Goal: Check status: Check status

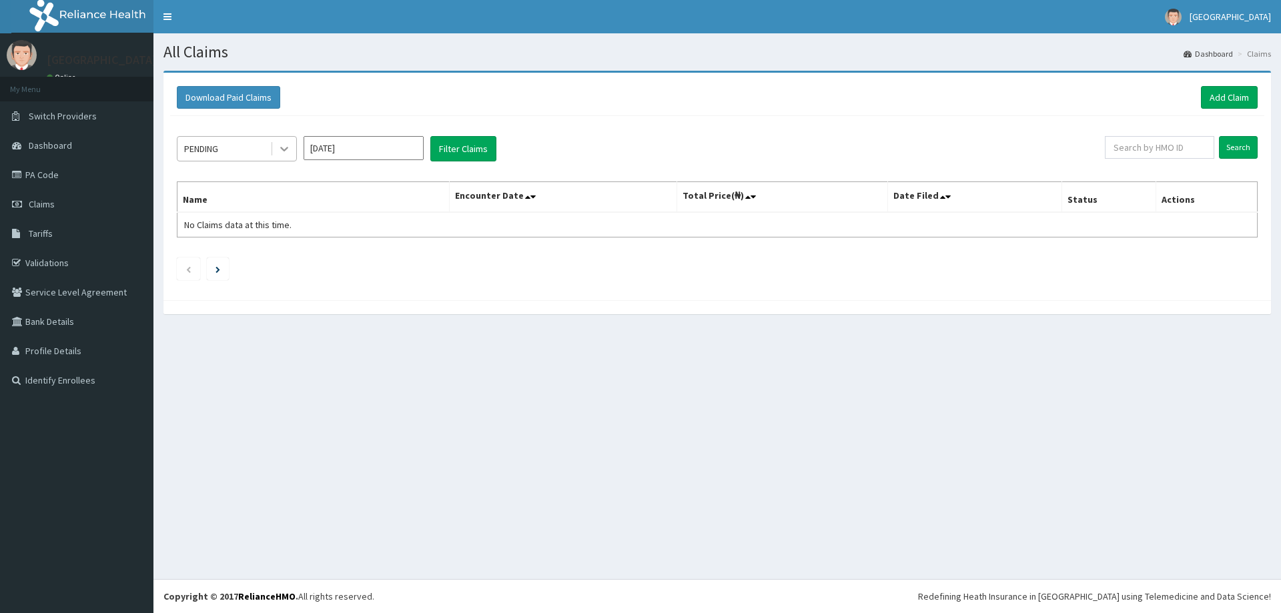
click at [284, 149] on icon at bounding box center [284, 149] width 8 height 5
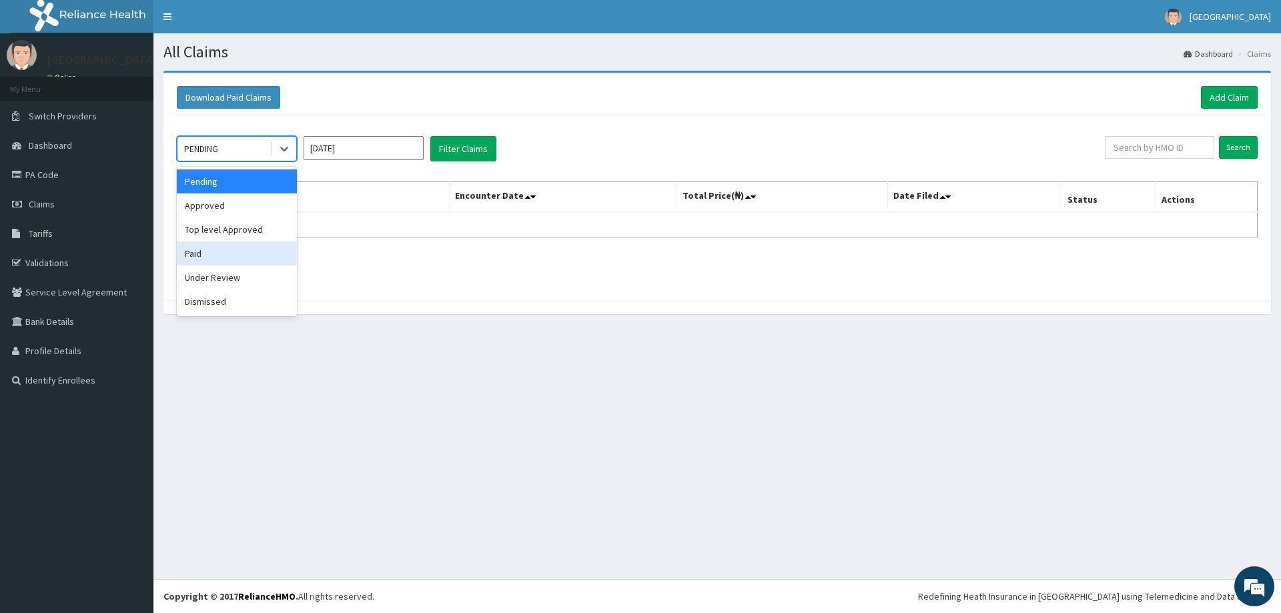
click at [211, 253] on div "Paid" at bounding box center [237, 254] width 120 height 24
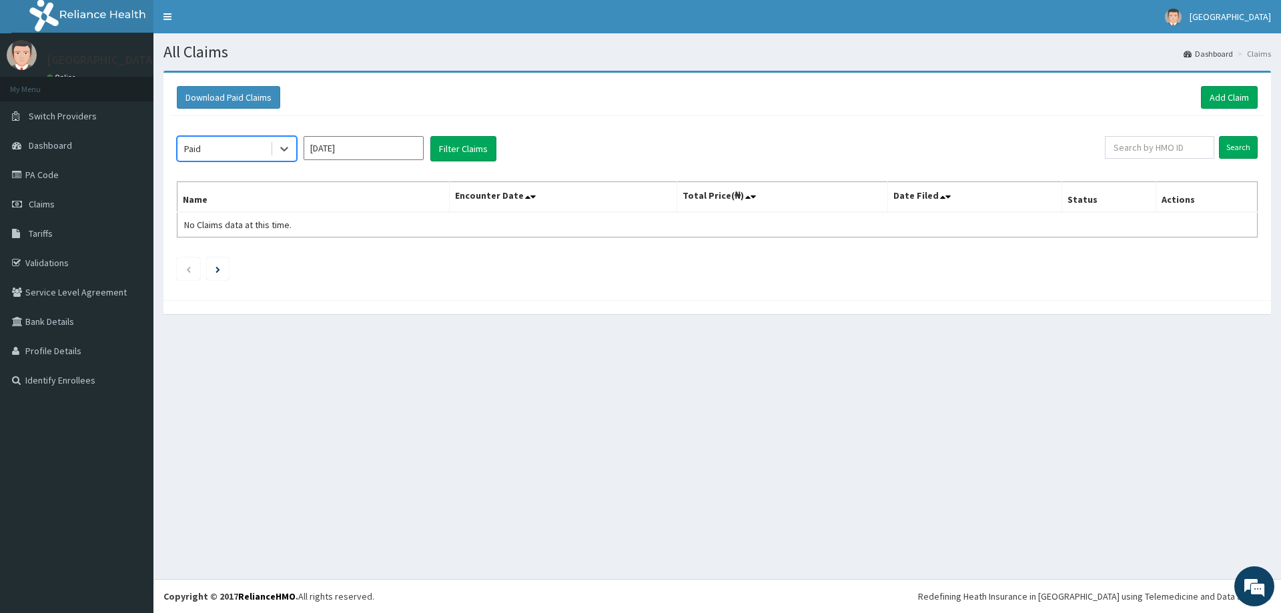
click at [399, 151] on input "Aug 2025" at bounding box center [364, 148] width 120 height 24
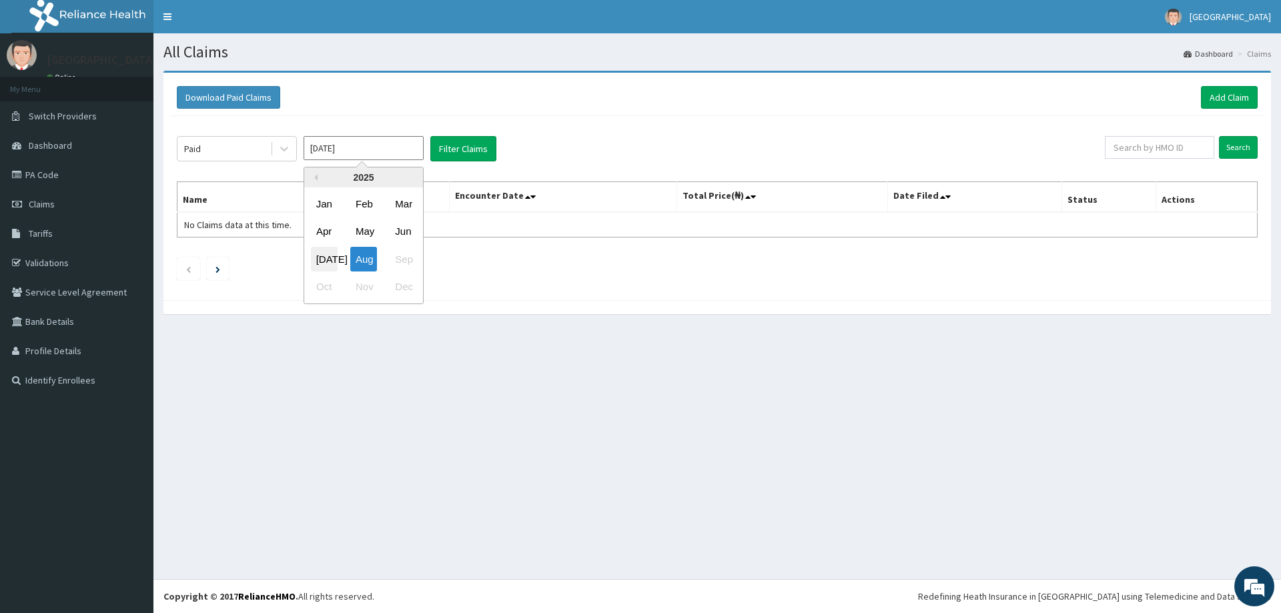
click at [330, 259] on div "Jul" at bounding box center [324, 259] width 27 height 25
type input "Jul 2025"
click at [468, 151] on button "Filter Claims" at bounding box center [463, 148] width 66 height 25
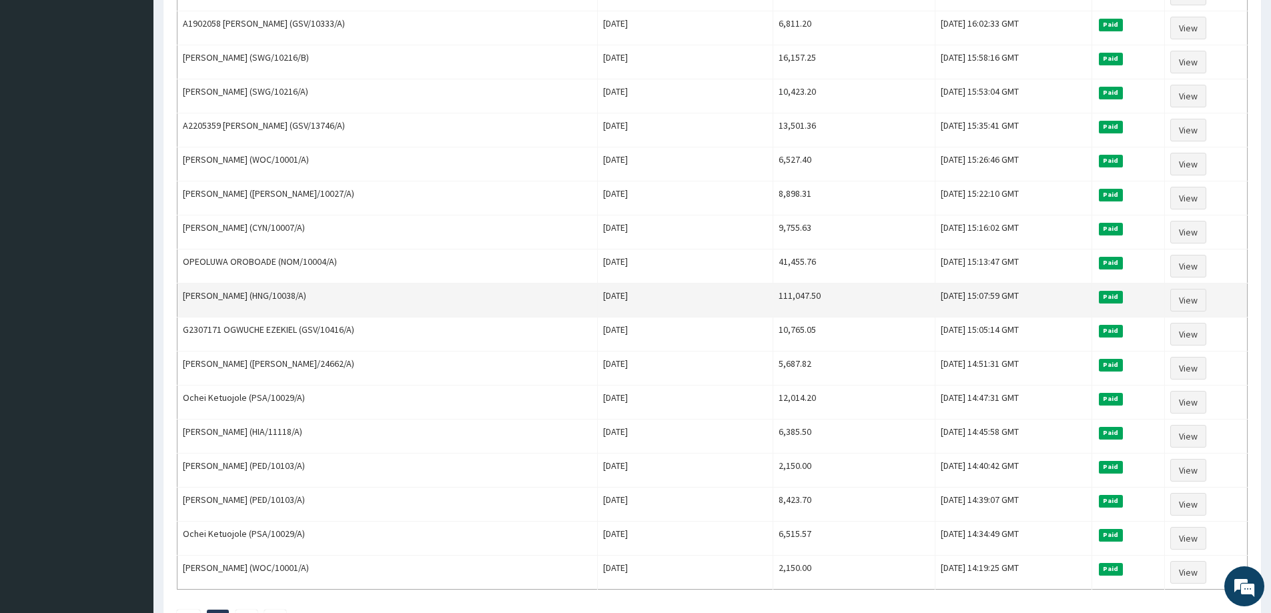
scroll to position [1435, 0]
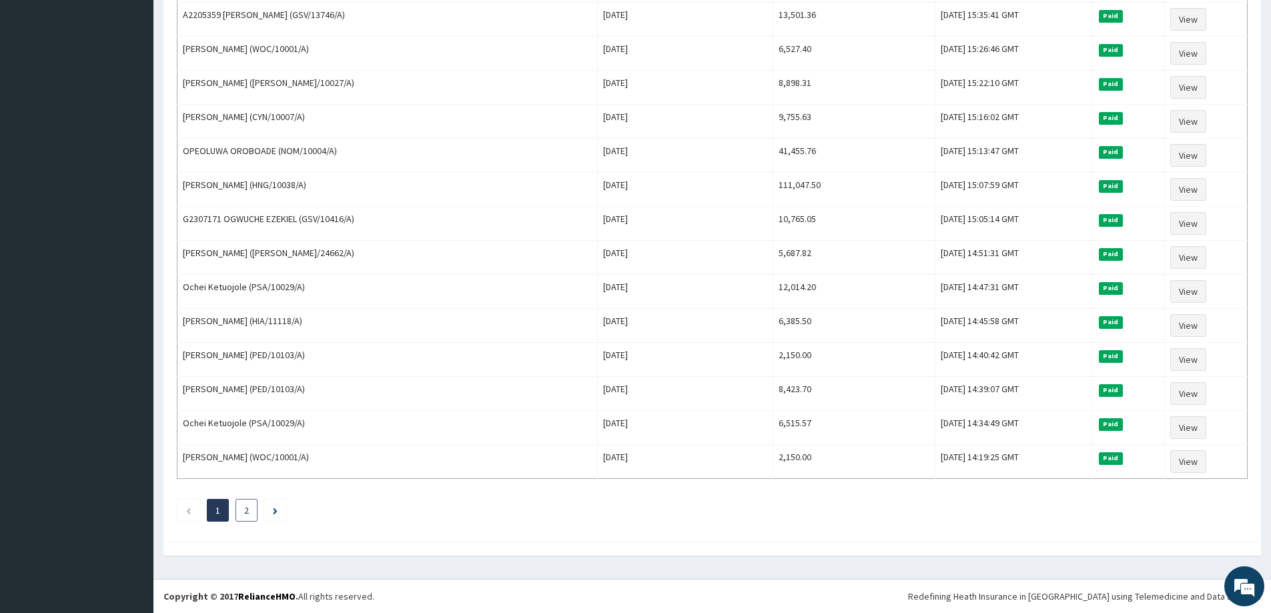
click at [244, 516] on li "2" at bounding box center [246, 510] width 22 height 23
click at [247, 514] on link "2" at bounding box center [246, 510] width 5 height 12
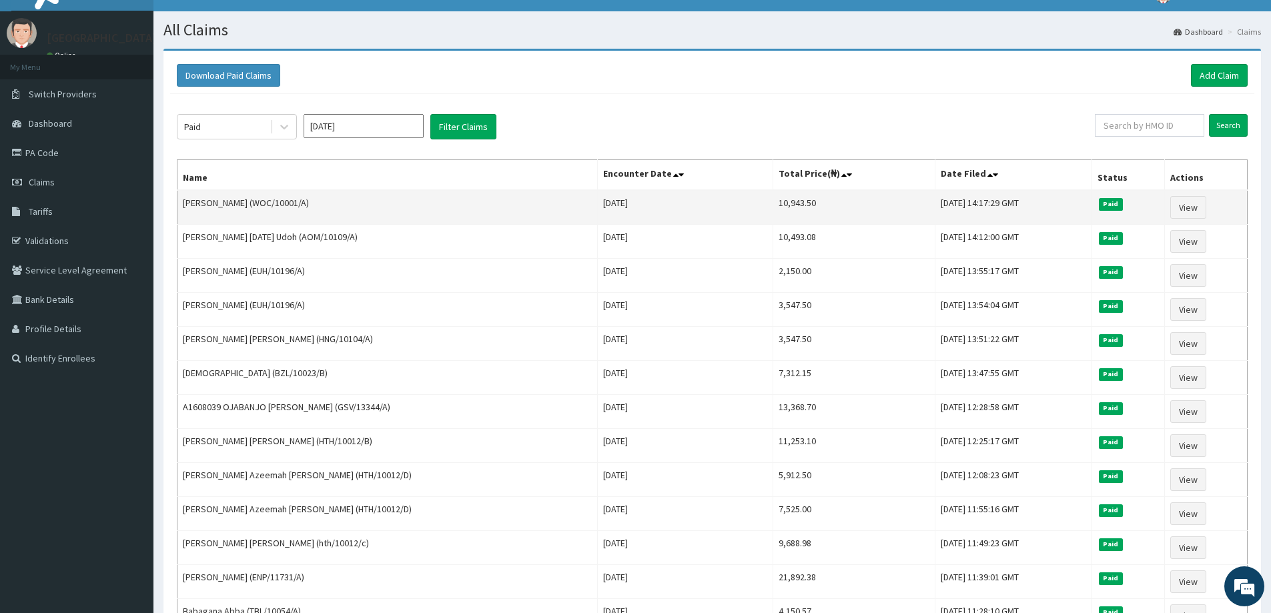
scroll to position [0, 0]
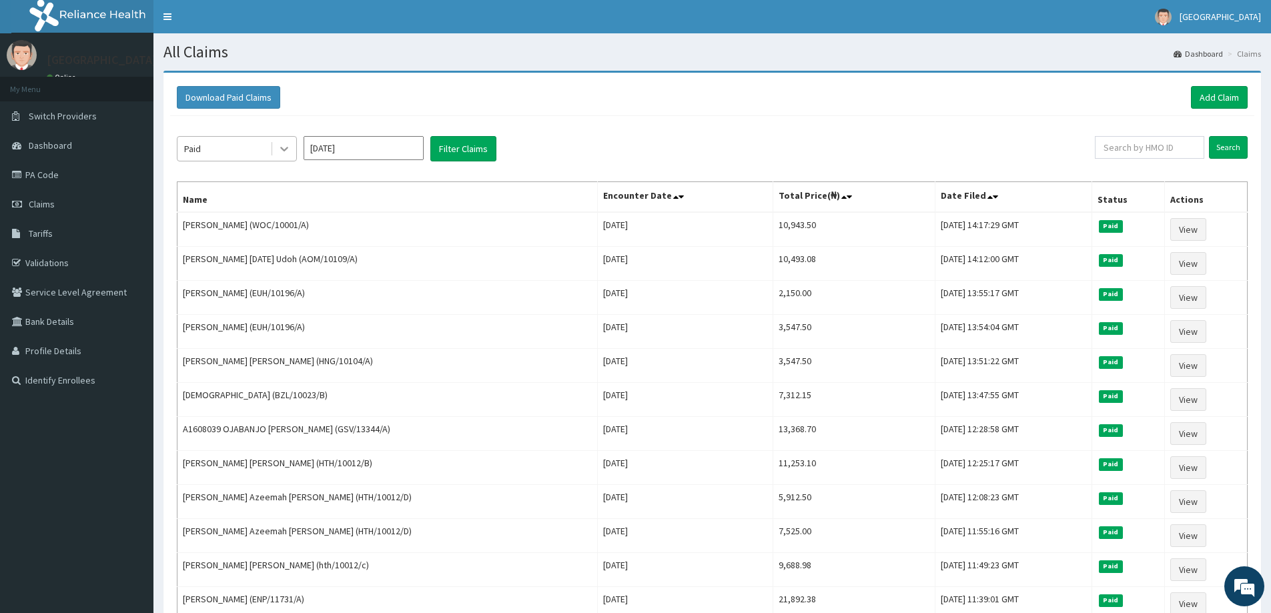
click at [287, 152] on icon at bounding box center [284, 148] width 13 height 13
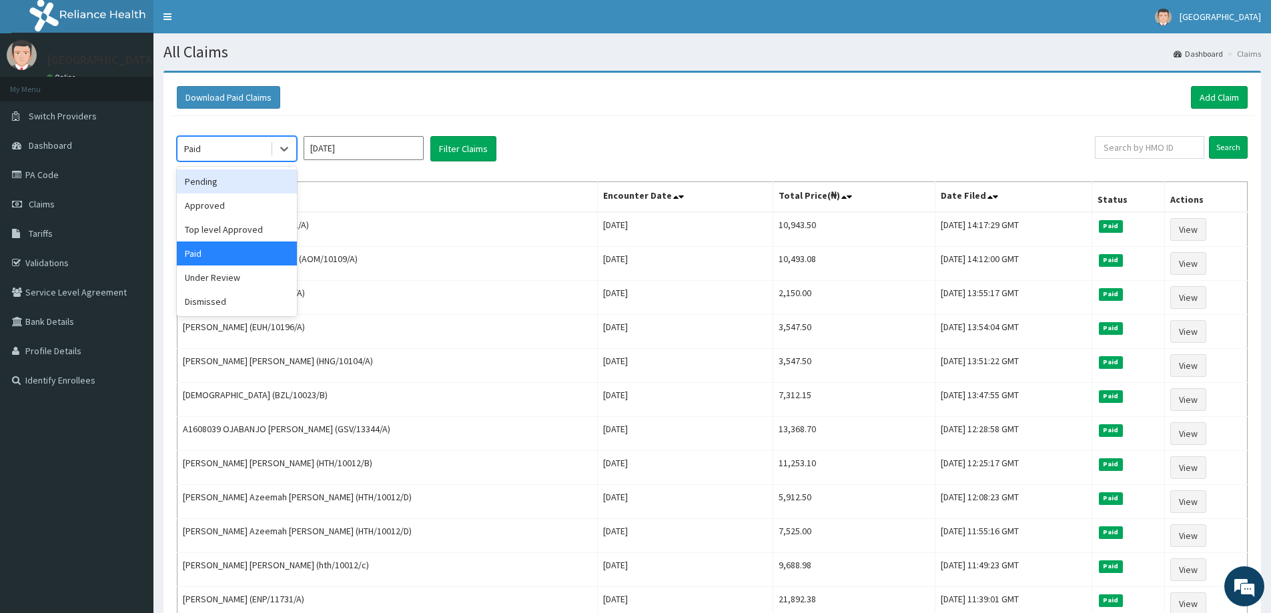
click at [246, 181] on div "Pending" at bounding box center [237, 181] width 120 height 24
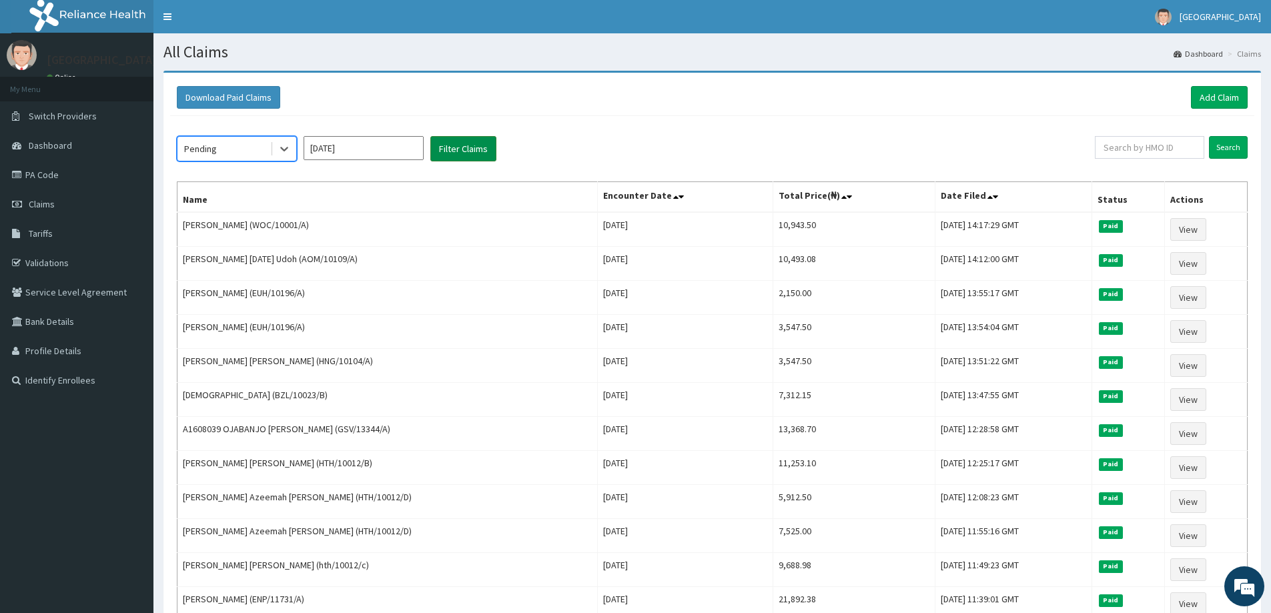
click at [479, 151] on button "Filter Claims" at bounding box center [463, 148] width 66 height 25
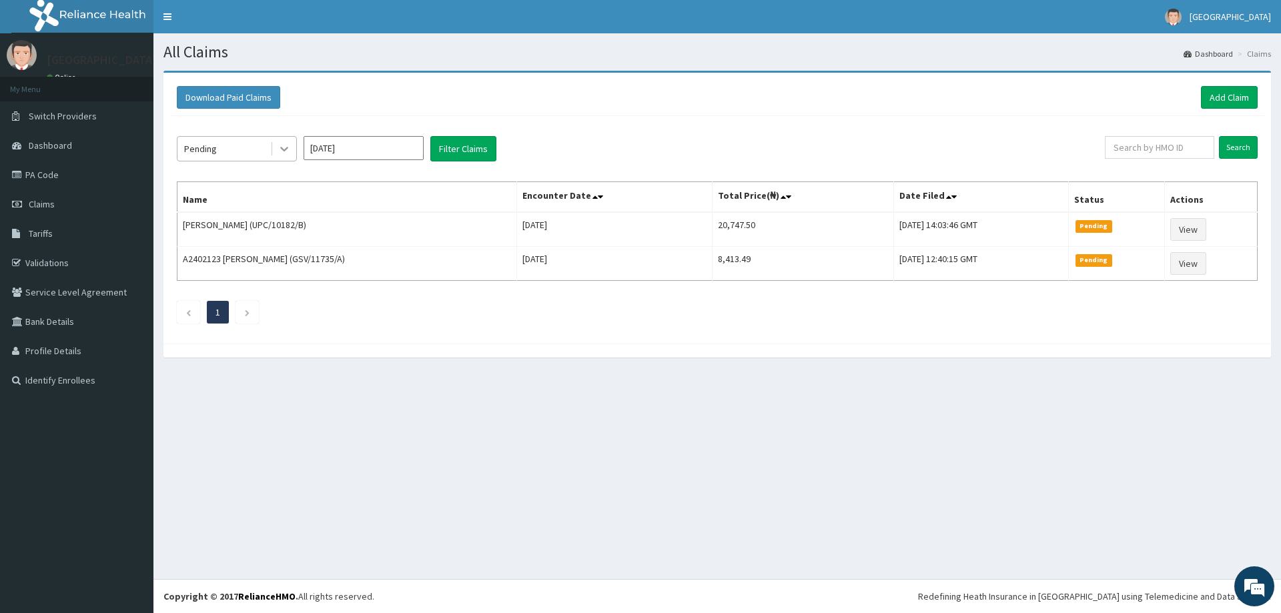
click at [288, 149] on icon at bounding box center [284, 148] width 13 height 13
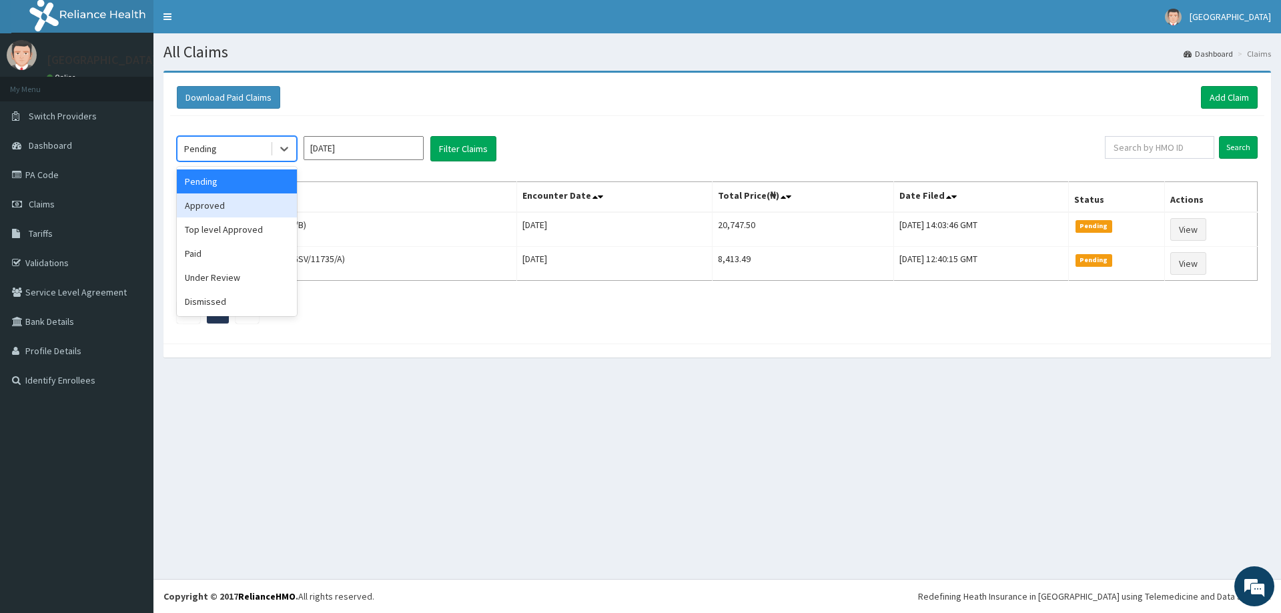
click at [237, 208] on div "Approved" at bounding box center [237, 205] width 120 height 24
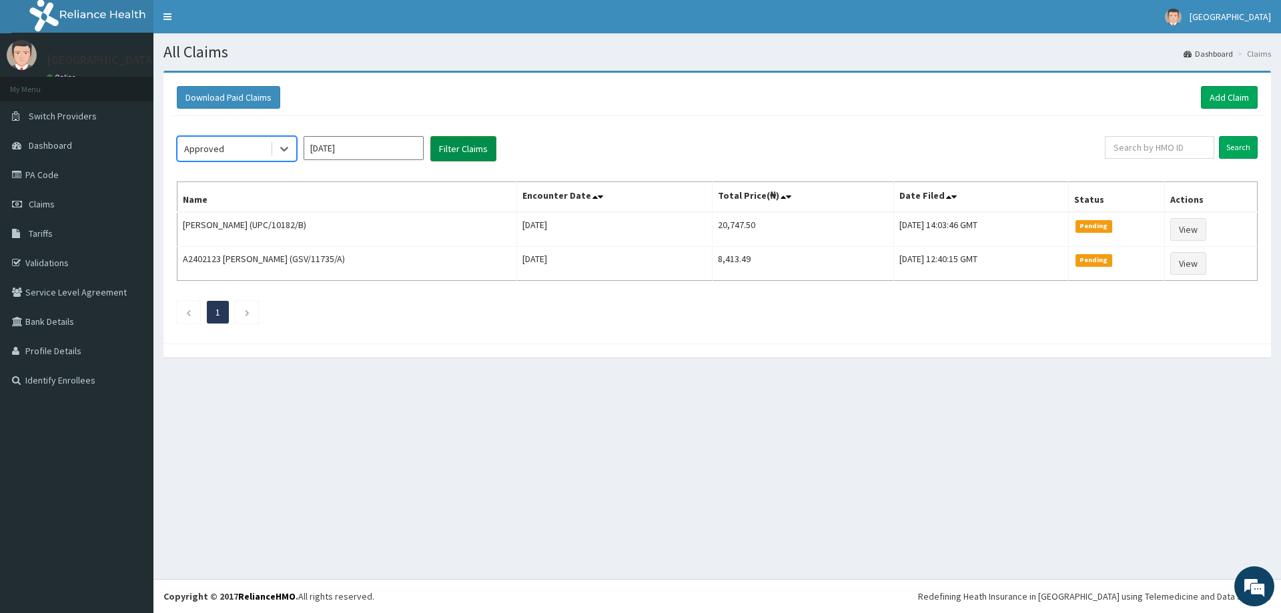
click at [456, 142] on button "Filter Claims" at bounding box center [463, 148] width 66 height 25
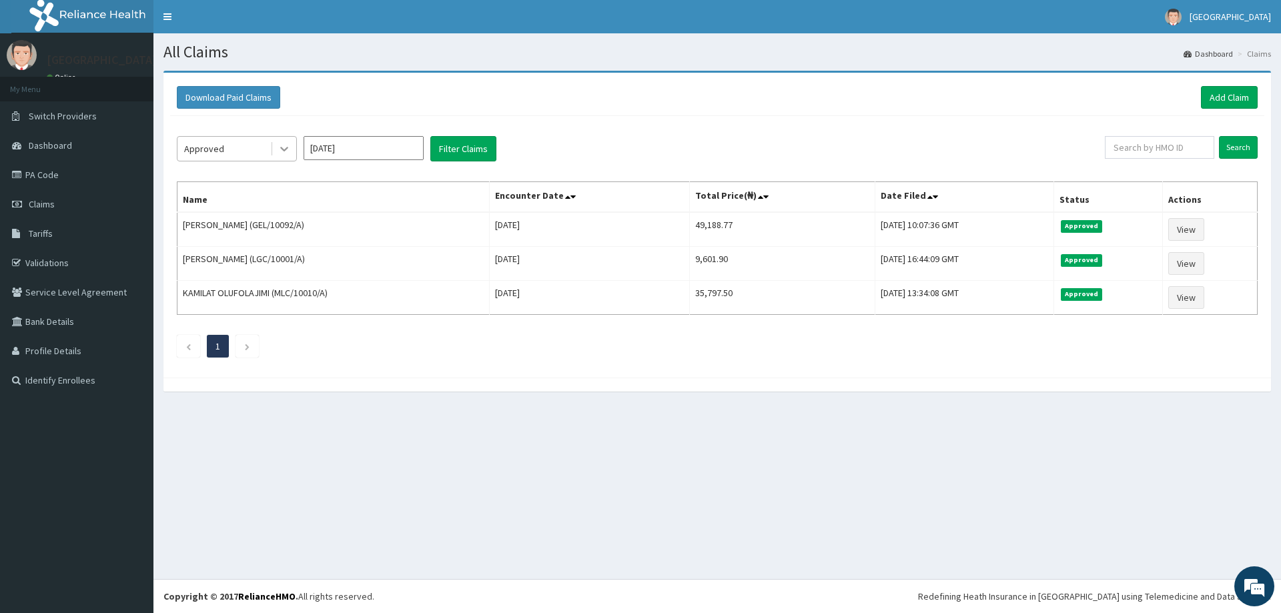
click at [278, 150] on icon at bounding box center [284, 148] width 13 height 13
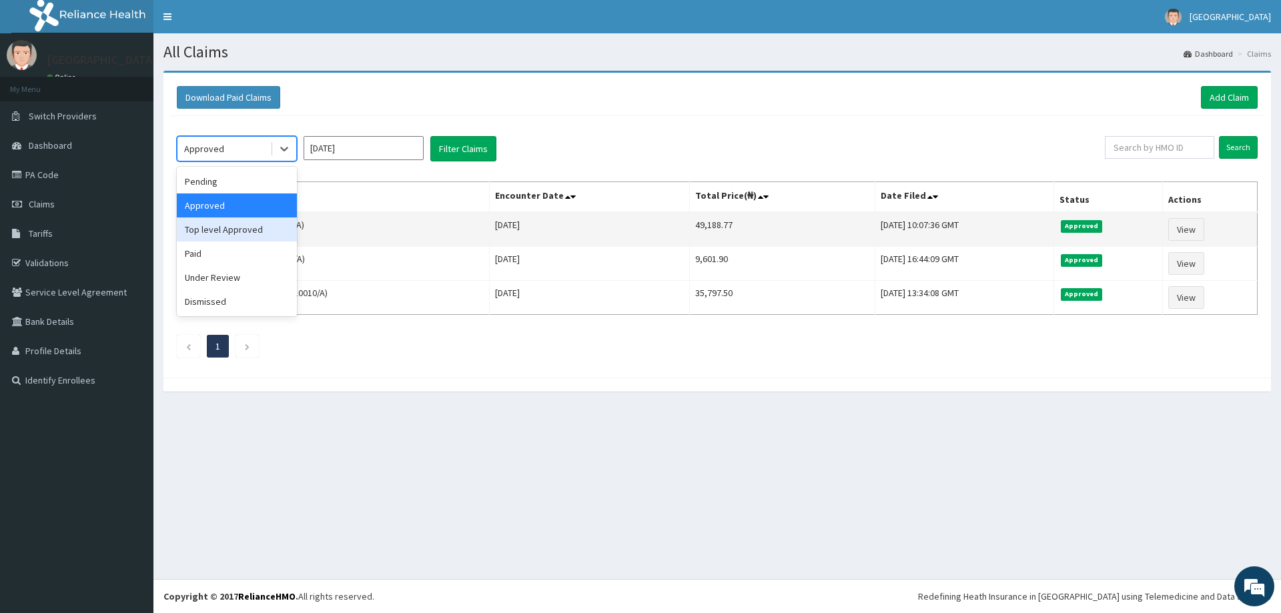
click at [260, 231] on div "Top level Approved" at bounding box center [237, 229] width 120 height 24
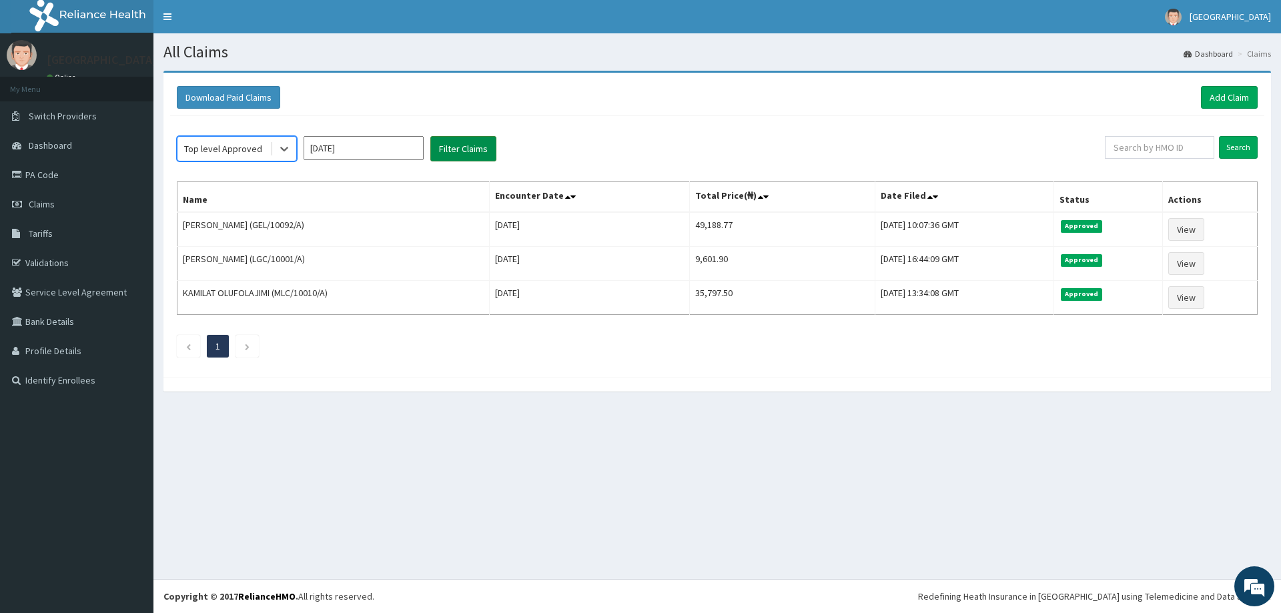
click at [463, 142] on button "Filter Claims" at bounding box center [463, 148] width 66 height 25
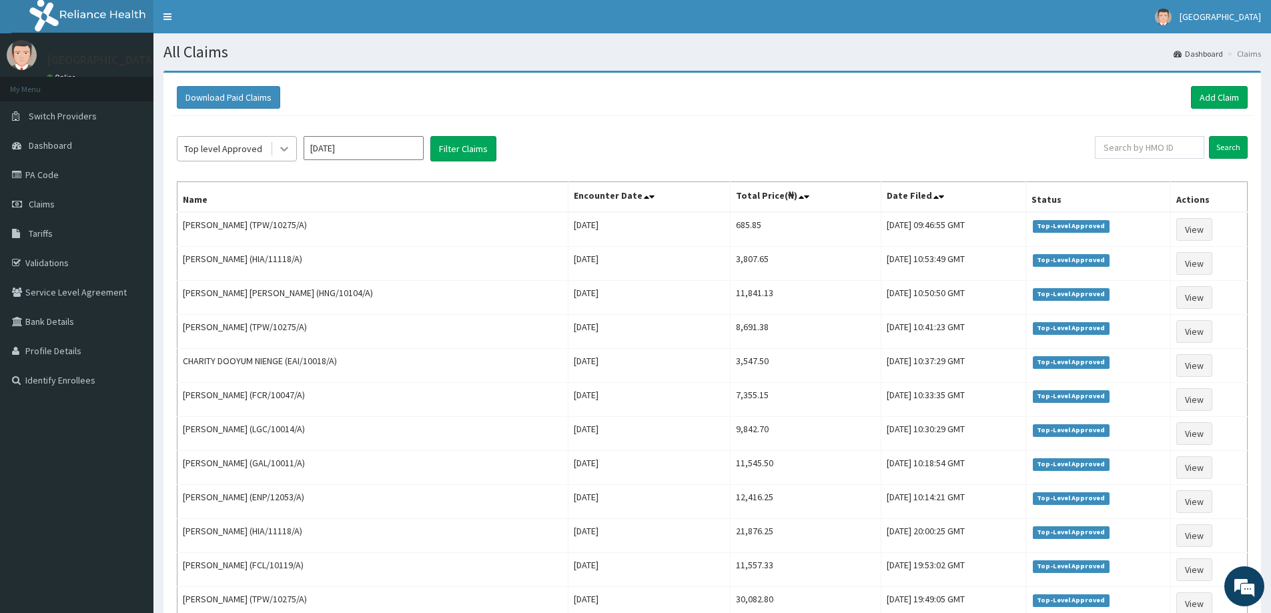
click at [279, 149] on icon at bounding box center [284, 148] width 13 height 13
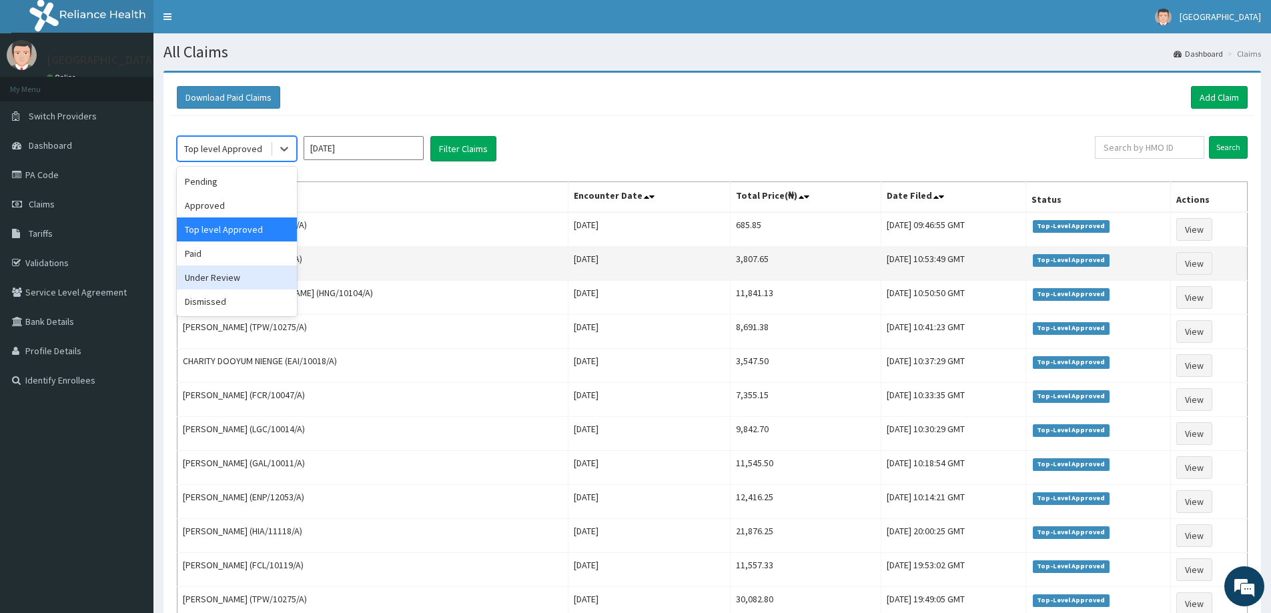
click at [221, 279] on div "Under Review" at bounding box center [237, 278] width 120 height 24
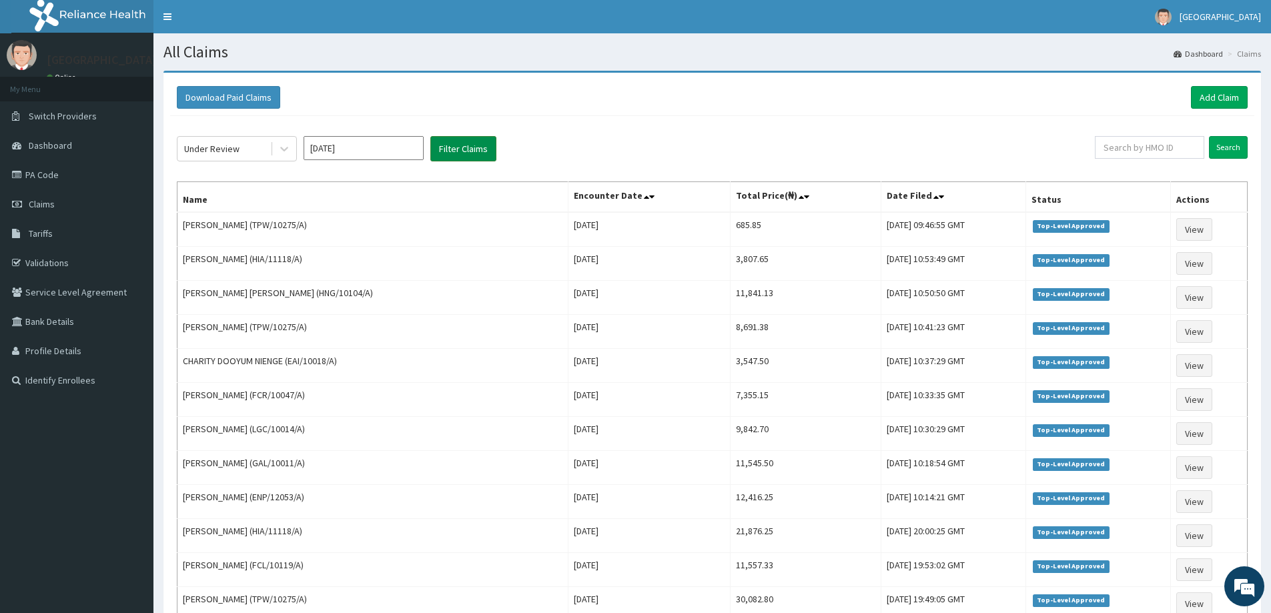
click at [462, 148] on button "Filter Claims" at bounding box center [463, 148] width 66 height 25
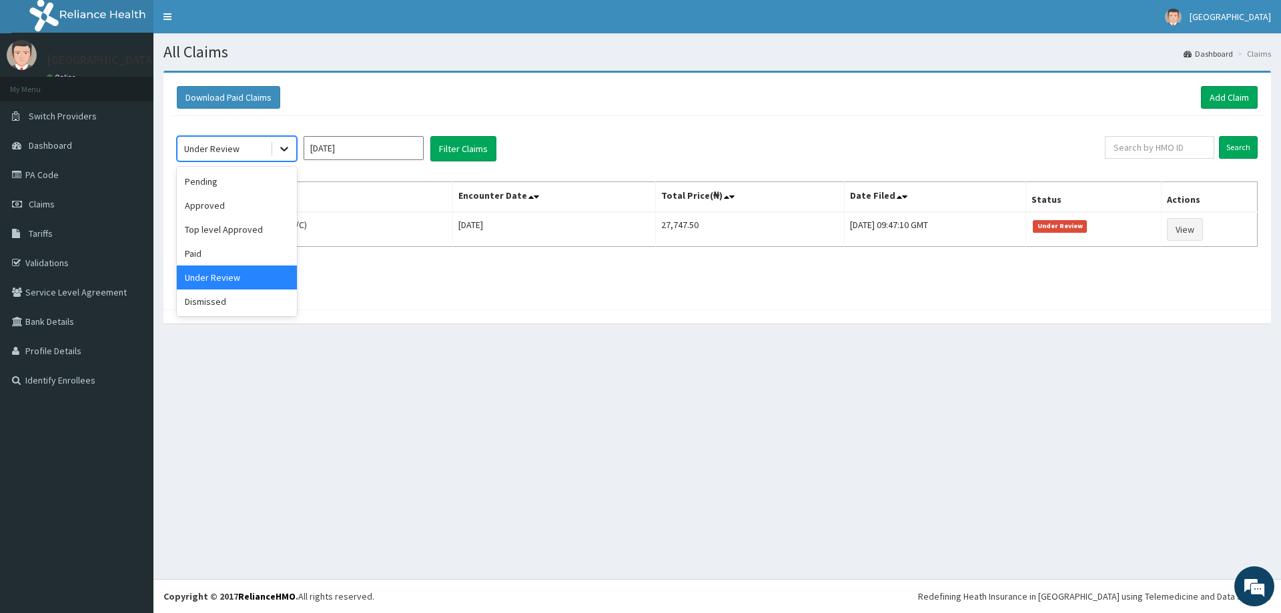
click at [286, 153] on icon at bounding box center [284, 148] width 13 height 13
click at [218, 189] on div "Pending" at bounding box center [237, 181] width 120 height 24
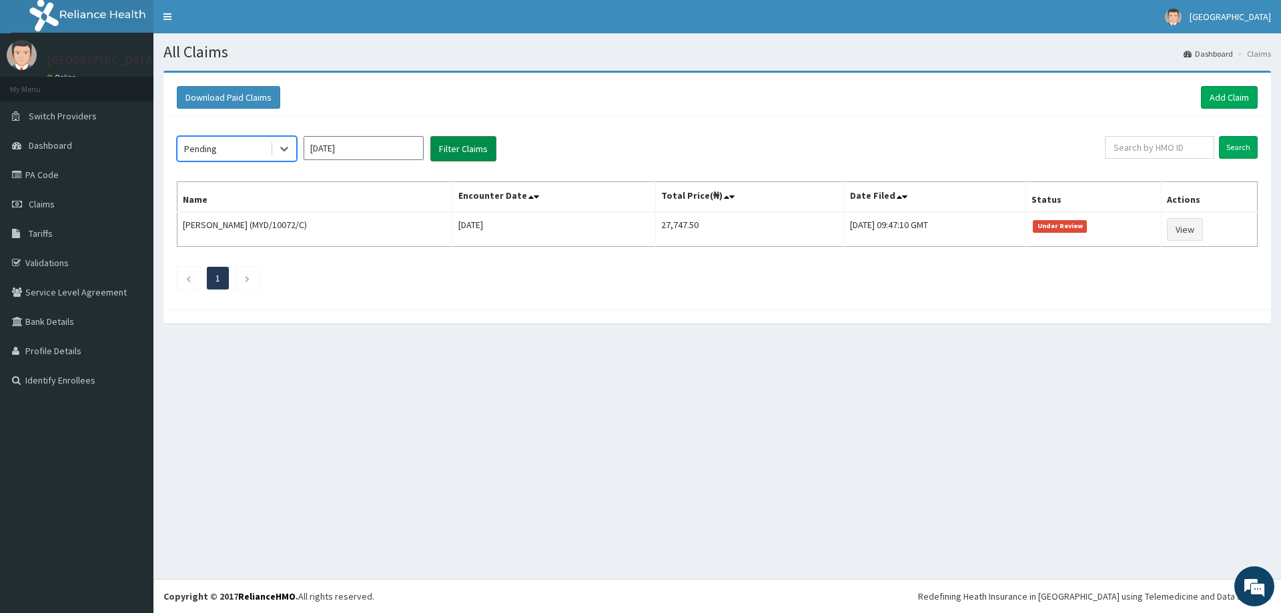
click at [455, 144] on button "Filter Claims" at bounding box center [463, 148] width 66 height 25
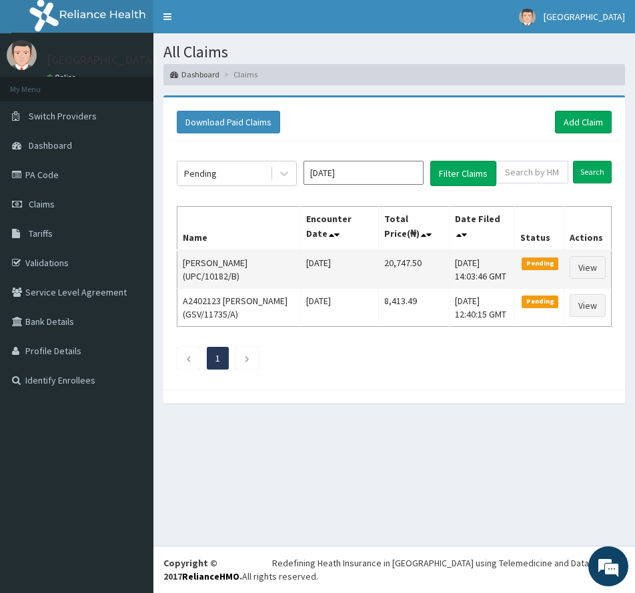
click at [388, 260] on td "20,747.50" at bounding box center [414, 269] width 70 height 39
copy td "20,747.50"
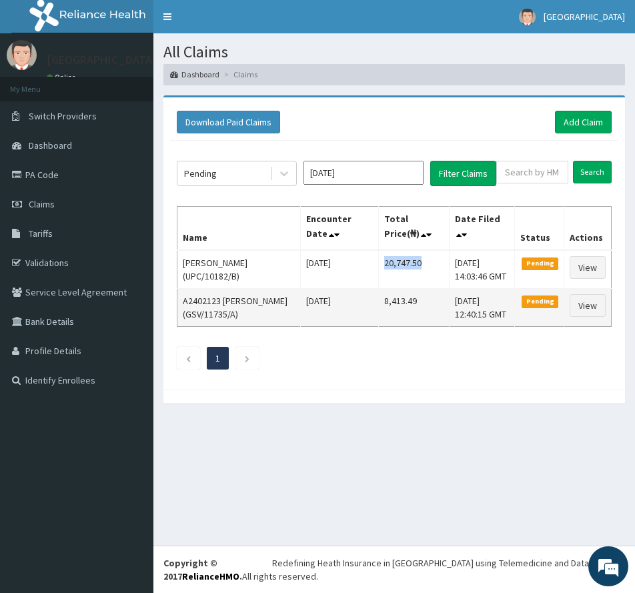
click at [394, 298] on td "8,413.49" at bounding box center [414, 307] width 70 height 38
copy td "8,413.49"
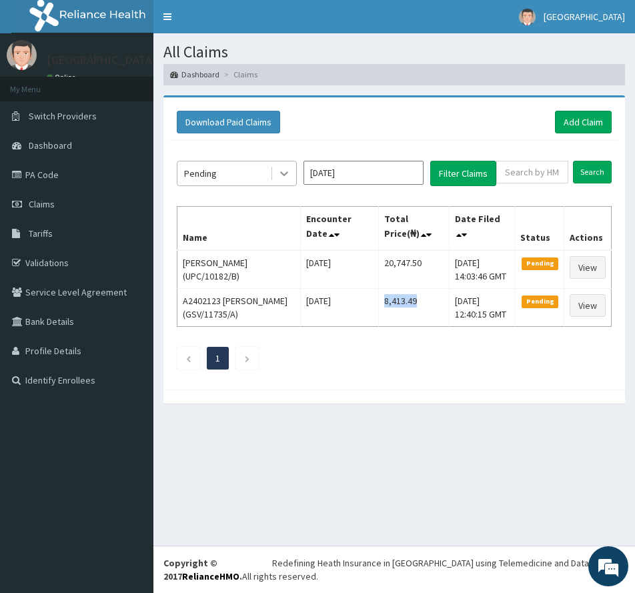
click at [286, 171] on icon at bounding box center [284, 173] width 13 height 13
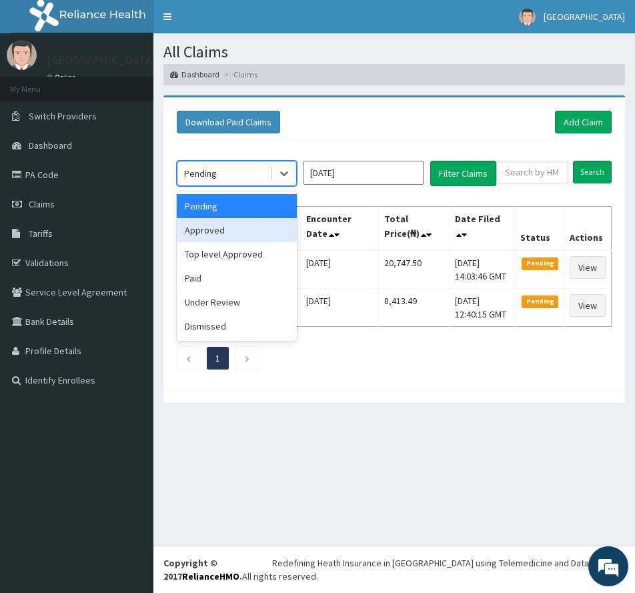
click at [225, 227] on div "Approved" at bounding box center [237, 230] width 120 height 24
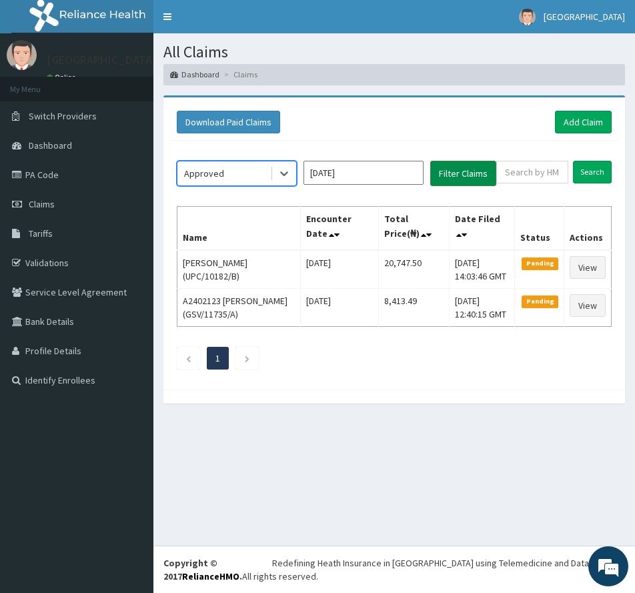
click at [449, 170] on button "Filter Claims" at bounding box center [463, 173] width 66 height 25
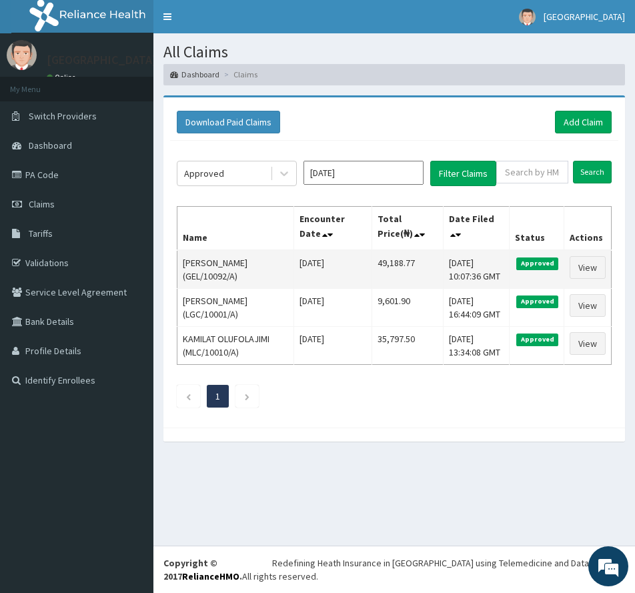
click at [396, 264] on td "49,188.77" at bounding box center [407, 269] width 71 height 39
copy td "49,188.77"
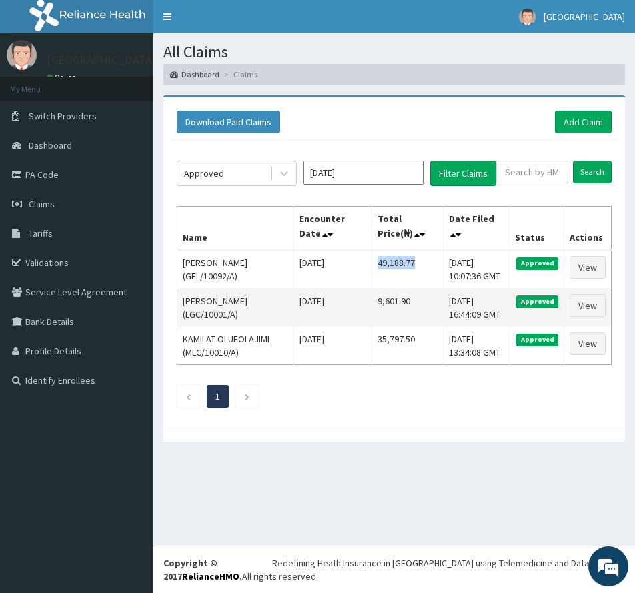
click at [396, 304] on td "9,601.90" at bounding box center [407, 307] width 71 height 38
copy td "9,601.90"
click at [389, 304] on td "9,601.90" at bounding box center [407, 307] width 71 height 38
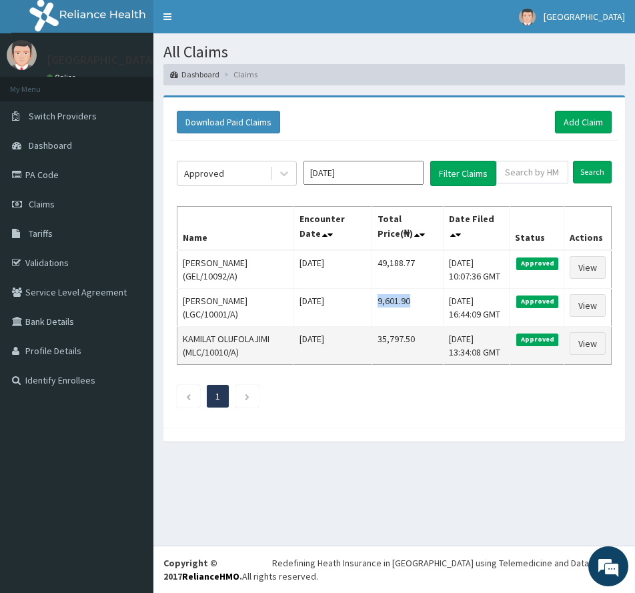
click at [388, 340] on td "35,797.50" at bounding box center [407, 345] width 71 height 38
click at [388, 336] on td "35,797.50" at bounding box center [407, 345] width 71 height 38
copy td "35,797.50"
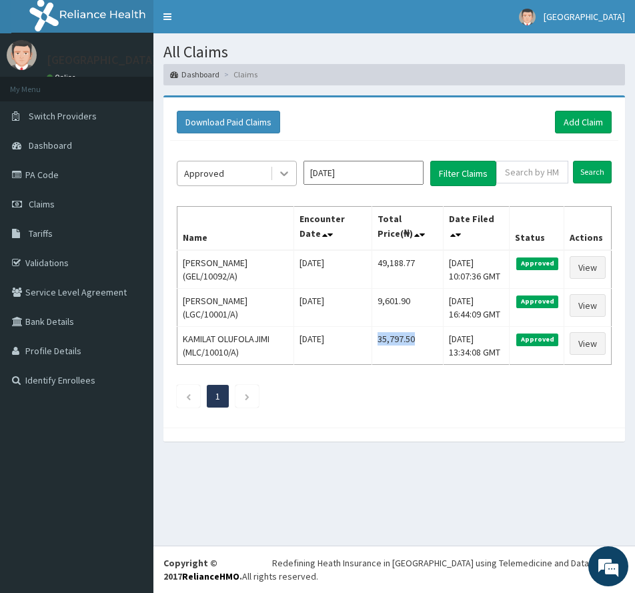
click at [280, 169] on icon at bounding box center [284, 173] width 13 height 13
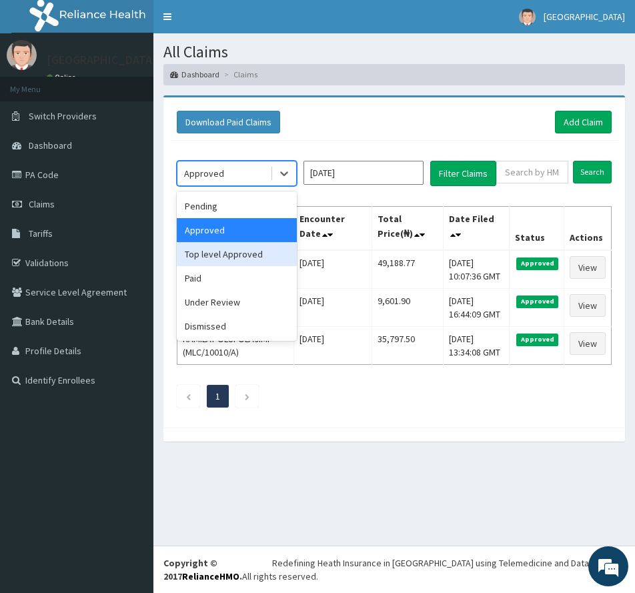
click at [244, 251] on div "Top level Approved" at bounding box center [237, 254] width 120 height 24
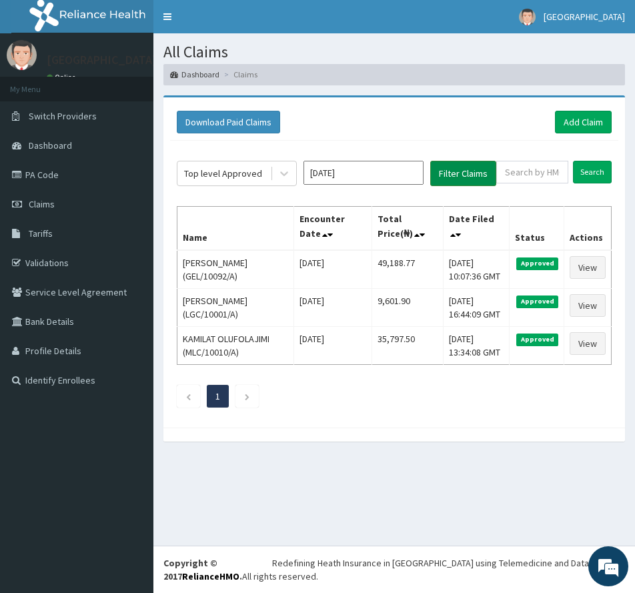
click at [471, 171] on button "Filter Claims" at bounding box center [463, 173] width 66 height 25
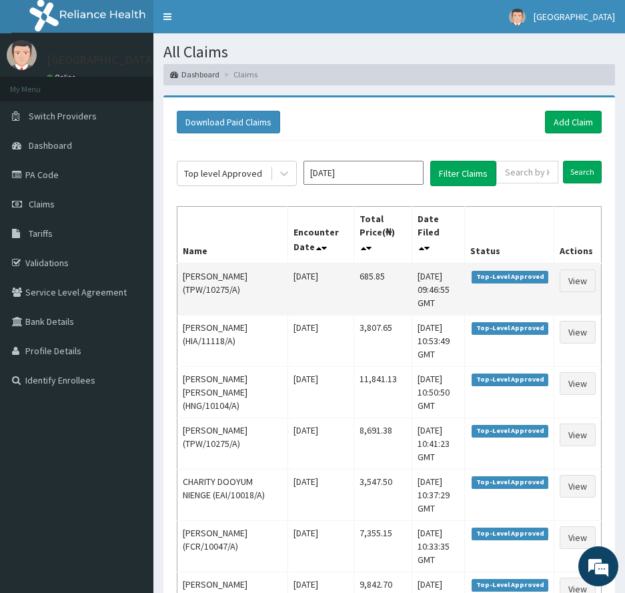
click at [370, 276] on td "685.85" at bounding box center [383, 290] width 58 height 52
copy td "685.85"
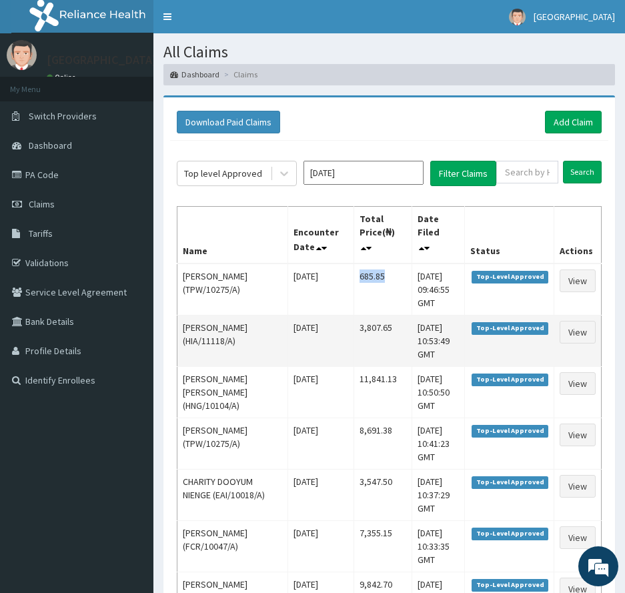
click at [385, 338] on td "3,807.65" at bounding box center [383, 340] width 58 height 51
copy td "3,807.65"
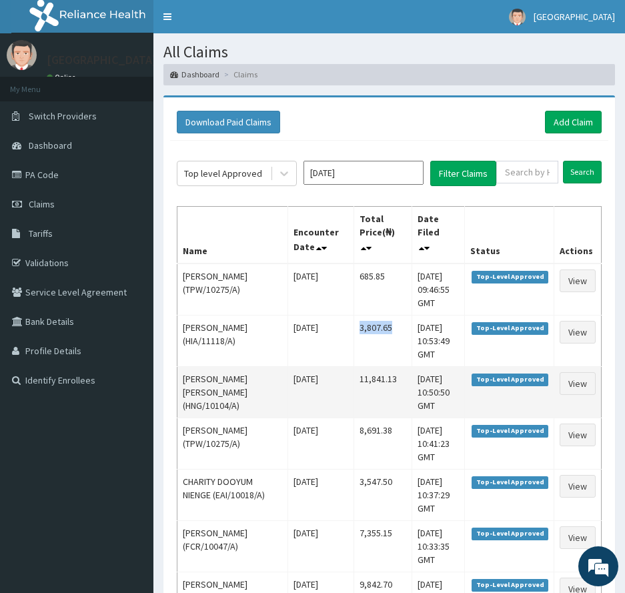
click at [388, 407] on td "11,841.13" at bounding box center [383, 391] width 58 height 51
copy td "11,841.13"
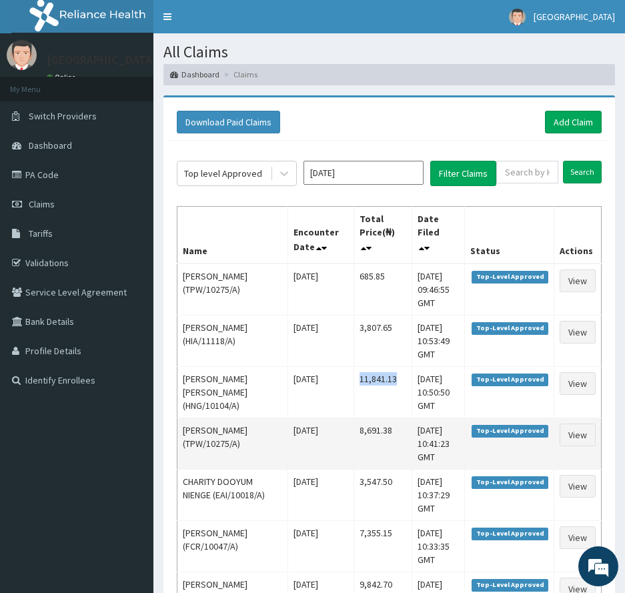
click at [374, 469] on td "8,691.38" at bounding box center [383, 443] width 58 height 51
copy td "8,691.38"
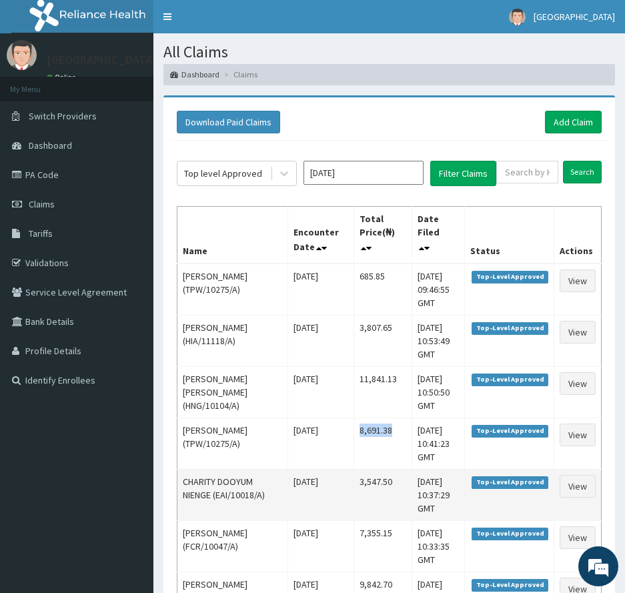
click at [373, 520] on td "3,547.50" at bounding box center [383, 494] width 58 height 51
copy td "3,547.50"
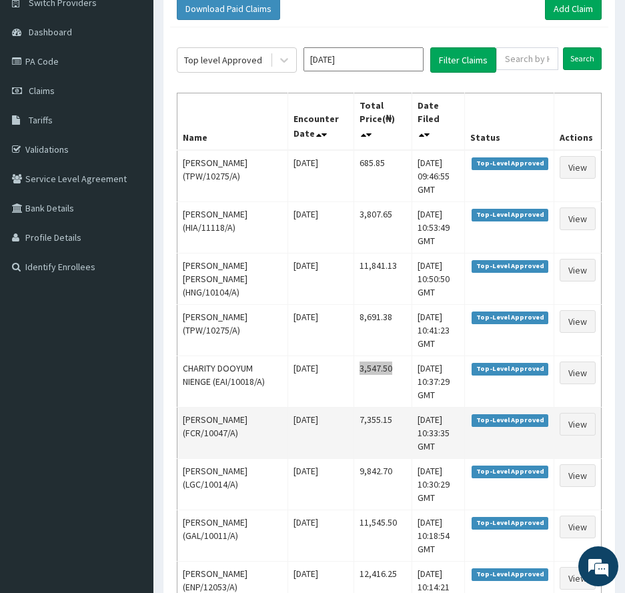
scroll to position [133, 0]
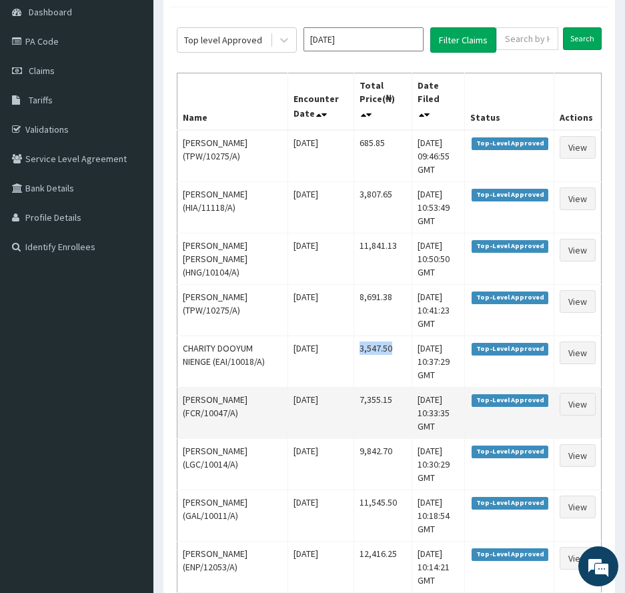
click at [380, 438] on td "7,355.15" at bounding box center [383, 412] width 58 height 51
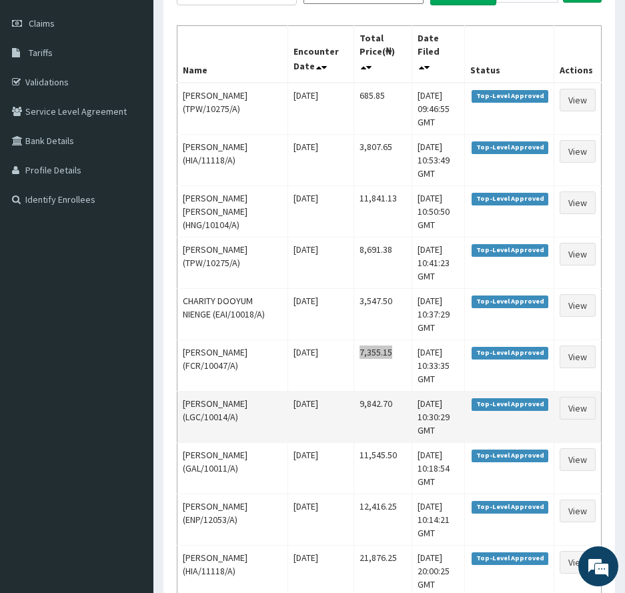
scroll to position [200, 0]
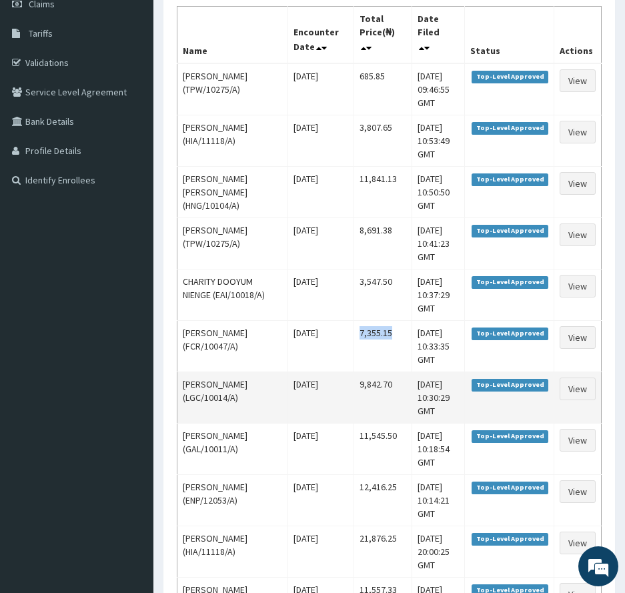
click at [372, 423] on td "9,842.70" at bounding box center [383, 397] width 58 height 51
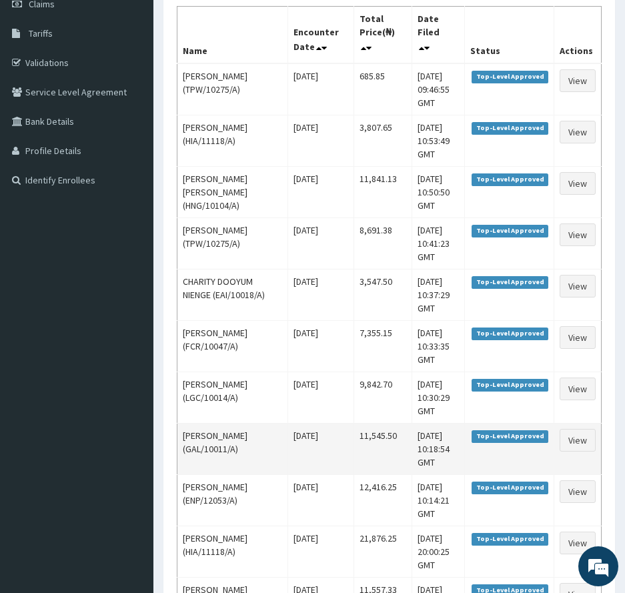
click at [376, 474] on td "11,545.50" at bounding box center [383, 448] width 58 height 51
click at [372, 474] on td "11,545.50" at bounding box center [383, 448] width 58 height 51
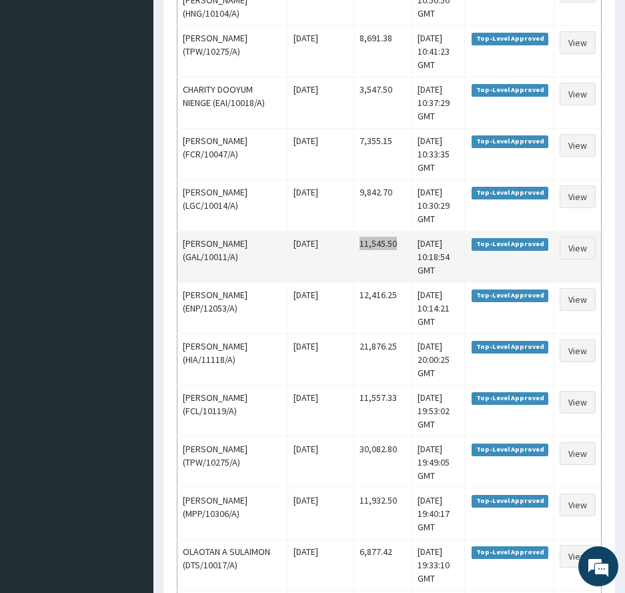
scroll to position [400, 0]
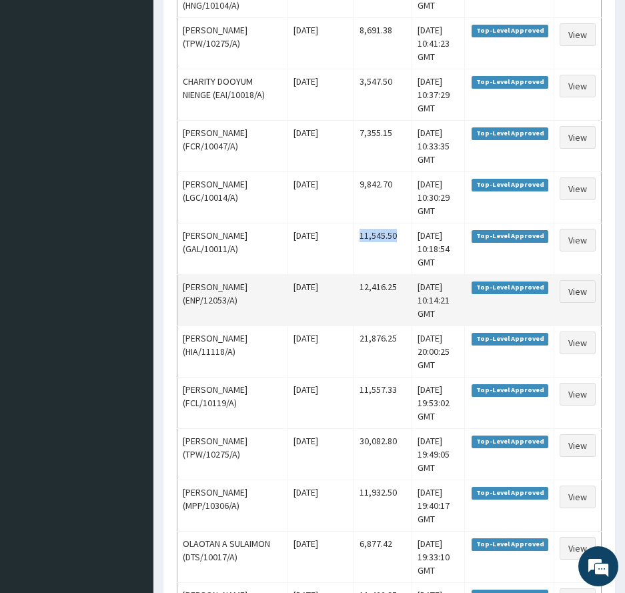
click at [387, 326] on td "12,416.25" at bounding box center [383, 299] width 58 height 51
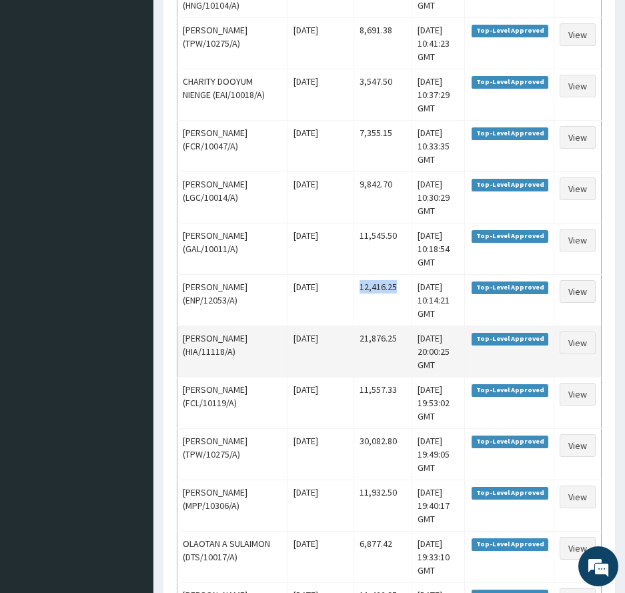
click at [374, 377] on td "21,876.25" at bounding box center [383, 351] width 58 height 51
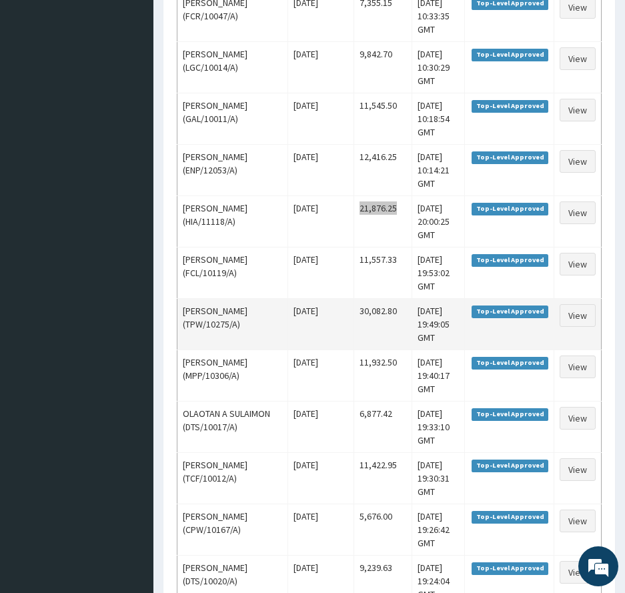
scroll to position [534, 0]
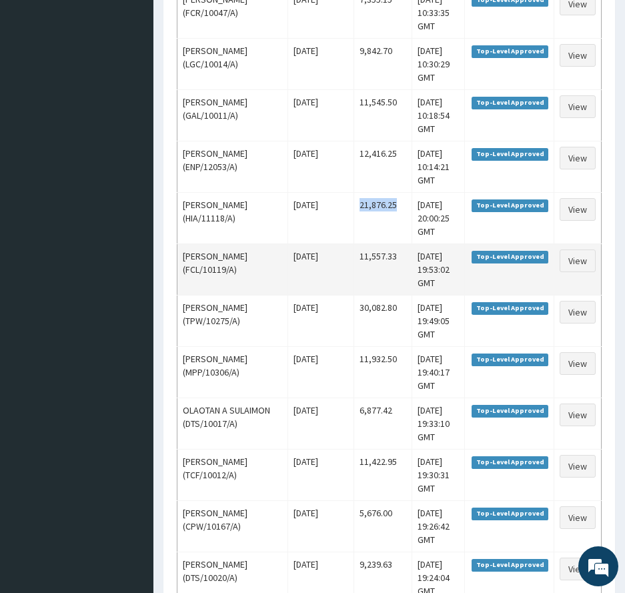
click at [382, 295] on td "11,557.33" at bounding box center [383, 269] width 58 height 51
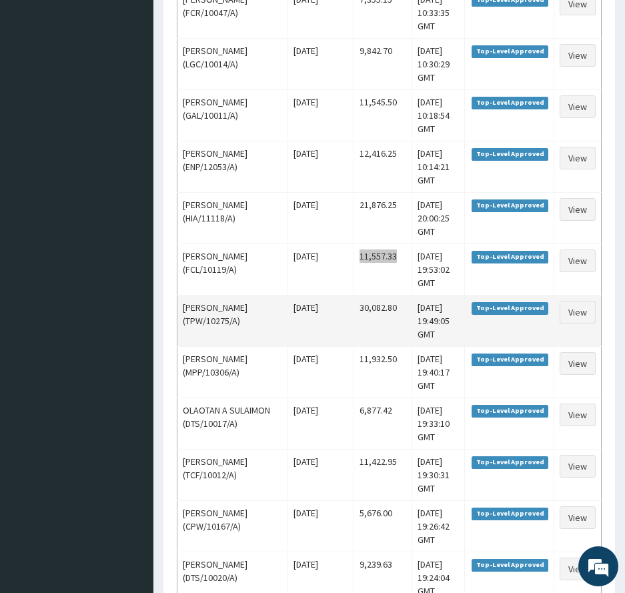
scroll to position [600, 0]
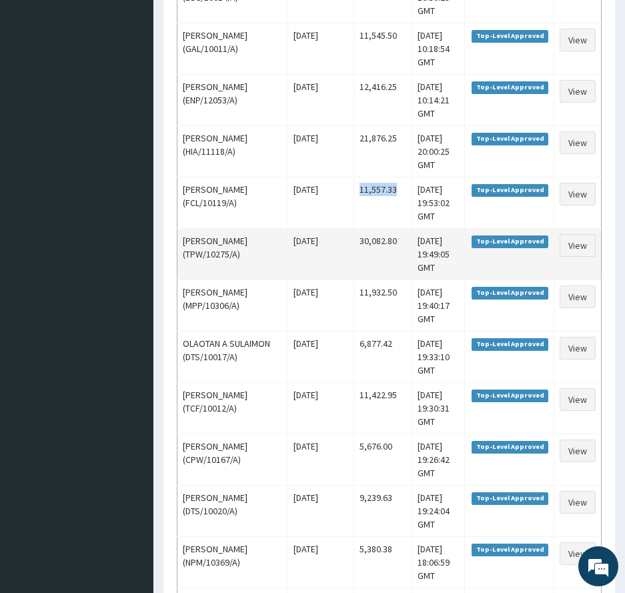
click at [371, 280] on td "30,082.80" at bounding box center [383, 253] width 58 height 51
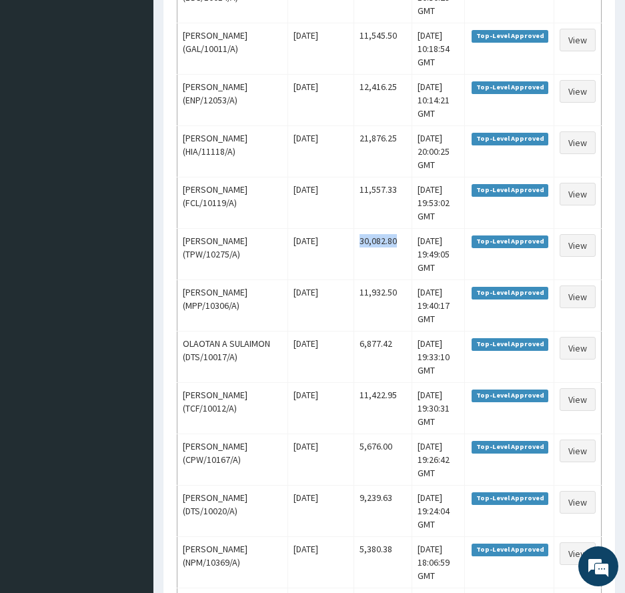
drag, startPoint x: 372, startPoint y: 452, endPoint x: 523, endPoint y: 125, distance: 359.7
click at [372, 331] on td "11,932.50" at bounding box center [383, 305] width 58 height 51
click at [376, 331] on td "11,932.50" at bounding box center [383, 305] width 58 height 51
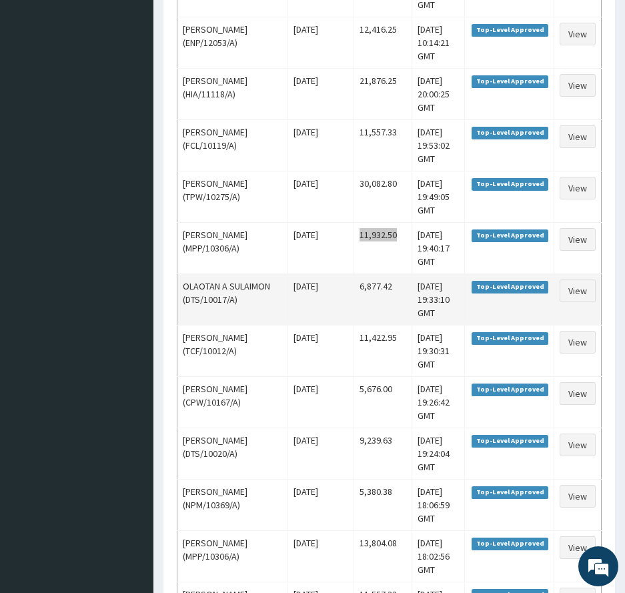
scroll to position [734, 0]
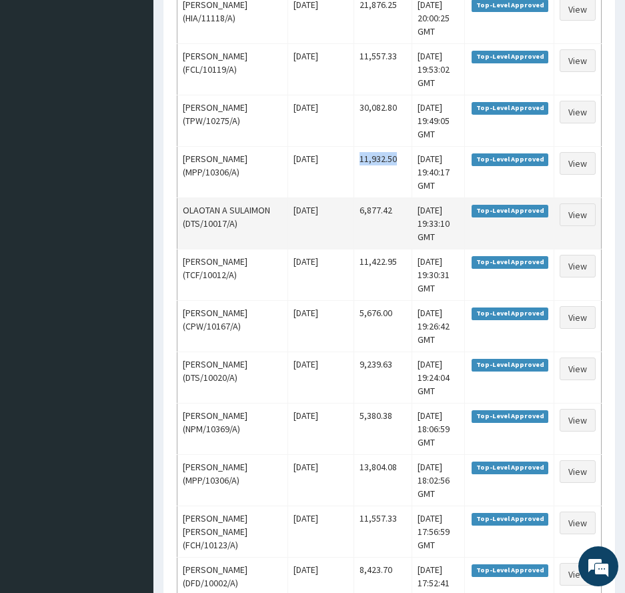
click at [368, 249] on td "6,877.42" at bounding box center [383, 222] width 58 height 51
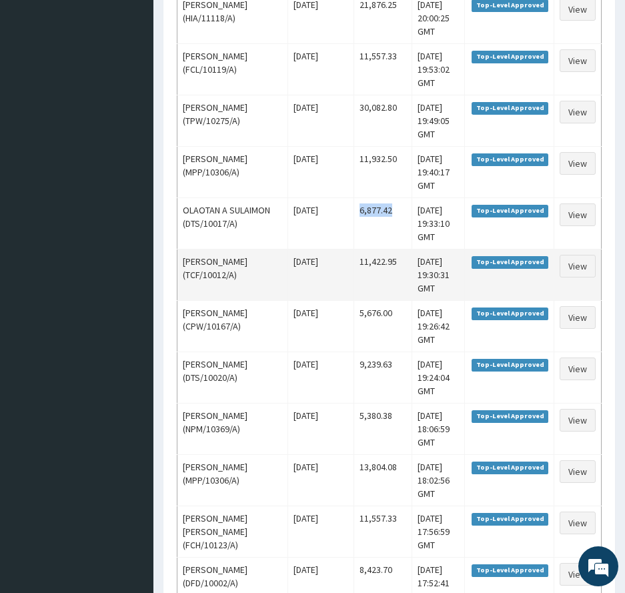
click at [378, 300] on td "11,422.95" at bounding box center [383, 274] width 58 height 51
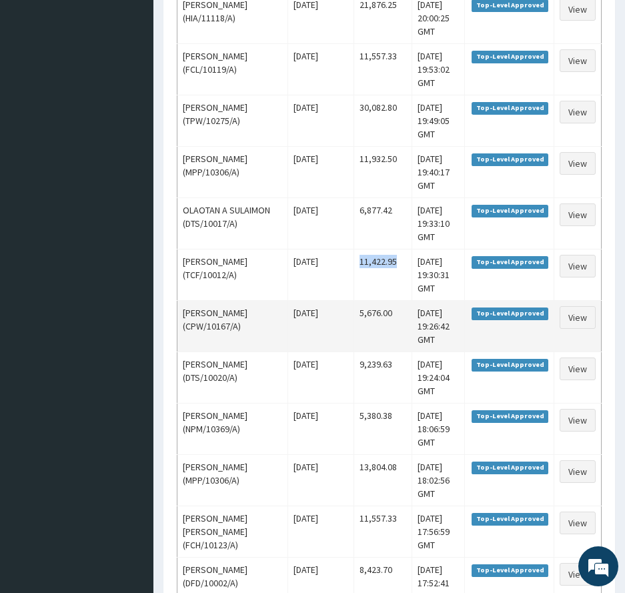
click at [379, 352] on td "5,676.00" at bounding box center [383, 325] width 58 height 51
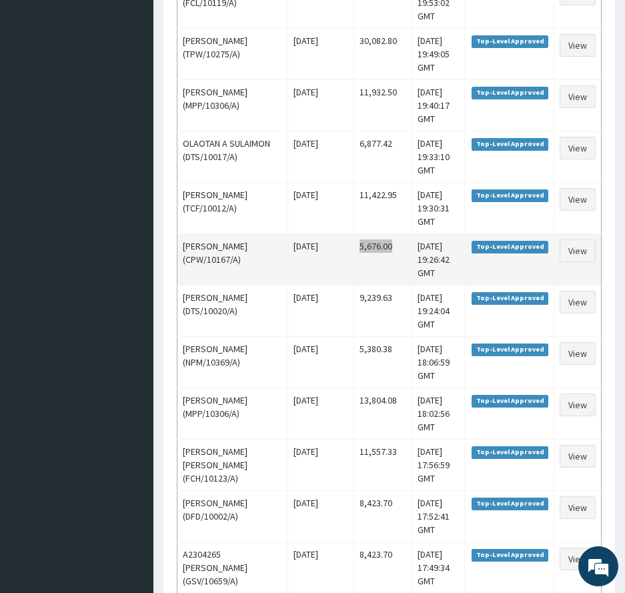
scroll to position [867, 0]
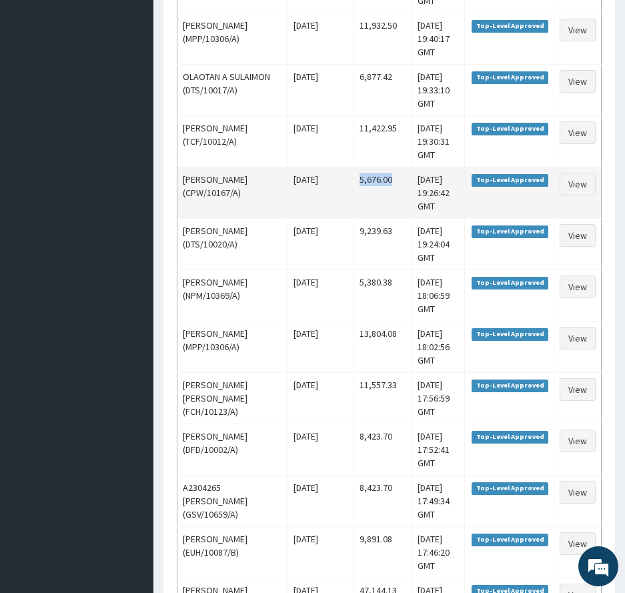
click at [400, 218] on td "5,676.00" at bounding box center [383, 192] width 58 height 51
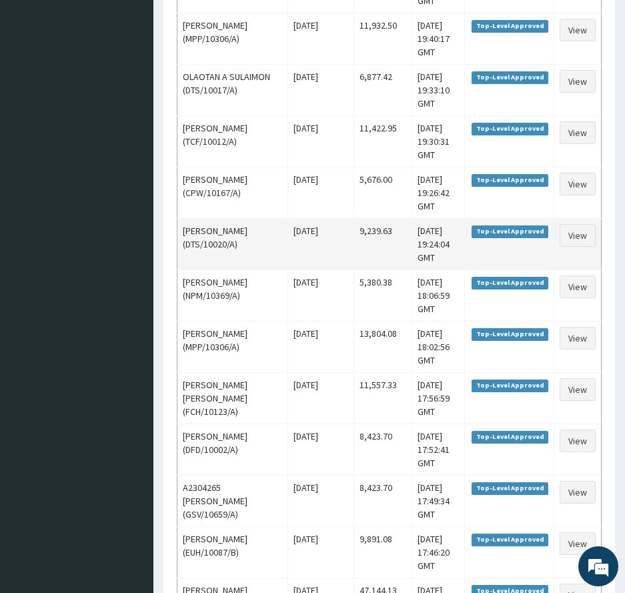
click at [386, 270] on td "9,239.63" at bounding box center [383, 243] width 58 height 51
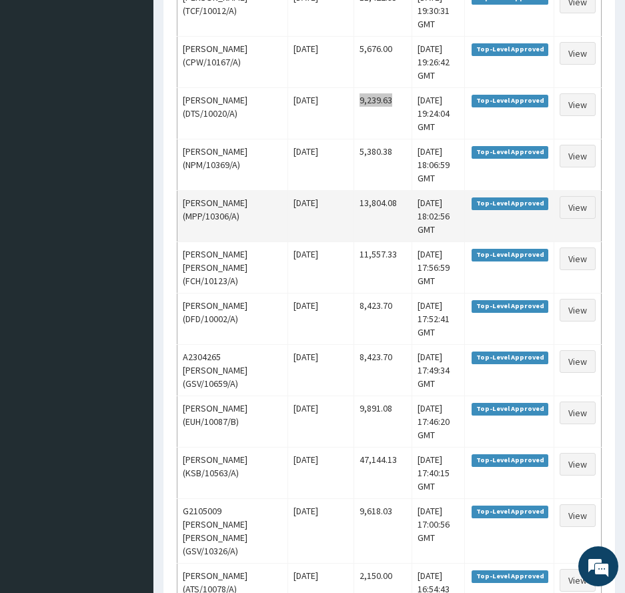
scroll to position [1001, 0]
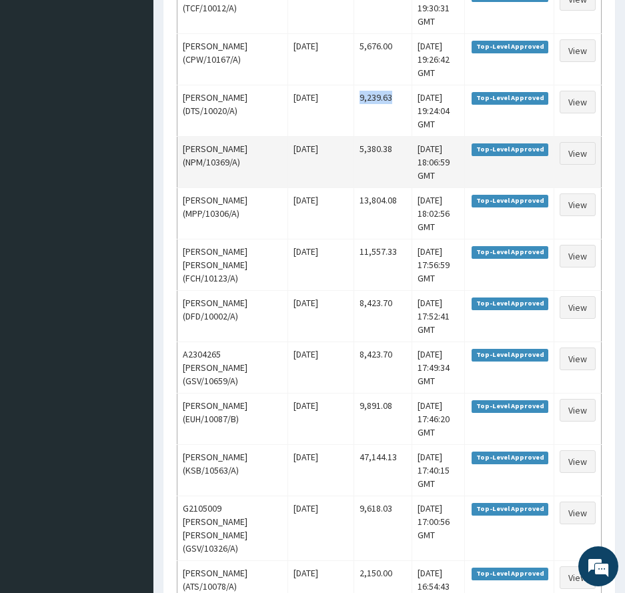
click at [378, 187] on td "5,380.38" at bounding box center [383, 161] width 58 height 51
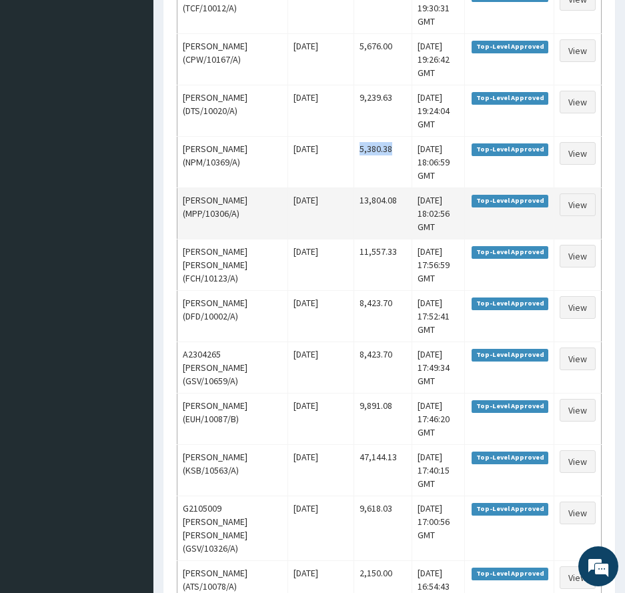
click at [386, 239] on td "13,804.08" at bounding box center [383, 212] width 58 height 51
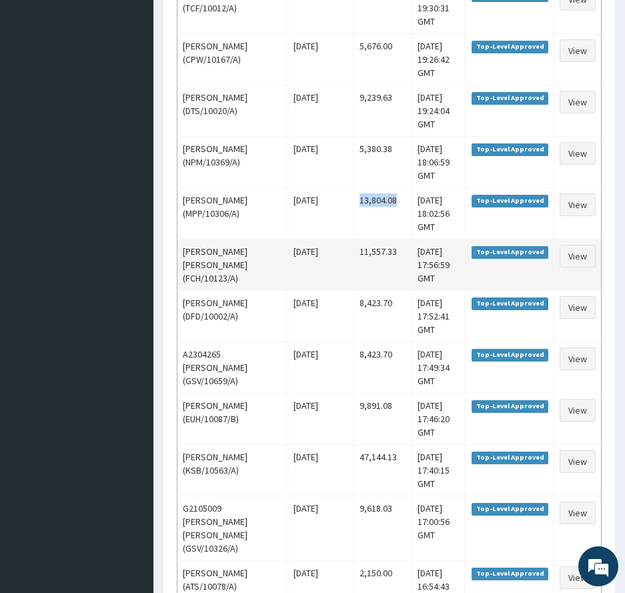
click at [376, 290] on td "11,557.33" at bounding box center [383, 264] width 58 height 51
click at [377, 290] on td "11,557.33" at bounding box center [383, 264] width 58 height 51
click at [380, 290] on td "11,557.33" at bounding box center [383, 264] width 58 height 51
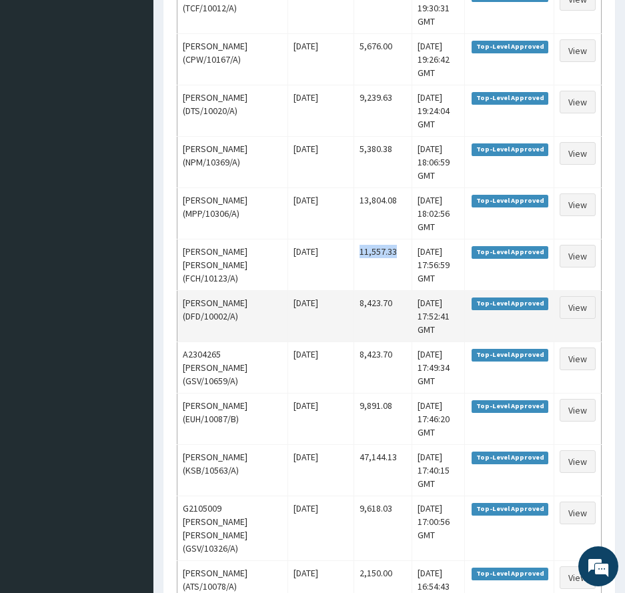
click at [383, 342] on td "8,423.70" at bounding box center [383, 315] width 58 height 51
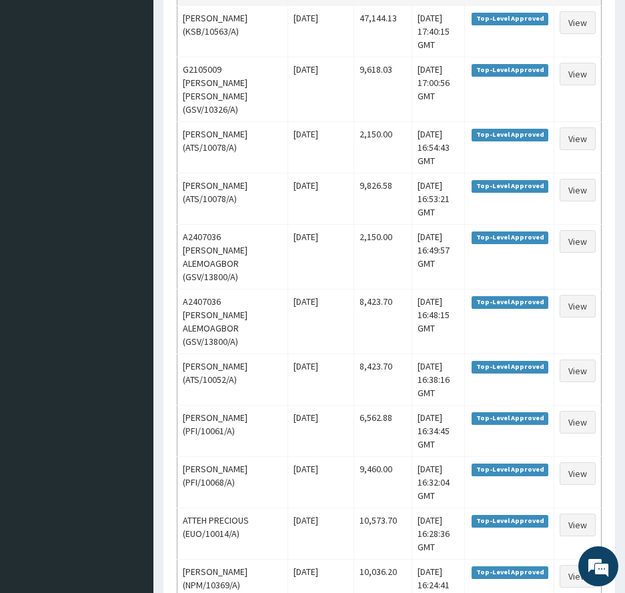
scroll to position [1468, 0]
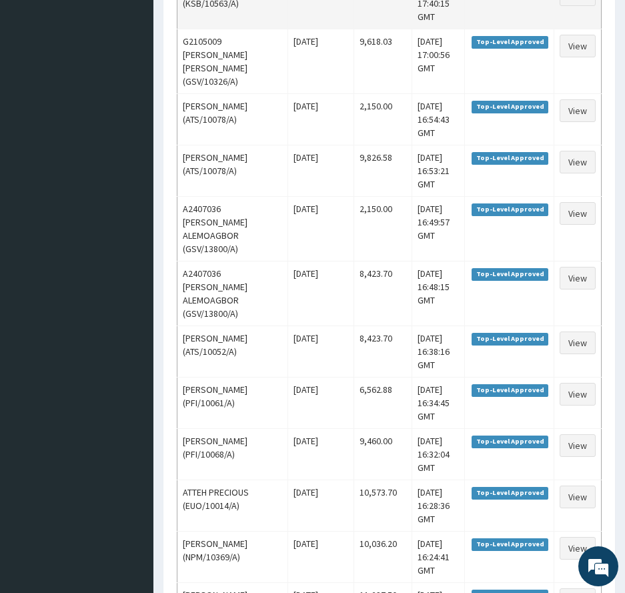
click at [375, 29] on td "47,144.13" at bounding box center [383, 2] width 58 height 51
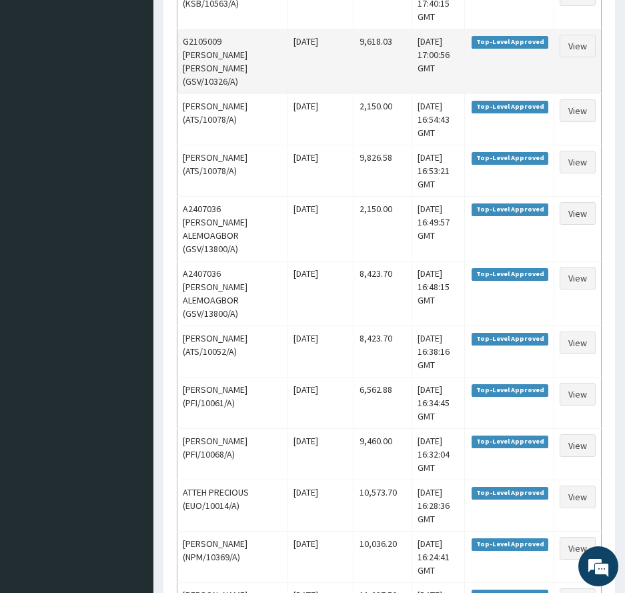
click at [377, 93] on td "9,618.03" at bounding box center [383, 61] width 58 height 65
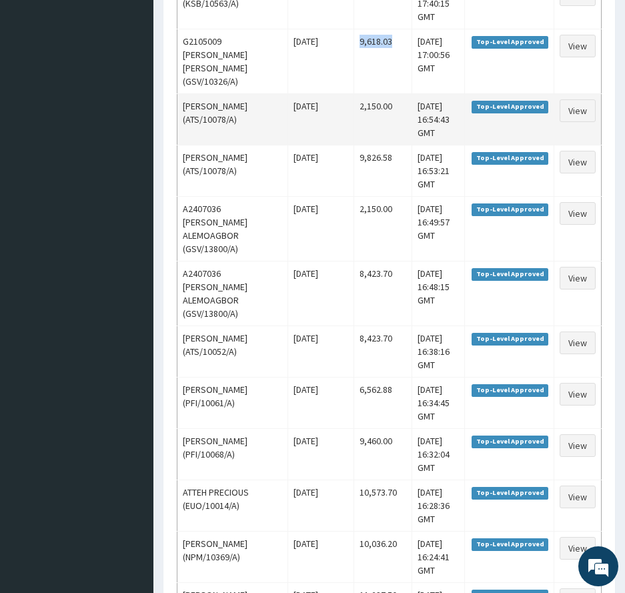
click at [370, 145] on td "2,150.00" at bounding box center [383, 118] width 58 height 51
click at [363, 145] on td "2,150.00" at bounding box center [383, 118] width 58 height 51
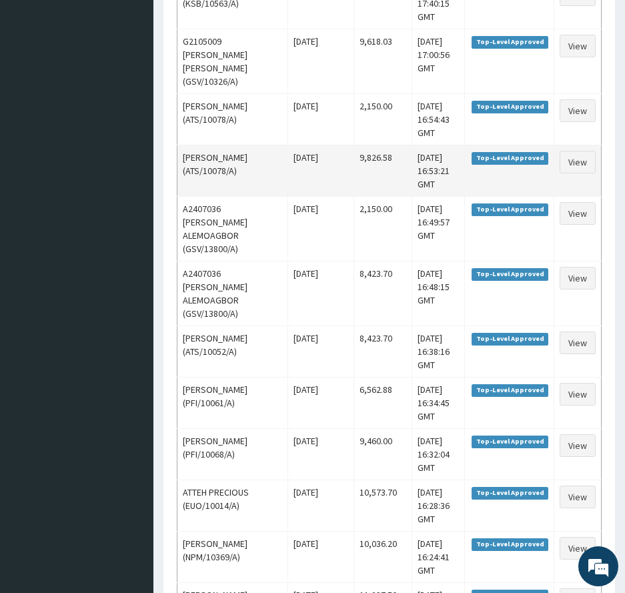
click at [378, 196] on td "9,826.58" at bounding box center [383, 170] width 58 height 51
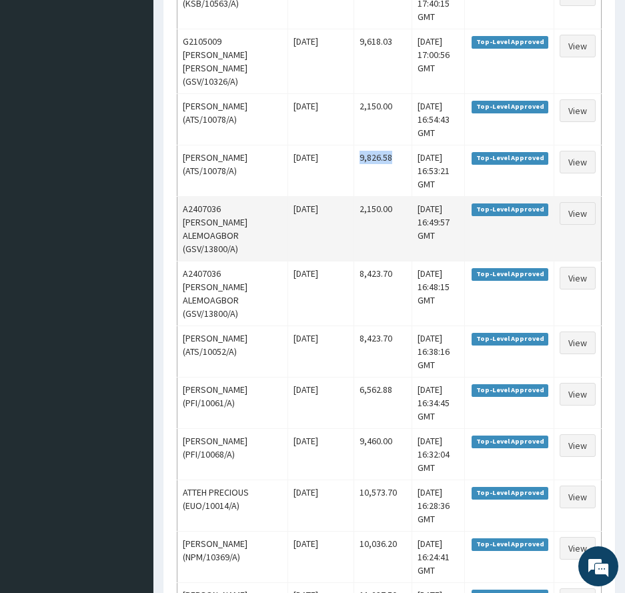
click at [377, 261] on td "2,150.00" at bounding box center [383, 228] width 58 height 65
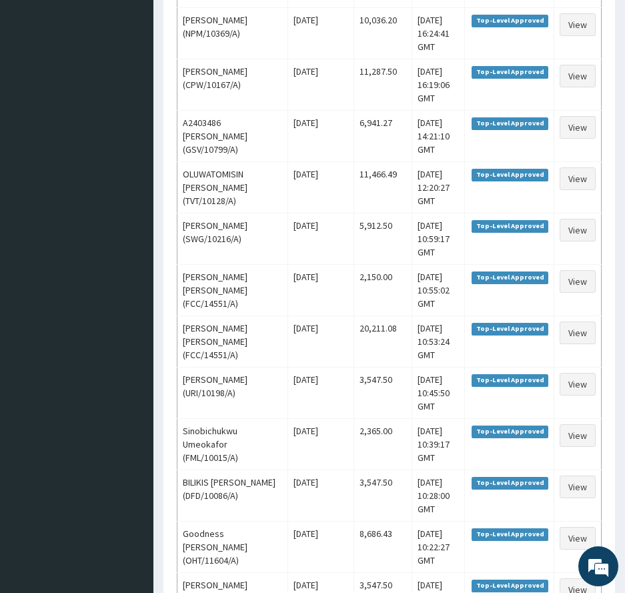
scroll to position [2001, 0]
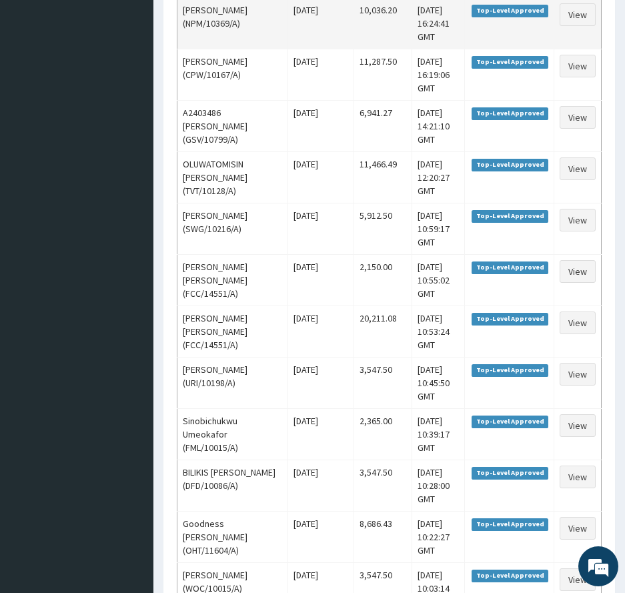
click at [376, 49] on td "10,036.20" at bounding box center [383, 22] width 58 height 51
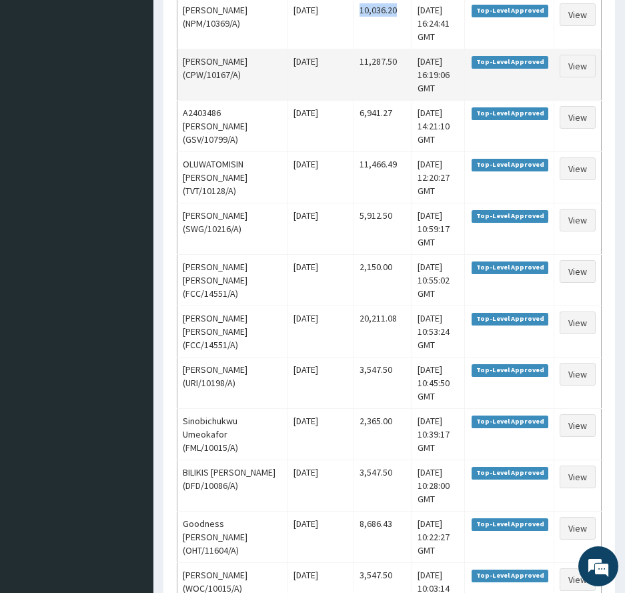
click at [379, 100] on td "11,287.50" at bounding box center [383, 74] width 58 height 51
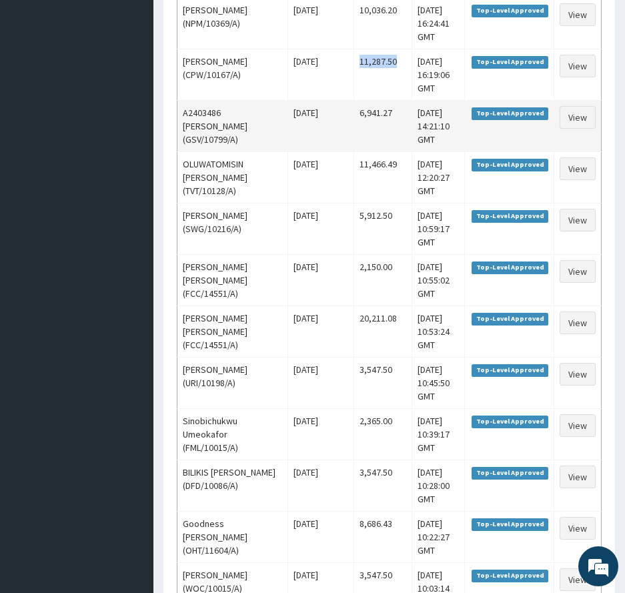
click at [373, 151] on td "6,941.27" at bounding box center [383, 125] width 58 height 51
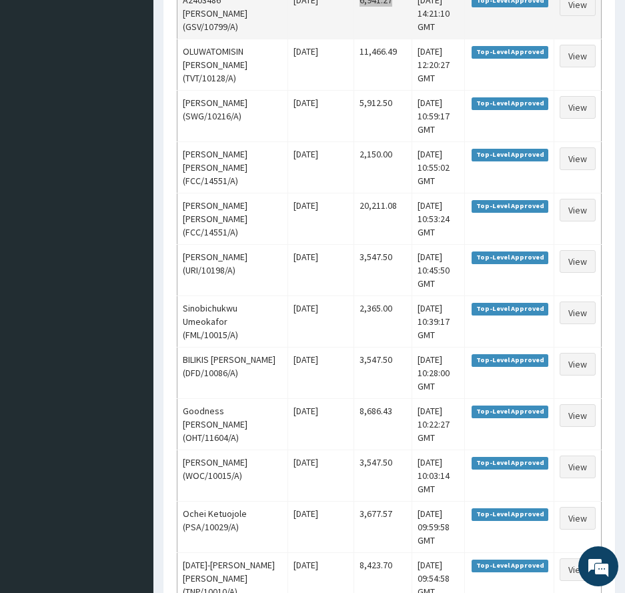
scroll to position [2202, 0]
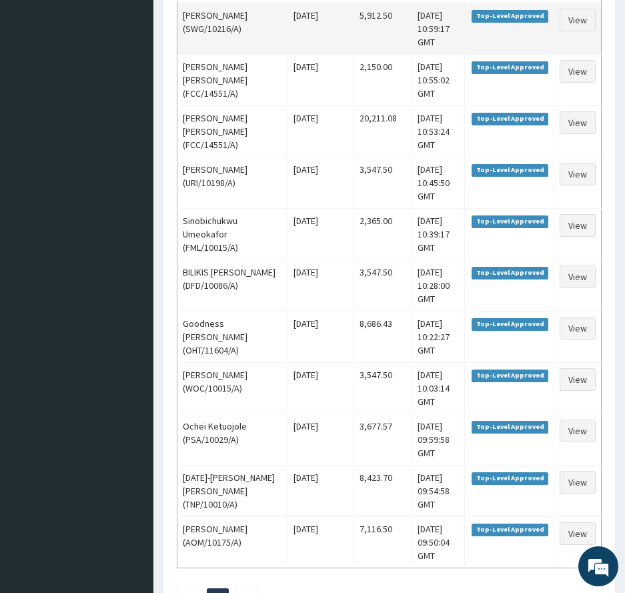
click at [376, 54] on td "5,912.50" at bounding box center [383, 28] width 58 height 51
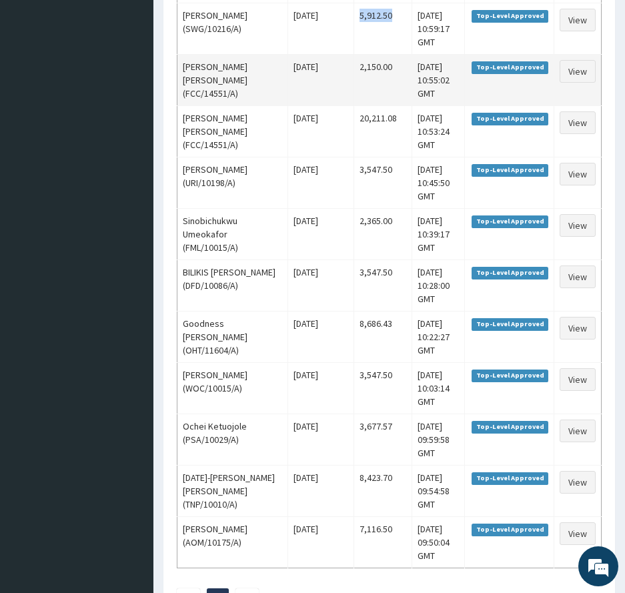
click at [376, 105] on td "2,150.00" at bounding box center [383, 79] width 58 height 51
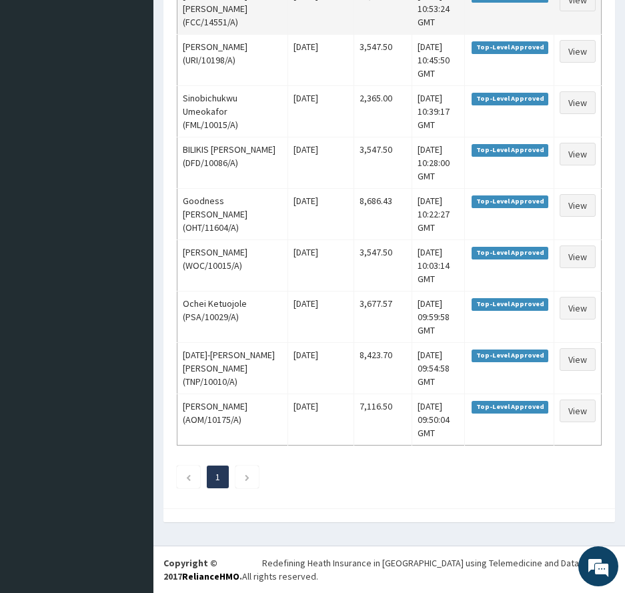
click at [386, 34] on td "20,211.08" at bounding box center [383, 8] width 58 height 51
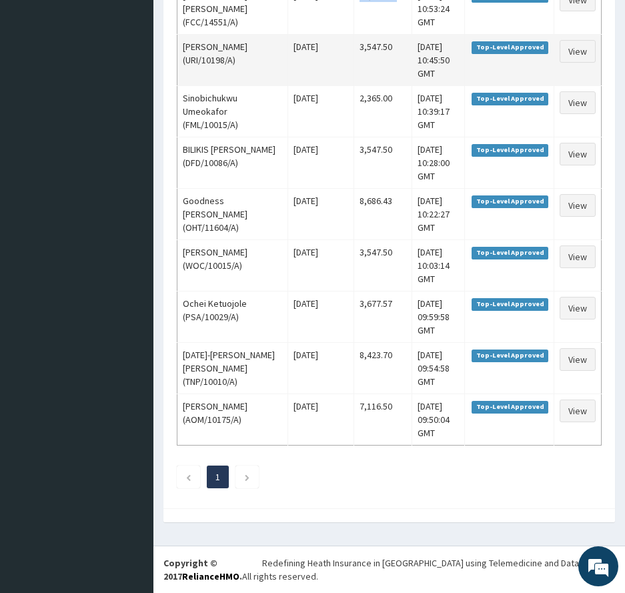
click at [368, 85] on td "3,547.50" at bounding box center [383, 59] width 58 height 51
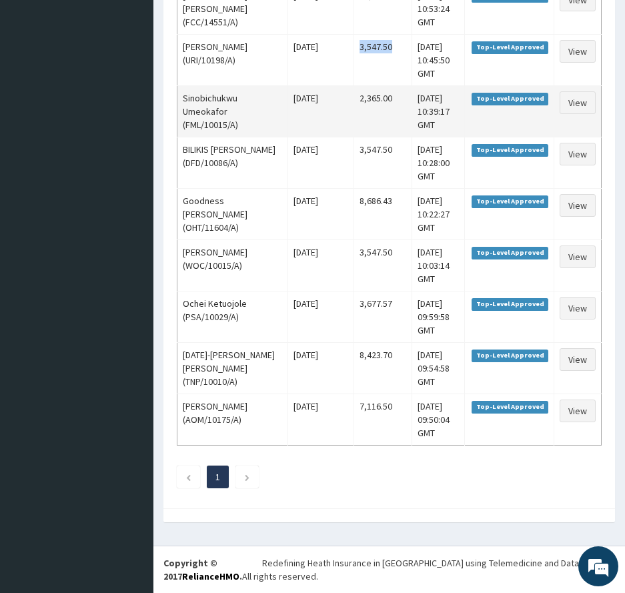
click at [375, 137] on td "2,365.00" at bounding box center [383, 110] width 58 height 51
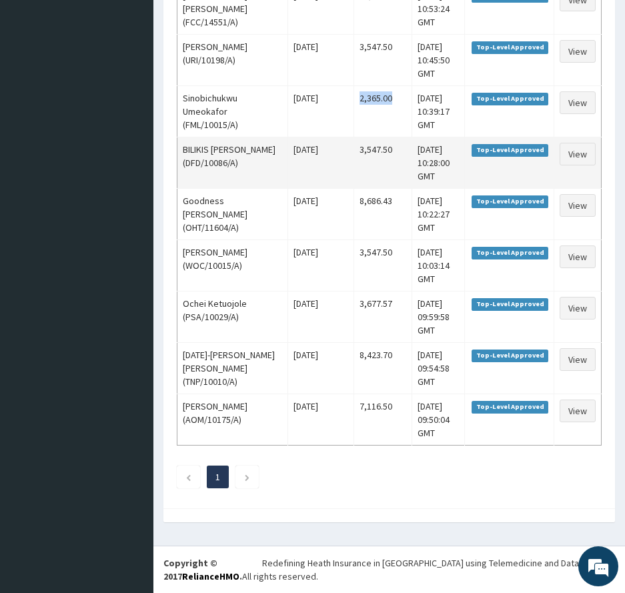
click at [370, 188] on td "3,547.50" at bounding box center [383, 162] width 58 height 51
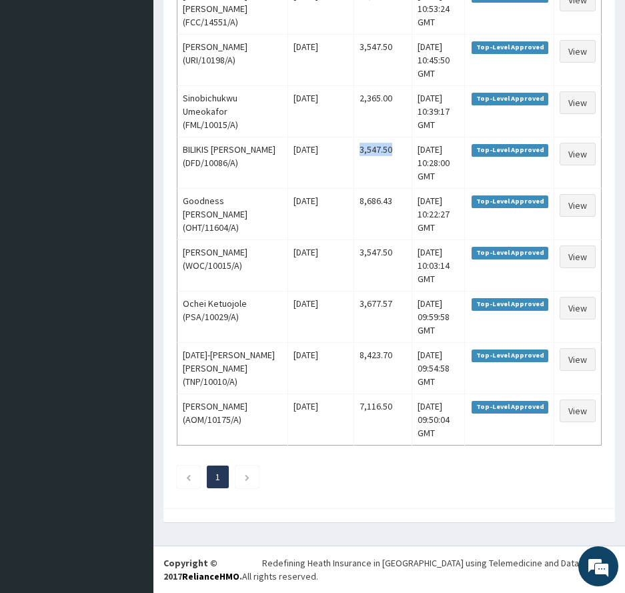
scroll to position [2869, 0]
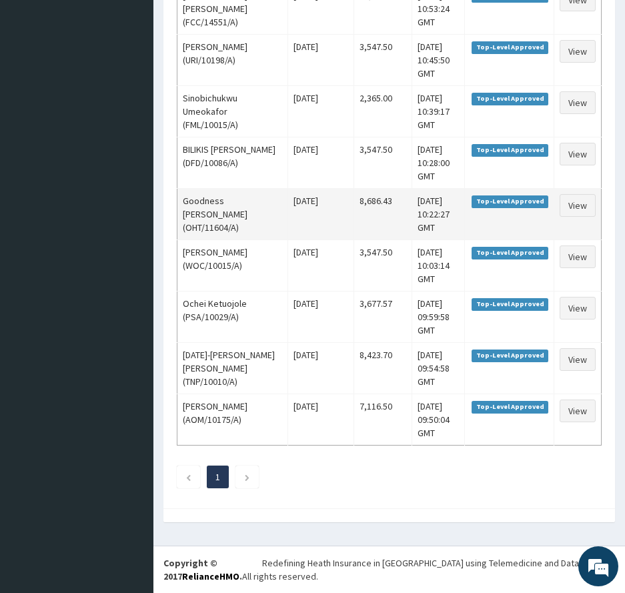
click at [371, 189] on td "8,686.43" at bounding box center [383, 213] width 58 height 51
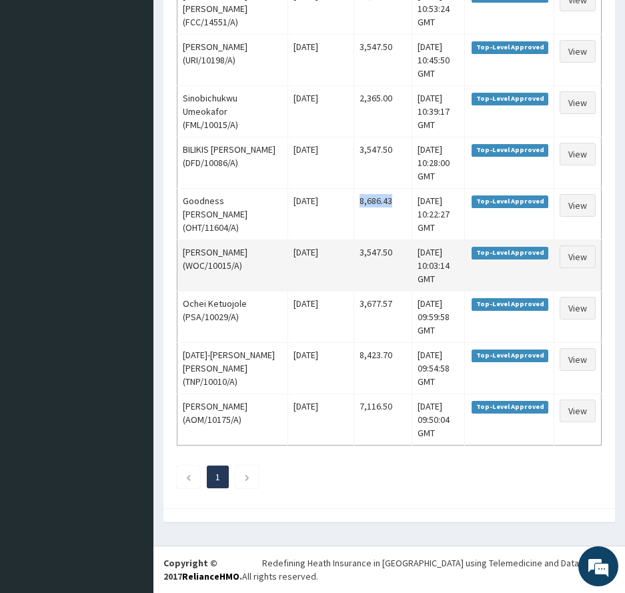
click at [378, 252] on td "3,547.50" at bounding box center [383, 265] width 58 height 51
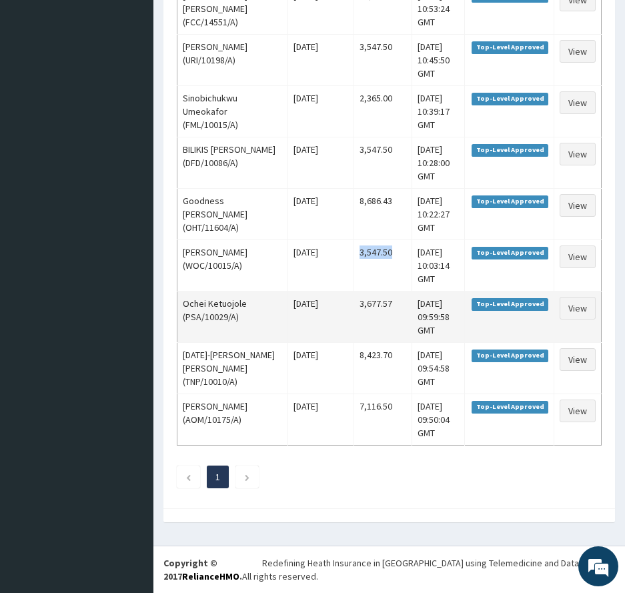
click at [383, 318] on td "3,677.57" at bounding box center [383, 316] width 58 height 51
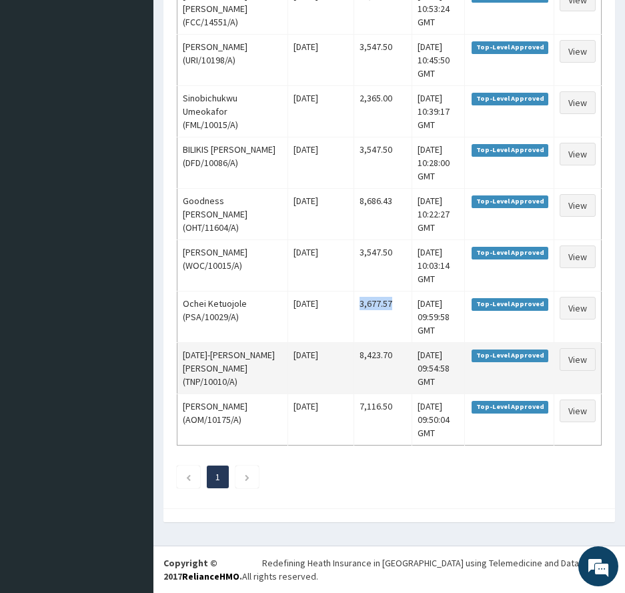
click at [377, 384] on td "8,423.70" at bounding box center [383, 367] width 58 height 51
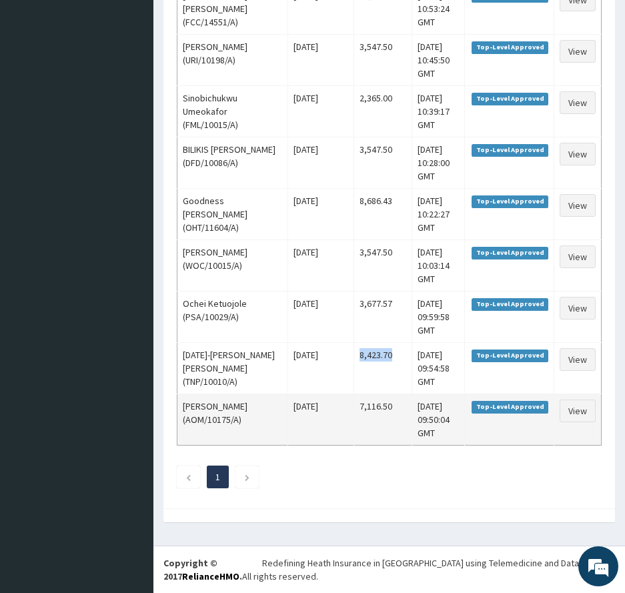
click at [369, 445] on td "7,116.50" at bounding box center [383, 419] width 58 height 51
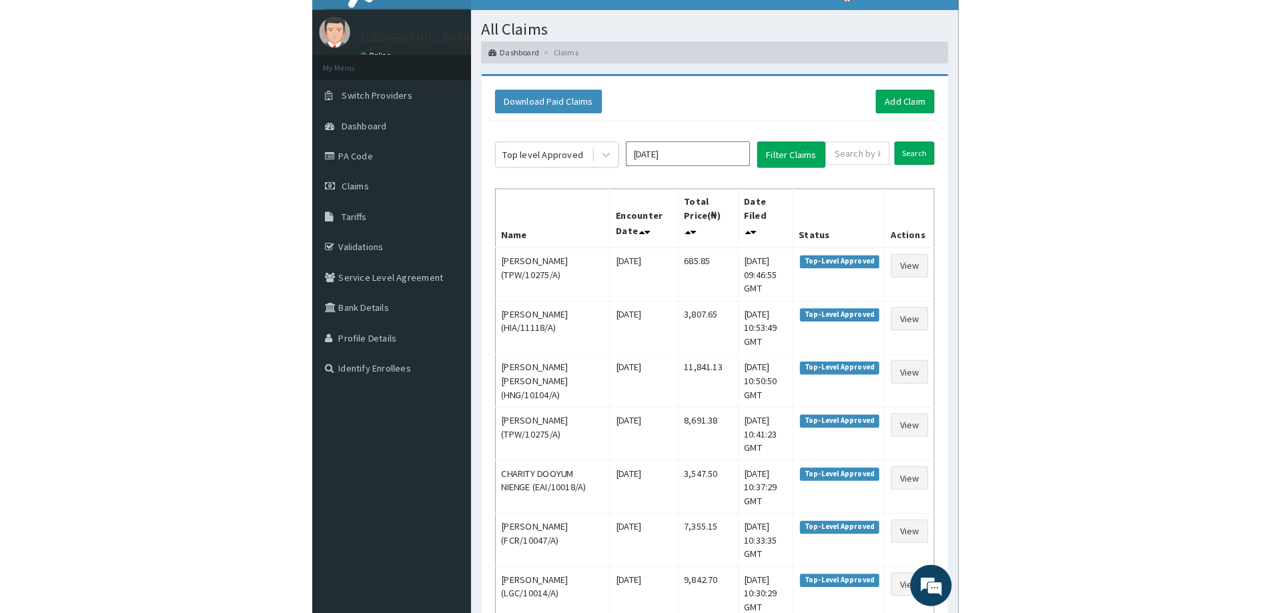
scroll to position [0, 0]
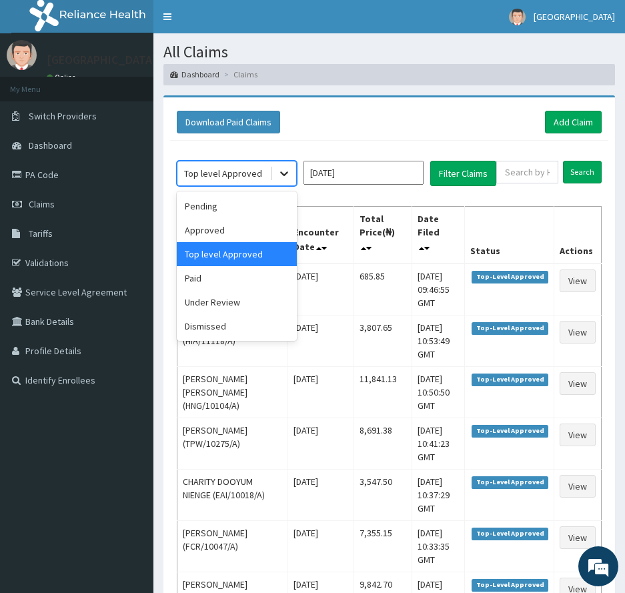
click at [284, 172] on icon at bounding box center [284, 173] width 13 height 13
click at [209, 280] on div "Paid" at bounding box center [237, 278] width 120 height 24
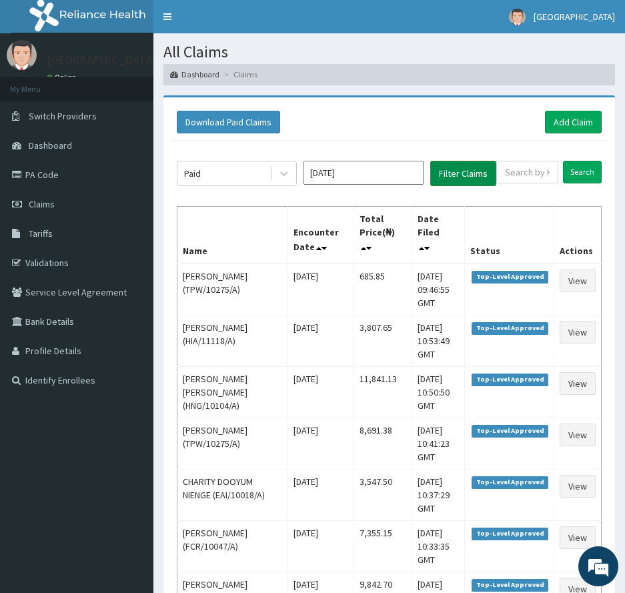
click at [460, 174] on button "Filter Claims" at bounding box center [463, 173] width 66 height 25
click at [460, 167] on button "Filter Claims" at bounding box center [463, 173] width 66 height 25
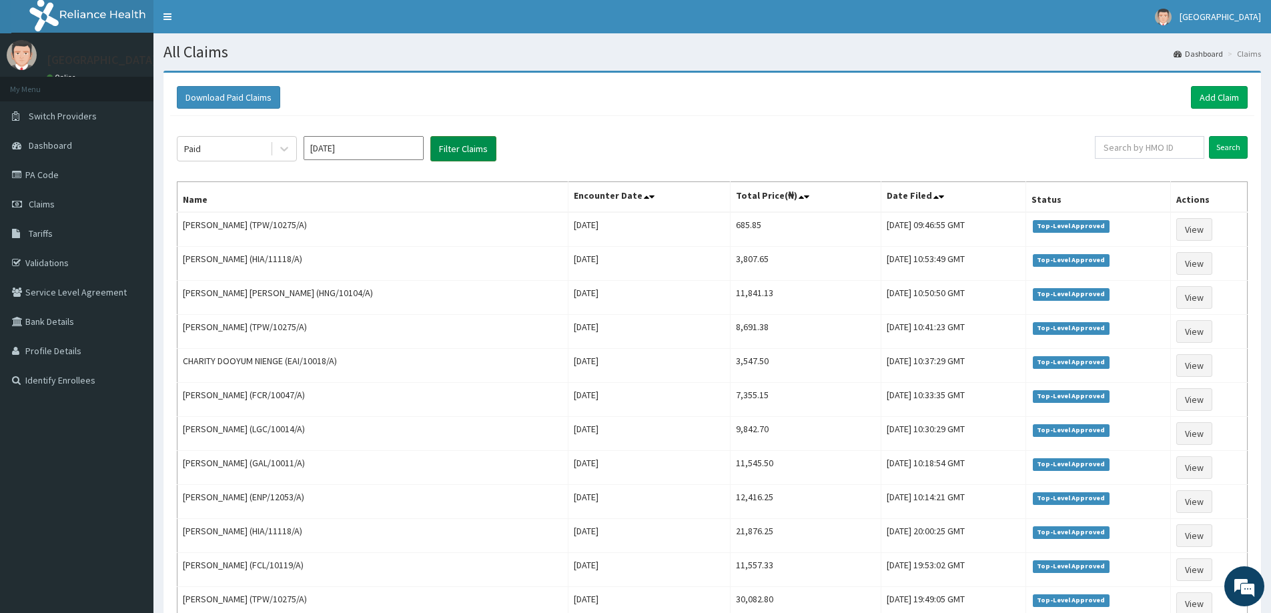
click at [460, 144] on button "Filter Claims" at bounding box center [463, 148] width 66 height 25
click at [460, 148] on button "Filter Claims" at bounding box center [463, 148] width 66 height 25
click at [461, 148] on button "Filter Claims" at bounding box center [463, 148] width 66 height 25
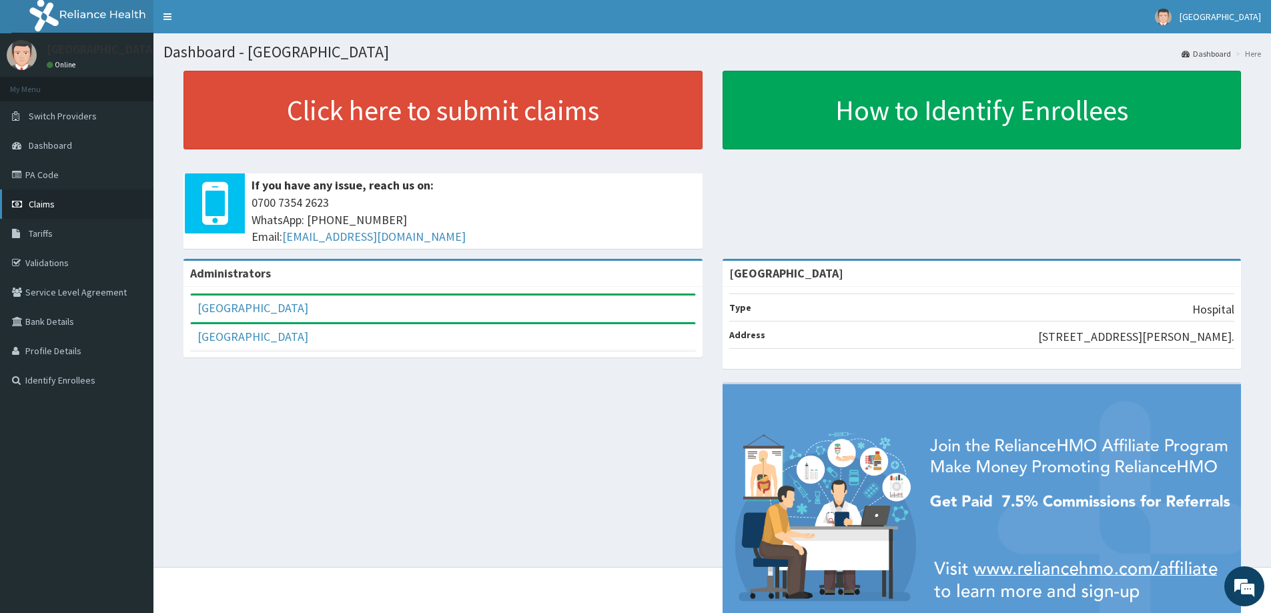
click at [52, 205] on span "Claims" at bounding box center [42, 204] width 26 height 12
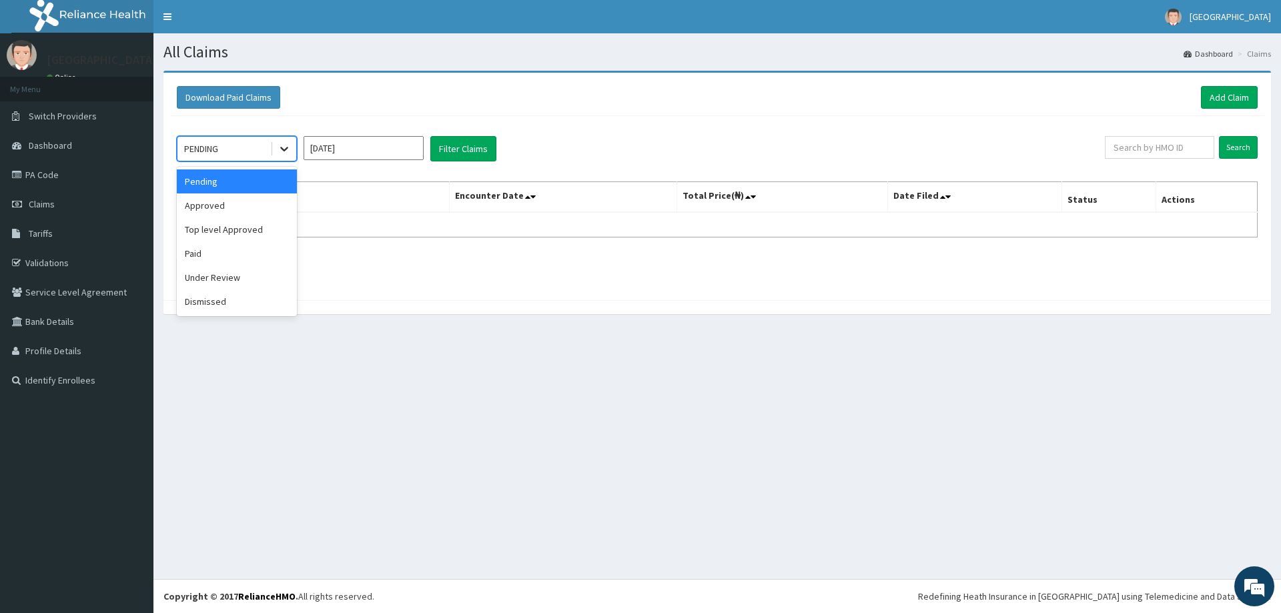
click at [287, 151] on icon at bounding box center [284, 148] width 13 height 13
click at [205, 252] on div "Paid" at bounding box center [237, 254] width 120 height 24
click at [385, 153] on input "Aug 2025" at bounding box center [364, 148] width 120 height 24
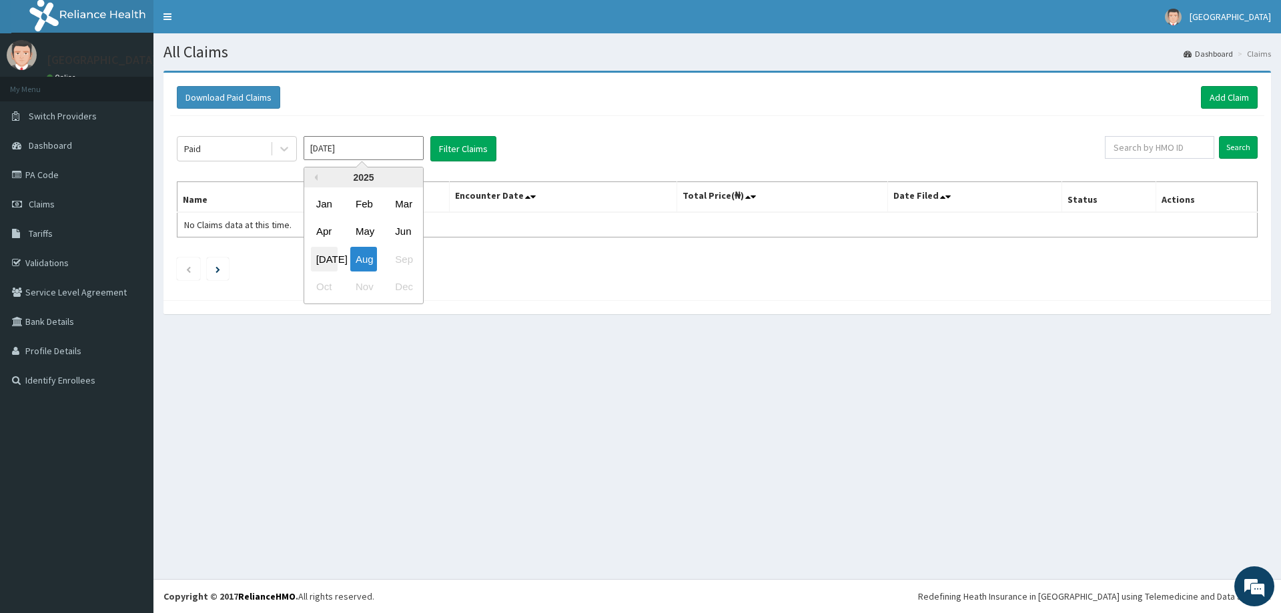
click at [328, 258] on div "Jul" at bounding box center [324, 259] width 27 height 25
click at [454, 152] on button "Filter Claims" at bounding box center [463, 148] width 66 height 25
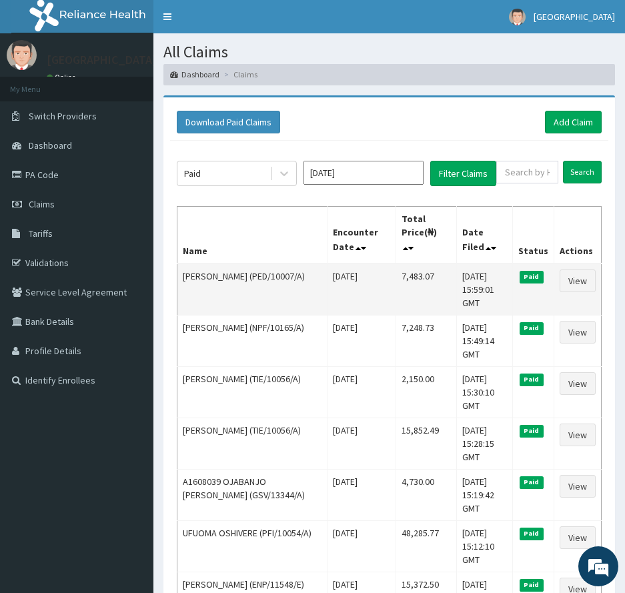
click at [405, 274] on td "7,483.07" at bounding box center [426, 290] width 61 height 52
copy td "7,483.07"
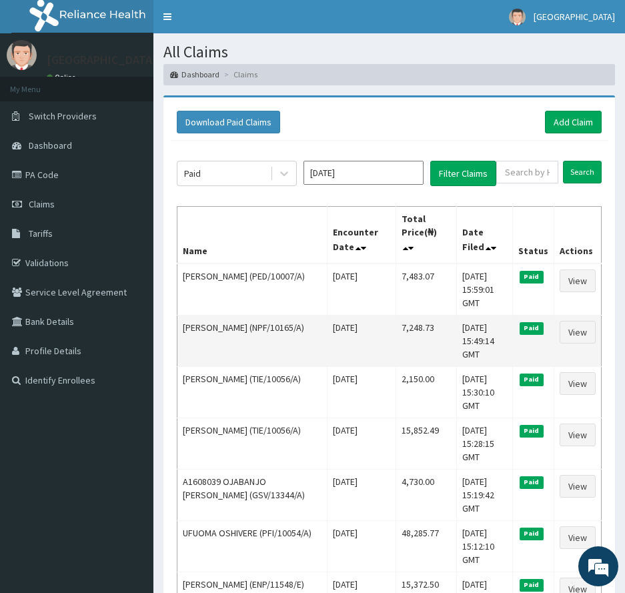
click at [400, 330] on td "7,248.73" at bounding box center [426, 340] width 61 height 51
copy td "7,248.73"
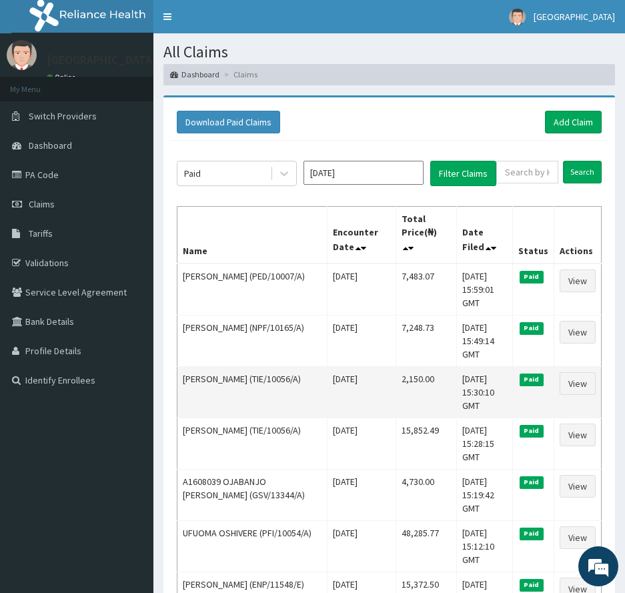
click at [401, 378] on td "2,150.00" at bounding box center [426, 391] width 61 height 51
copy td "2,150.00"
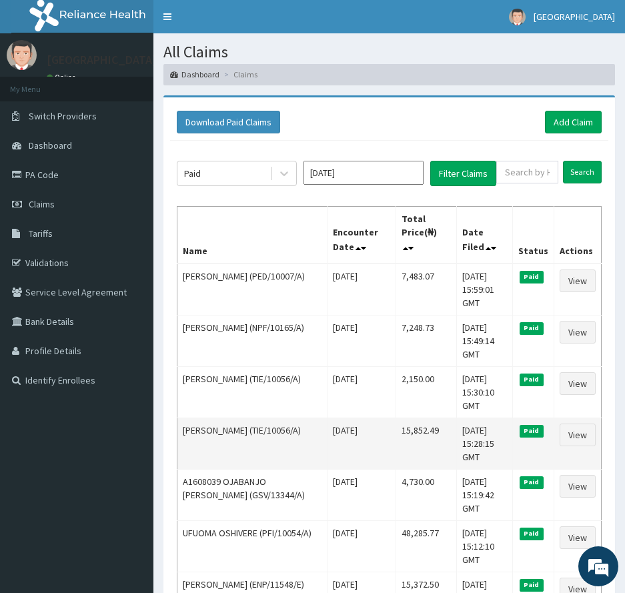
click at [412, 430] on td "15,852.49" at bounding box center [426, 443] width 61 height 51
copy td "15,852.49"
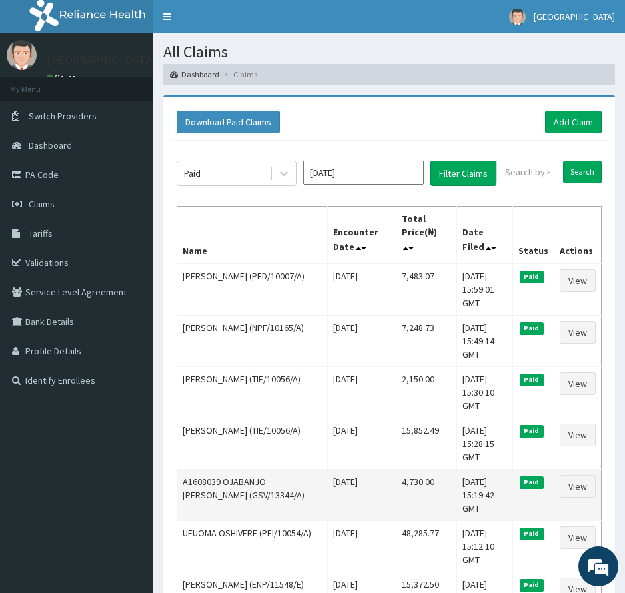
click at [396, 479] on td "4,730.00" at bounding box center [426, 494] width 61 height 51
copy td "4,730.00"
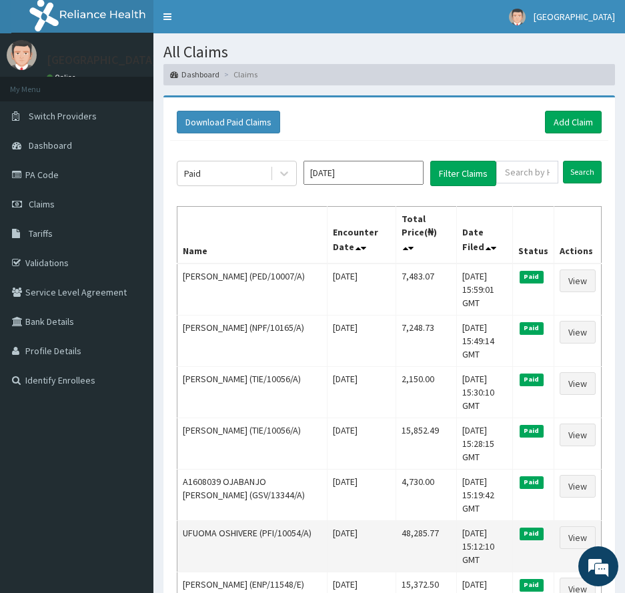
click at [406, 536] on td "48,285.77" at bounding box center [426, 545] width 61 height 51
copy td "48,285.77"
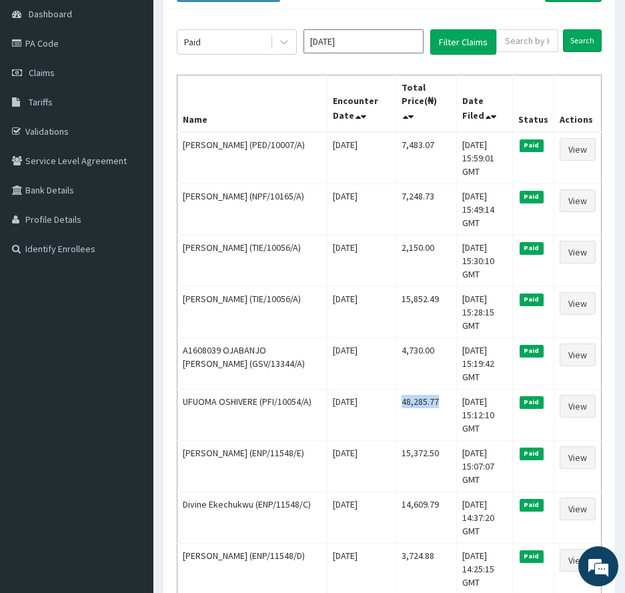
scroll to position [133, 0]
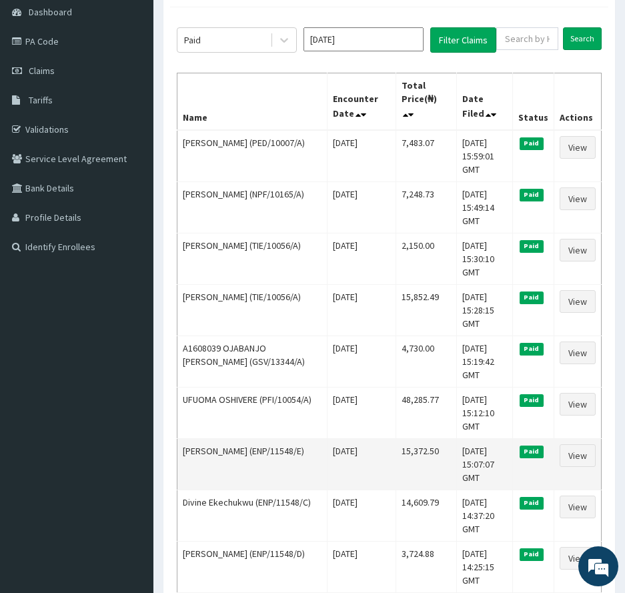
click at [400, 455] on td "15,372.50" at bounding box center [426, 463] width 61 height 51
copy td "15,372.50"
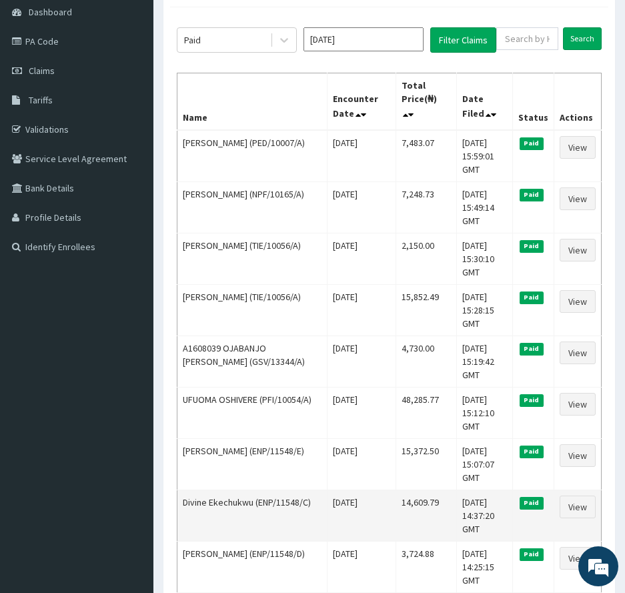
click at [404, 504] on td "14,609.79" at bounding box center [426, 515] width 61 height 51
copy td "14,609.79"
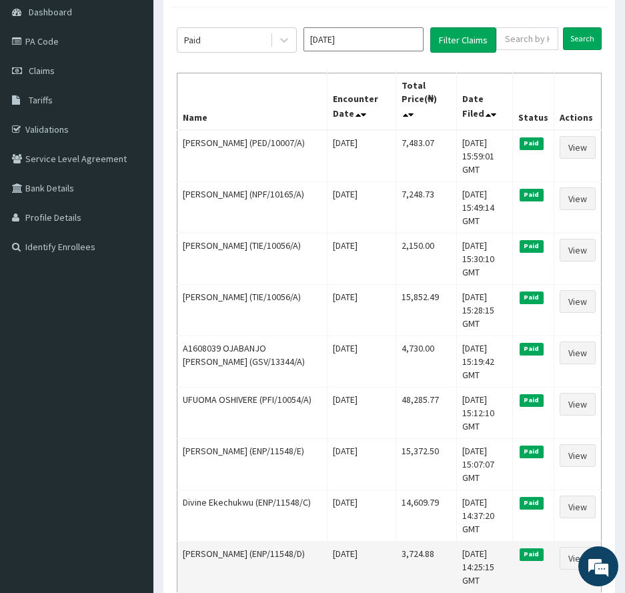
click at [397, 551] on td "3,724.88" at bounding box center [426, 566] width 61 height 51
copy td "3,724.88"
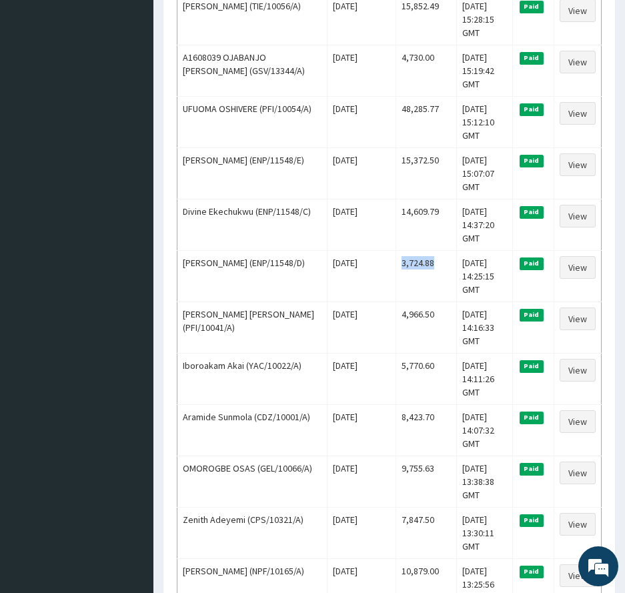
scroll to position [427, 0]
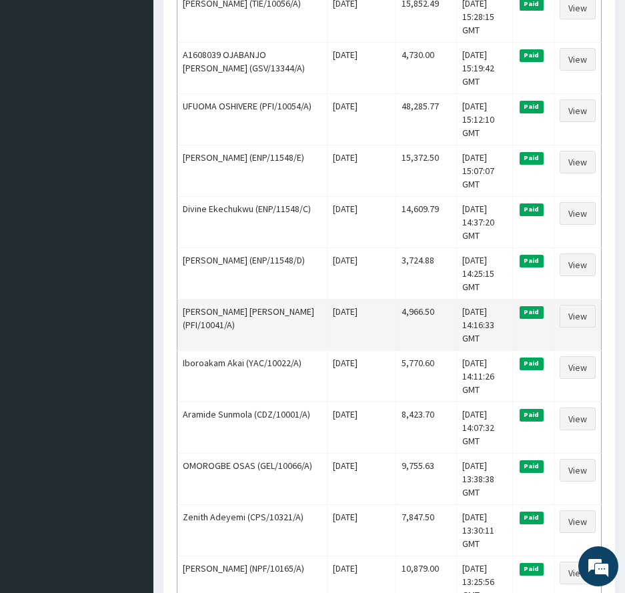
click at [396, 310] on td "4,966.50" at bounding box center [426, 324] width 61 height 51
copy td "4,966.50"
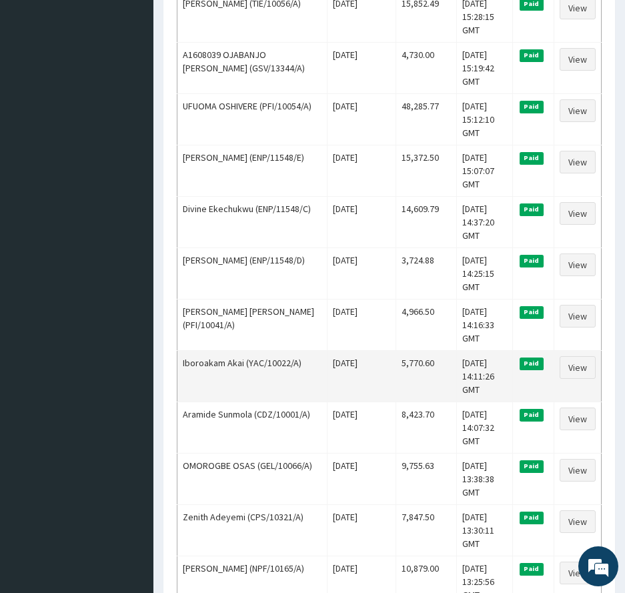
click at [405, 359] on td "5,770.60" at bounding box center [426, 375] width 61 height 51
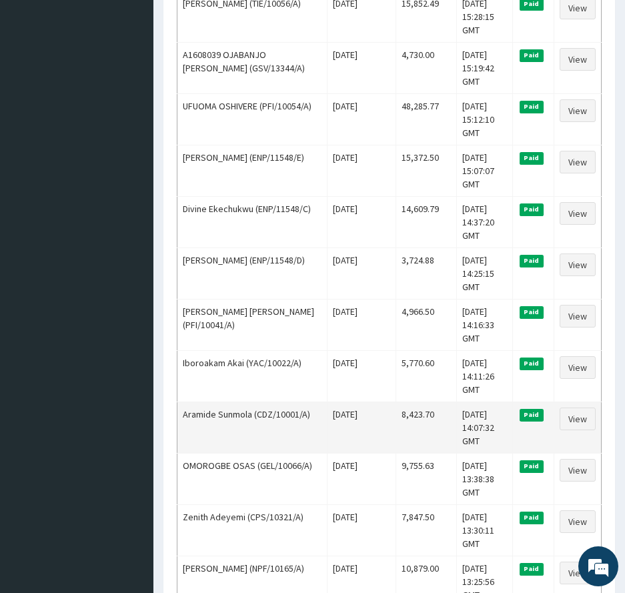
click at [396, 410] on td "8,423.70" at bounding box center [426, 427] width 61 height 51
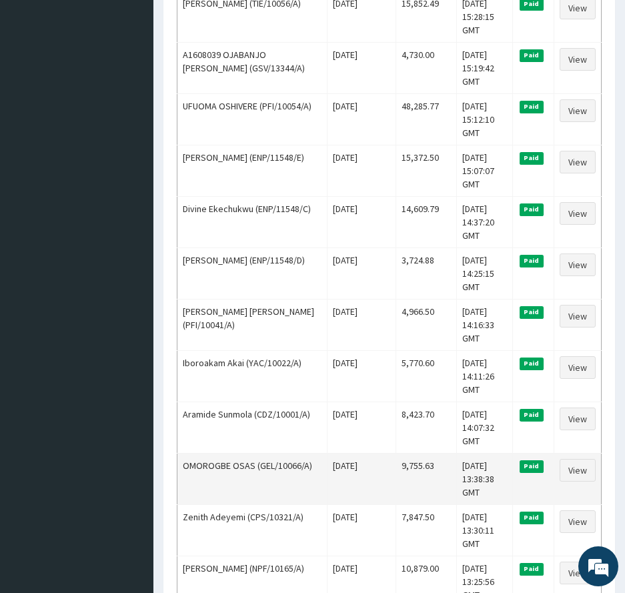
click at [399, 468] on td "9,755.63" at bounding box center [426, 478] width 61 height 51
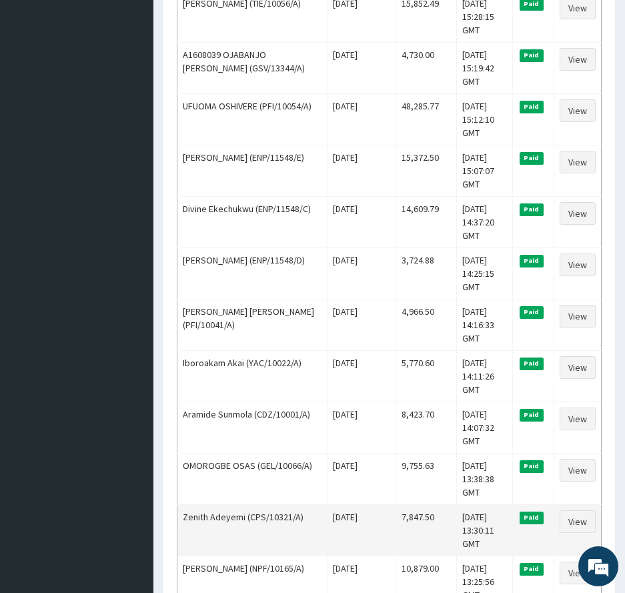
click at [400, 518] on td "7,847.50" at bounding box center [426, 529] width 61 height 51
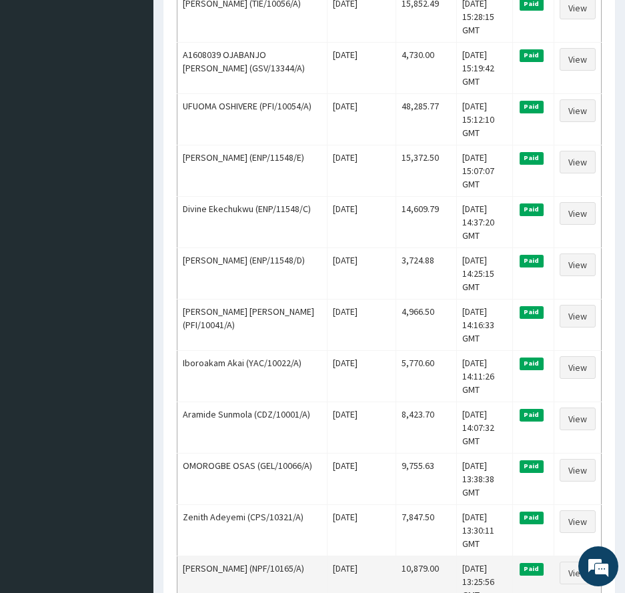
click at [404, 571] on td "10,879.00" at bounding box center [426, 581] width 61 height 51
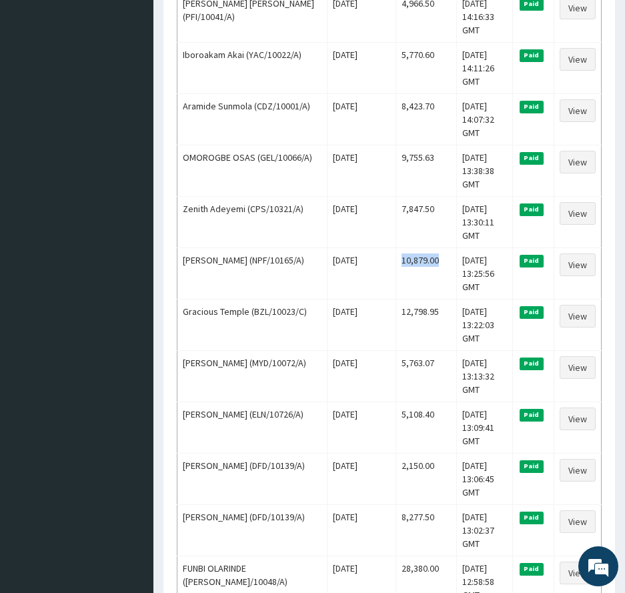
scroll to position [747, 0]
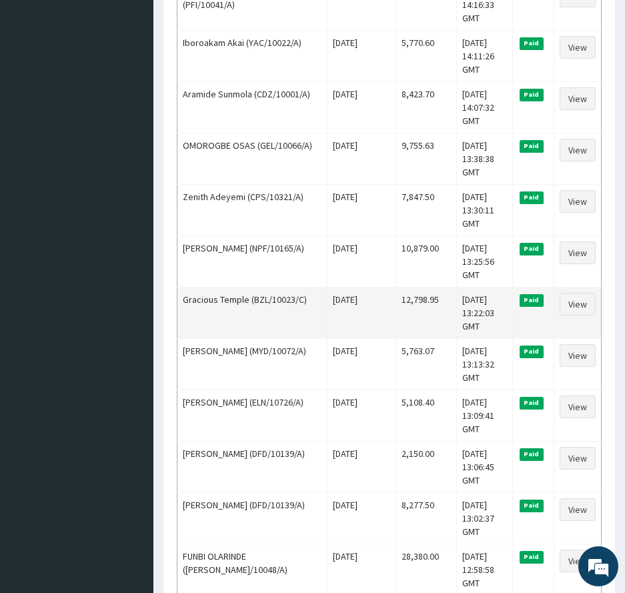
click at [396, 298] on td "12,798.95" at bounding box center [426, 312] width 61 height 51
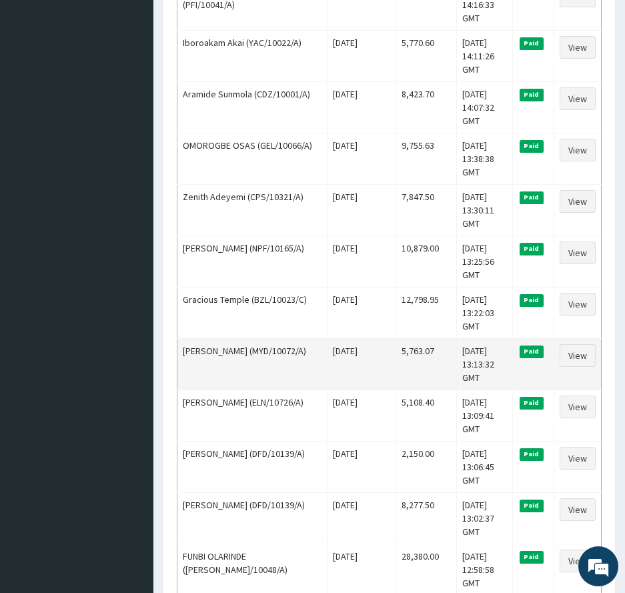
click at [409, 348] on td "5,763.07" at bounding box center [426, 363] width 61 height 51
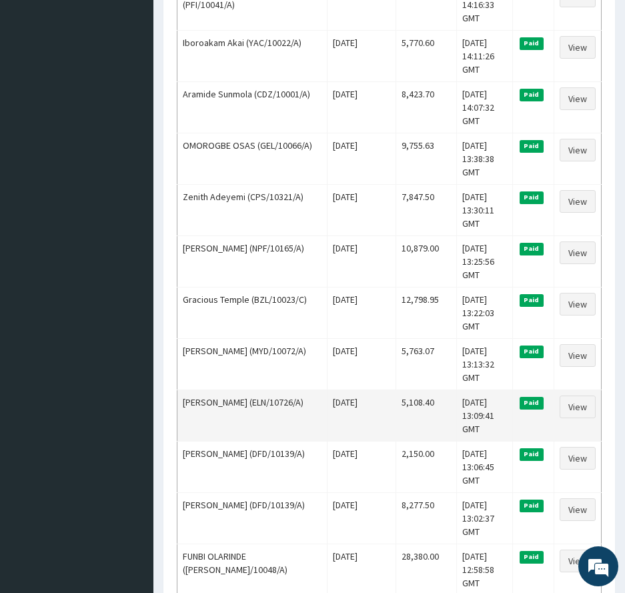
click at [404, 401] on td "5,108.40" at bounding box center [426, 415] width 61 height 51
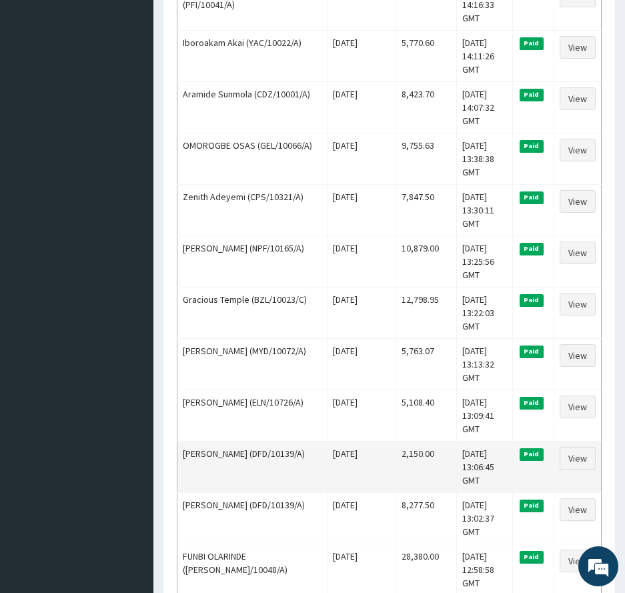
click at [404, 454] on td "2,150.00" at bounding box center [426, 466] width 61 height 51
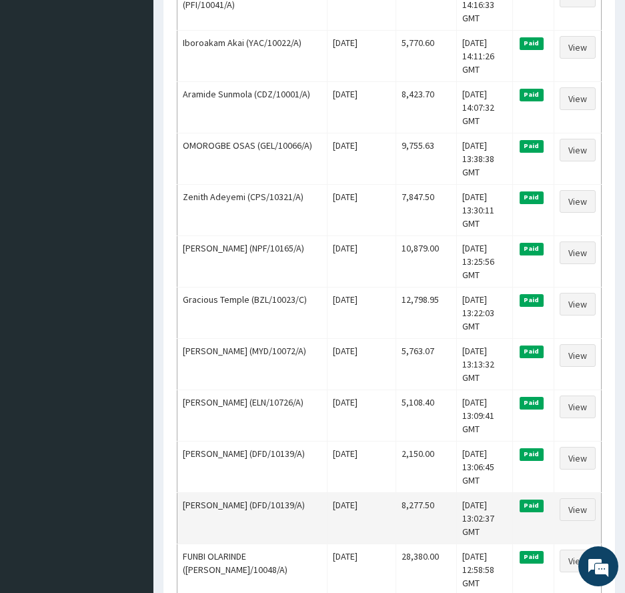
click at [404, 502] on td "8,277.50" at bounding box center [426, 517] width 61 height 51
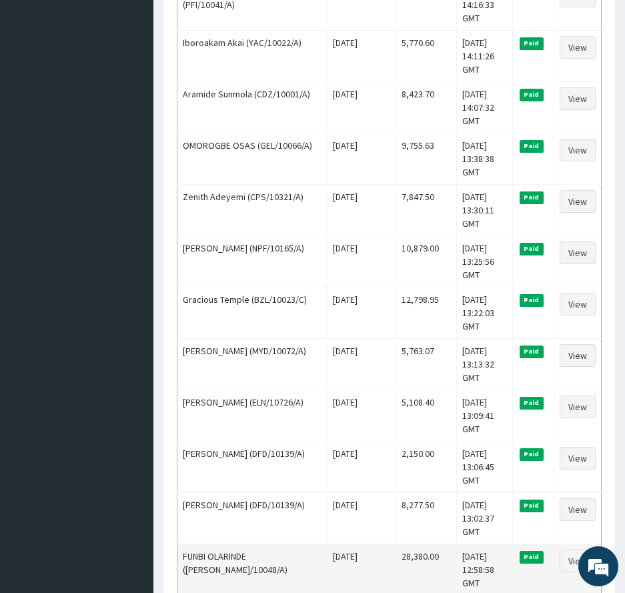
click at [400, 559] on td "28,380.00" at bounding box center [426, 569] width 61 height 51
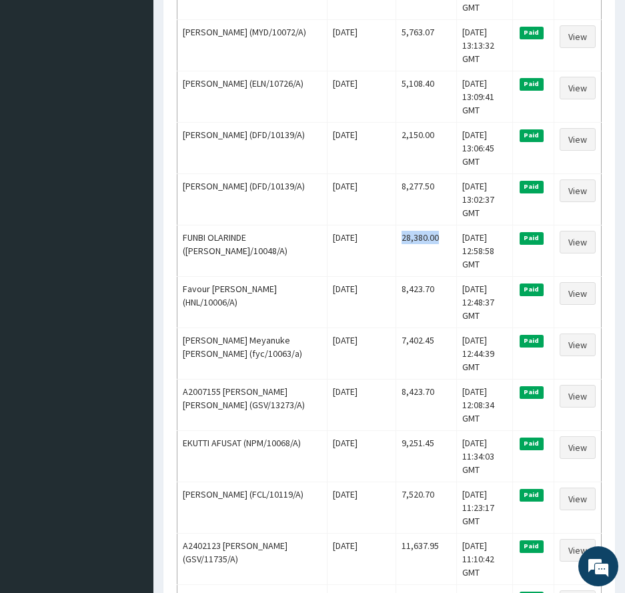
scroll to position [1094, 0]
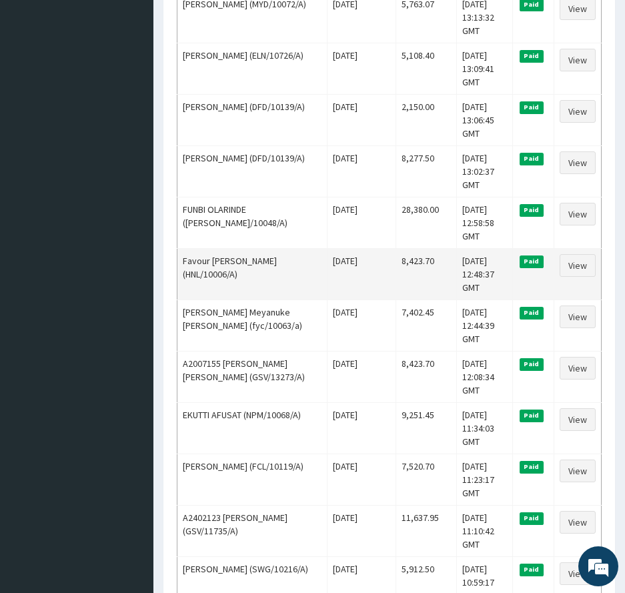
click at [396, 260] on td "8,423.70" at bounding box center [426, 273] width 61 height 51
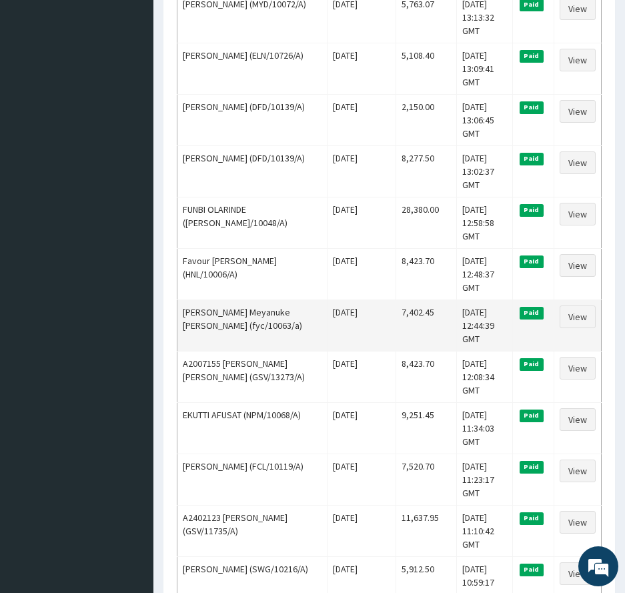
click at [400, 310] on td "7,402.45" at bounding box center [426, 325] width 61 height 51
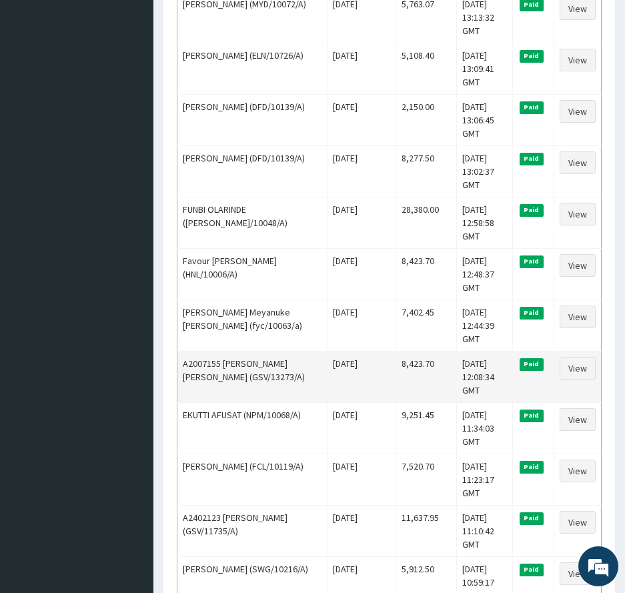
click at [396, 366] on td "8,423.70" at bounding box center [426, 376] width 61 height 51
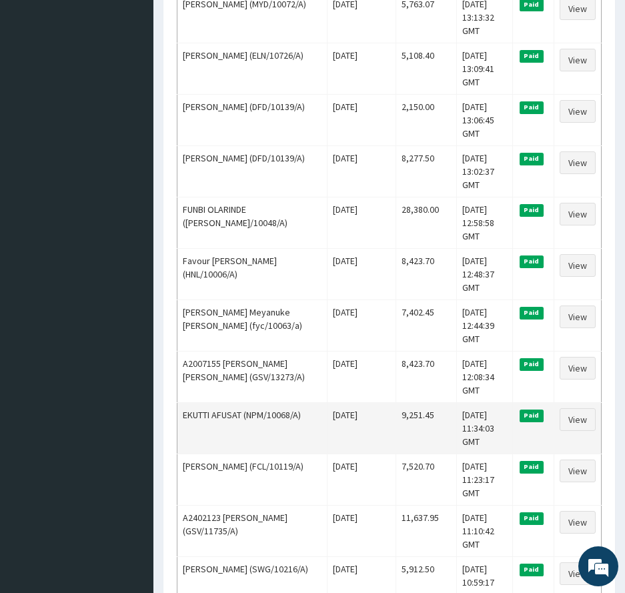
click at [396, 414] on td "9,251.45" at bounding box center [426, 427] width 61 height 51
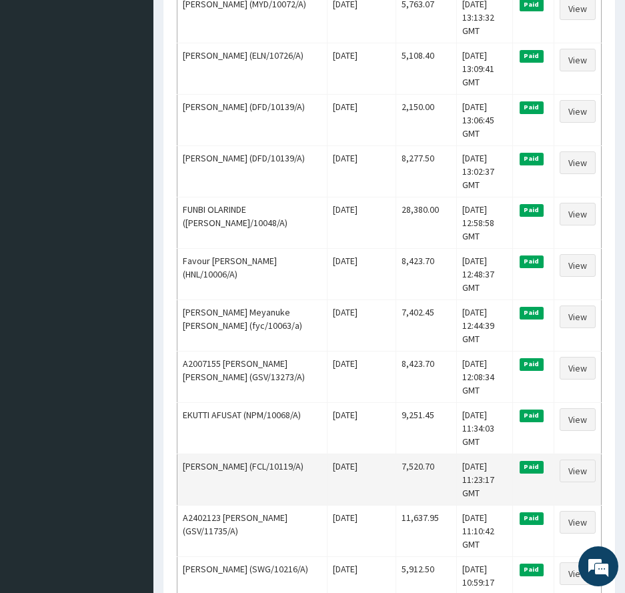
click at [396, 466] on td "7,520.70" at bounding box center [426, 479] width 61 height 51
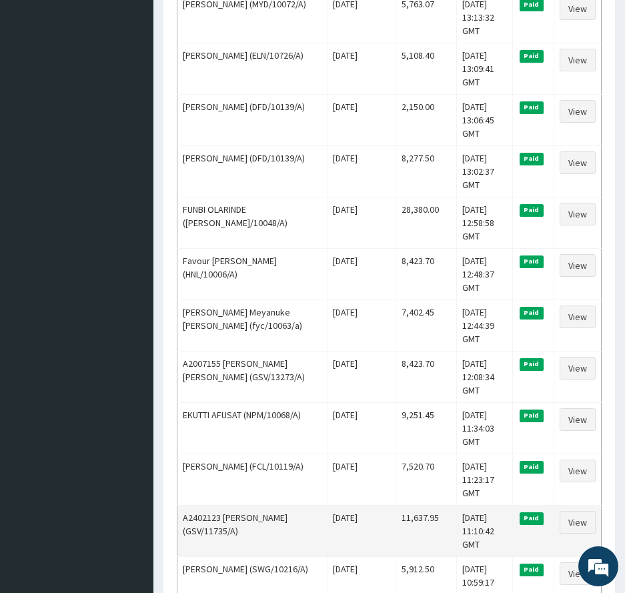
click at [402, 519] on td "11,637.95" at bounding box center [426, 530] width 61 height 51
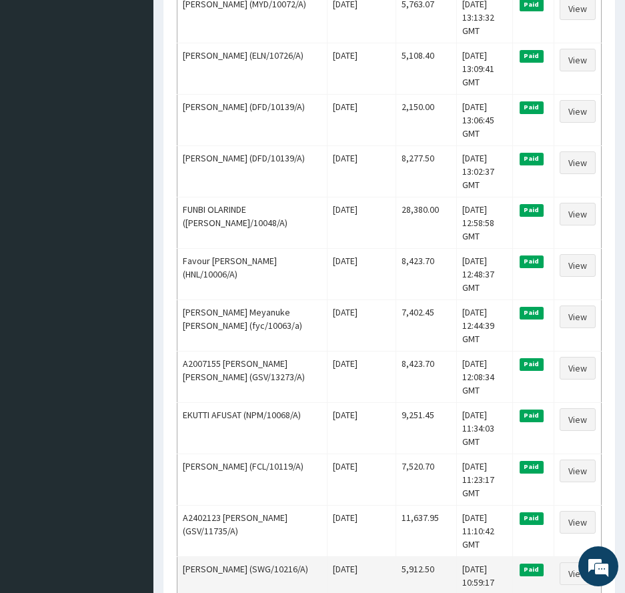
click at [396, 568] on td "5,912.50" at bounding box center [426, 581] width 61 height 51
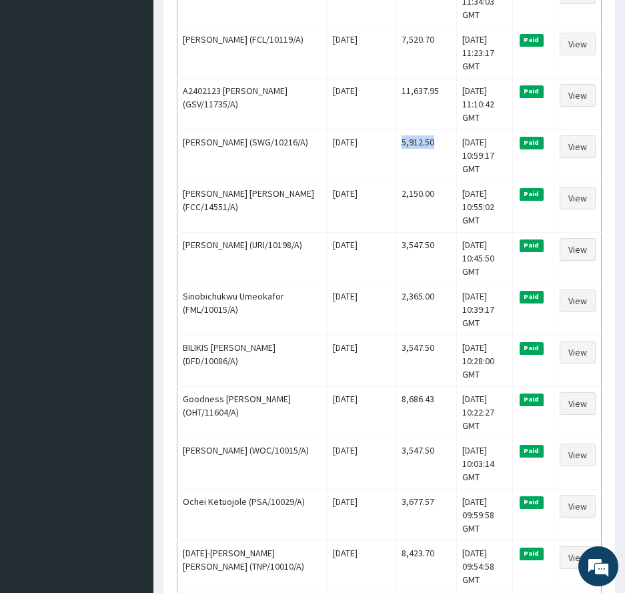
scroll to position [1548, 0]
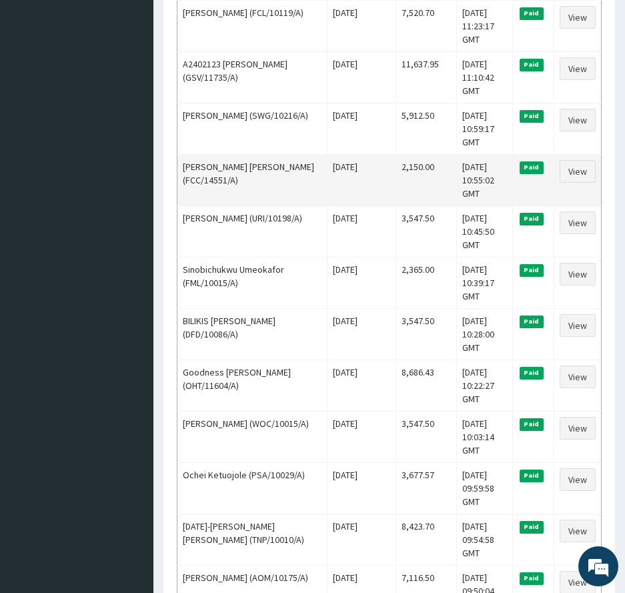
click at [397, 165] on td "2,150.00" at bounding box center [426, 179] width 61 height 51
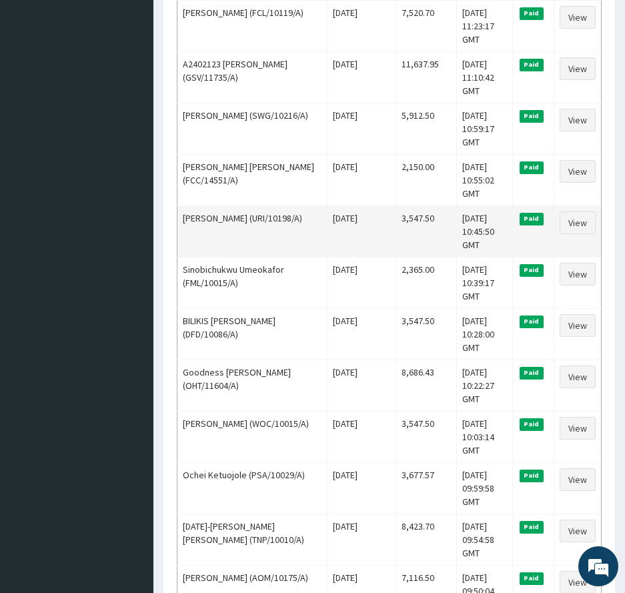
click at [404, 217] on td "3,547.50" at bounding box center [426, 230] width 61 height 51
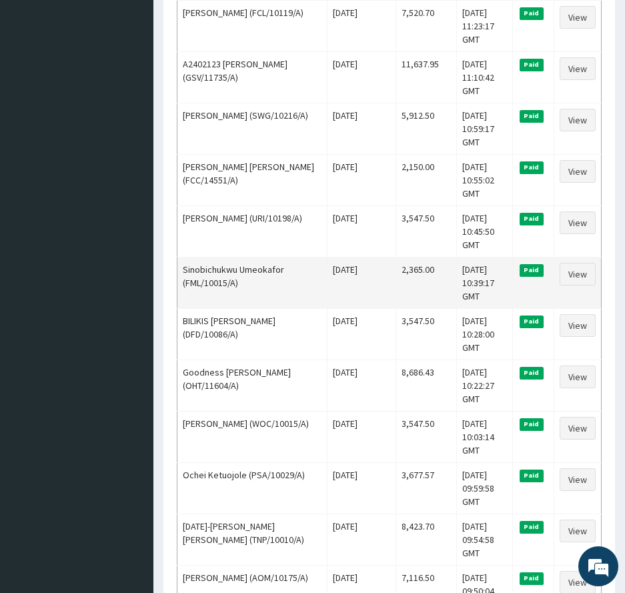
click at [400, 270] on td "2,365.00" at bounding box center [426, 282] width 61 height 51
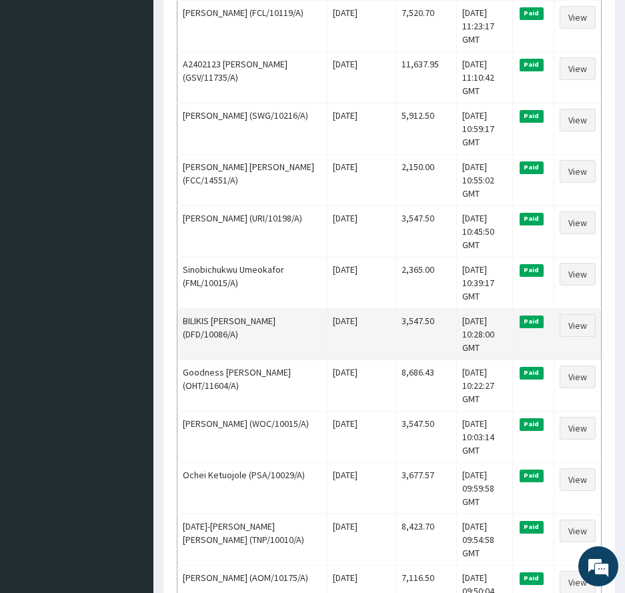
click at [402, 320] on td "3,547.50" at bounding box center [426, 333] width 61 height 51
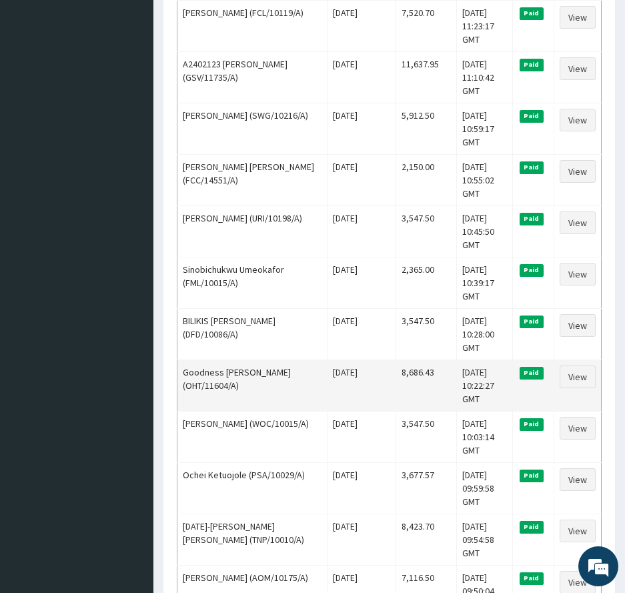
click at [403, 374] on td "8,686.43" at bounding box center [426, 385] width 61 height 51
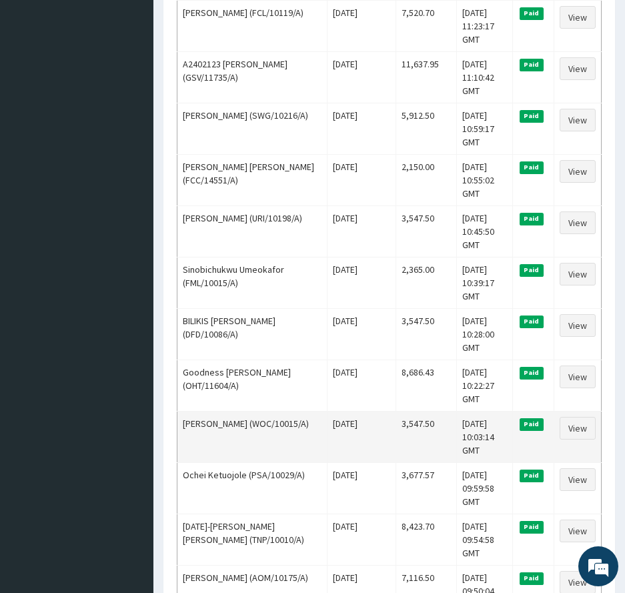
click at [398, 425] on td "3,547.50" at bounding box center [426, 436] width 61 height 51
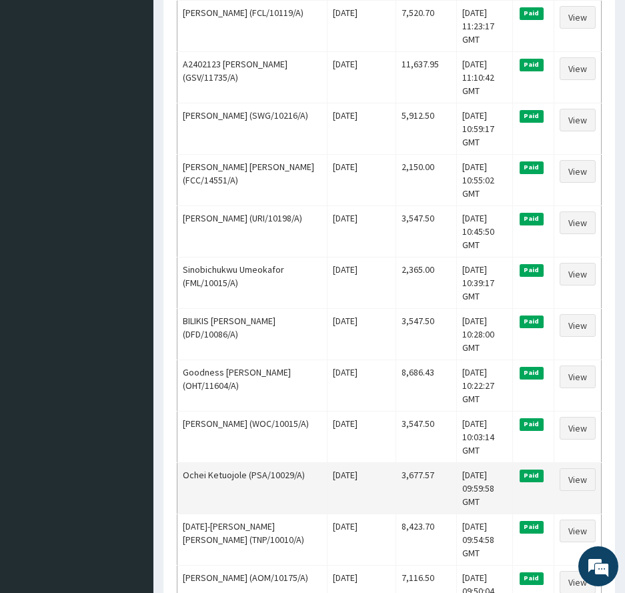
click at [399, 474] on td "3,677.57" at bounding box center [426, 487] width 61 height 51
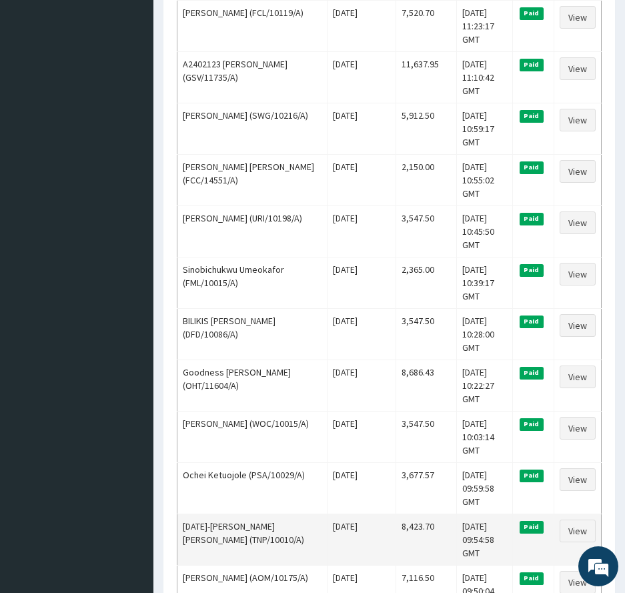
click at [400, 527] on td "8,423.70" at bounding box center [426, 539] width 61 height 51
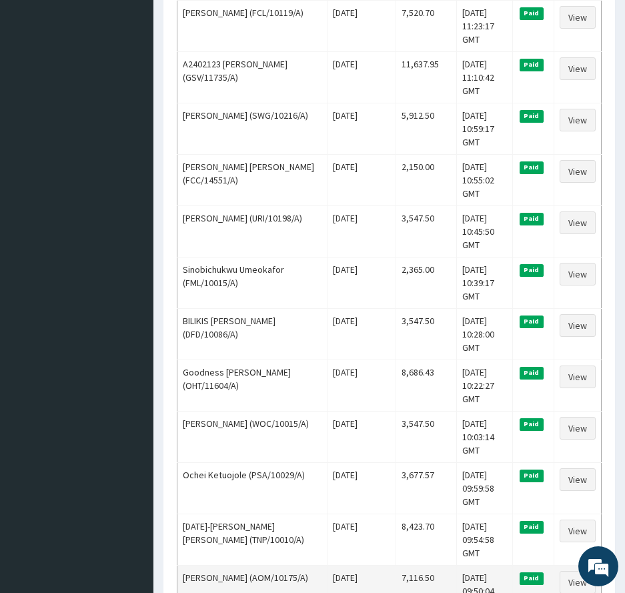
click at [396, 578] on td "7,116.50" at bounding box center [426, 590] width 61 height 51
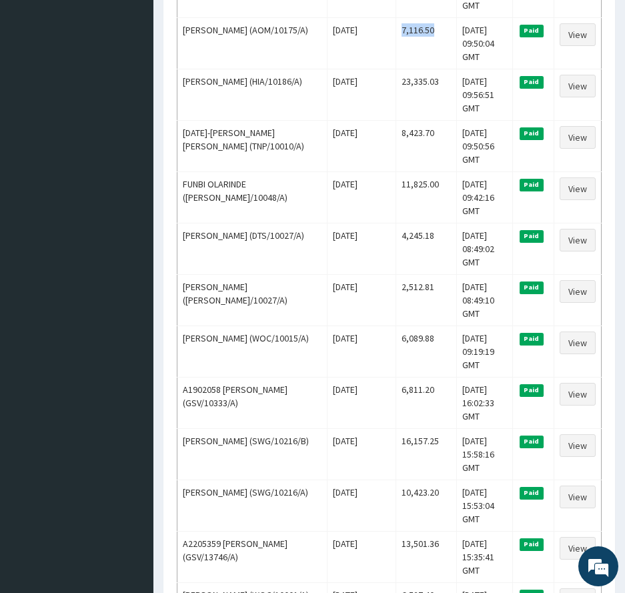
scroll to position [2108, 0]
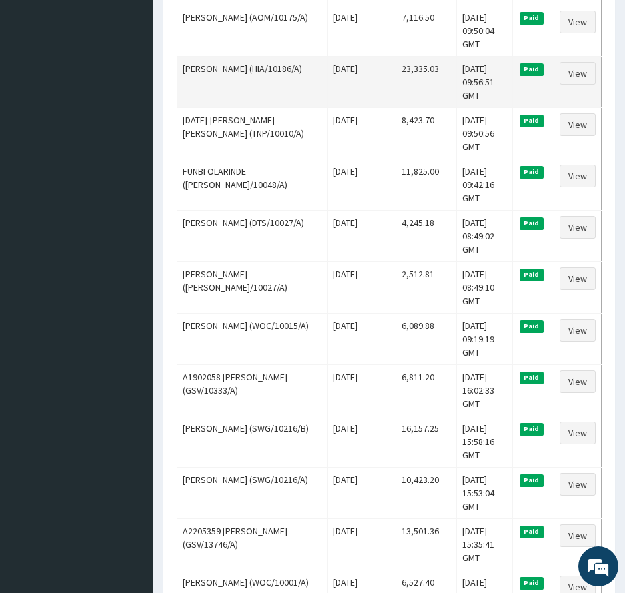
click at [402, 71] on td "23,335.03" at bounding box center [426, 81] width 61 height 51
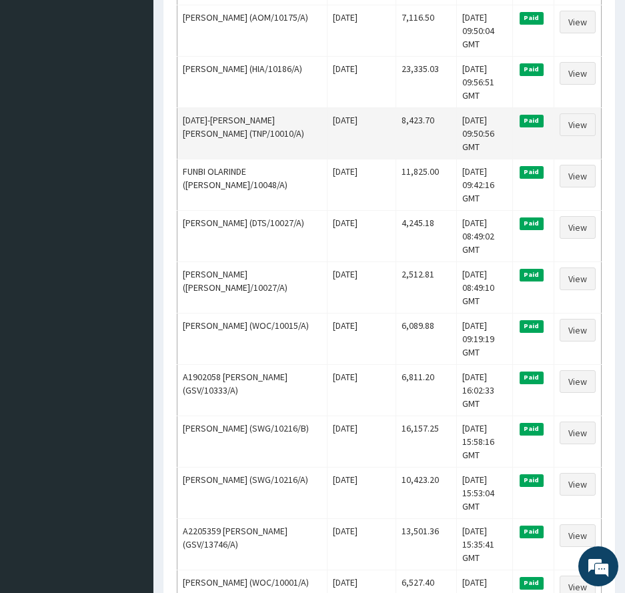
click at [400, 107] on td "8,423.70" at bounding box center [426, 132] width 61 height 51
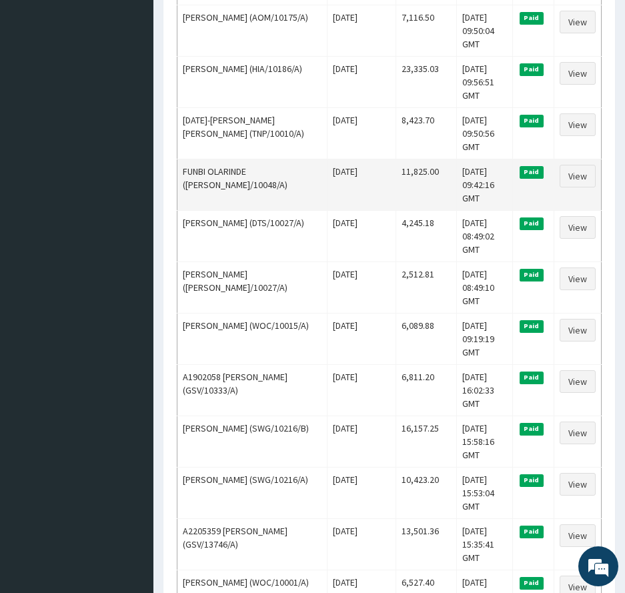
click at [402, 159] on td "11,825.00" at bounding box center [426, 184] width 61 height 51
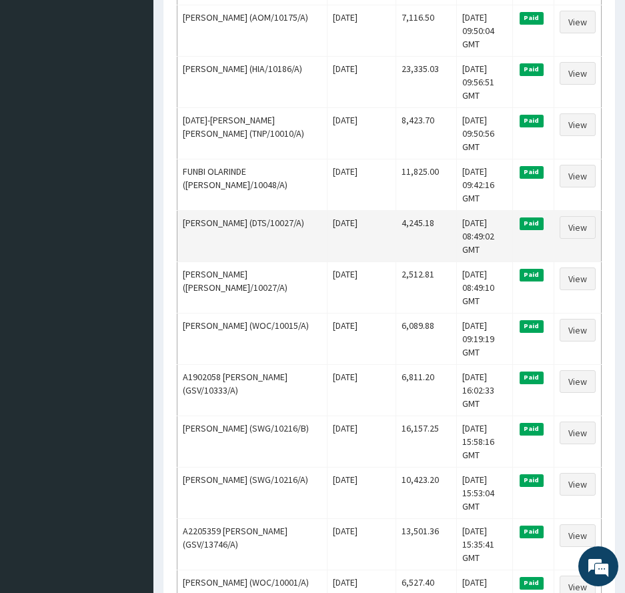
click at [402, 210] on td "4,245.18" at bounding box center [426, 235] width 61 height 51
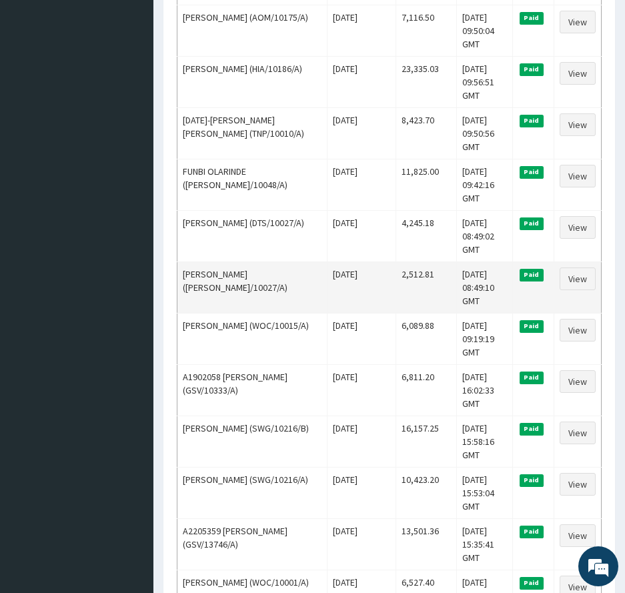
click at [396, 262] on td "2,512.81" at bounding box center [426, 287] width 61 height 51
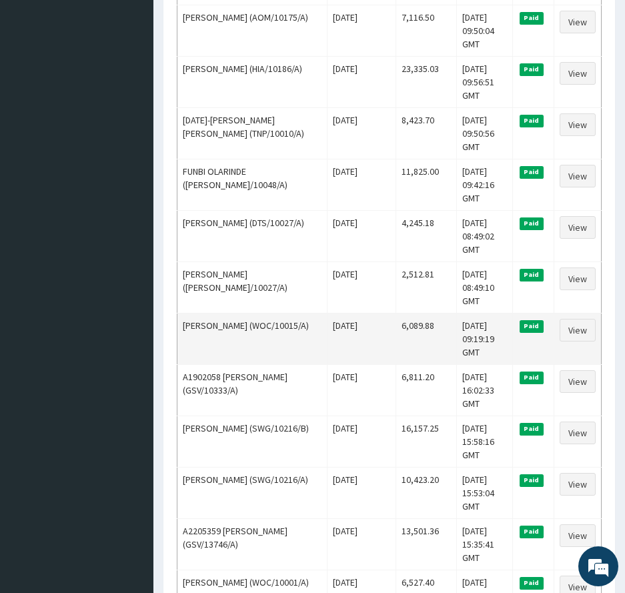
click at [406, 313] on td "6,089.88" at bounding box center [426, 338] width 61 height 51
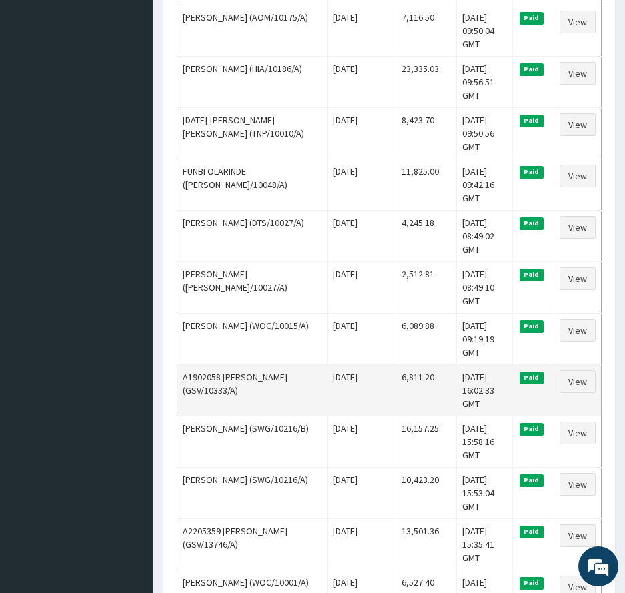
click at [401, 364] on td "6,811.20" at bounding box center [426, 389] width 61 height 51
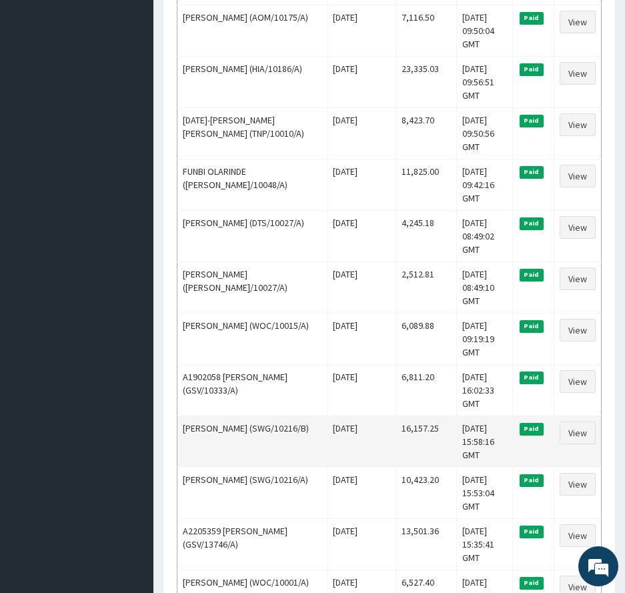
click at [402, 416] on td "16,157.25" at bounding box center [426, 441] width 61 height 51
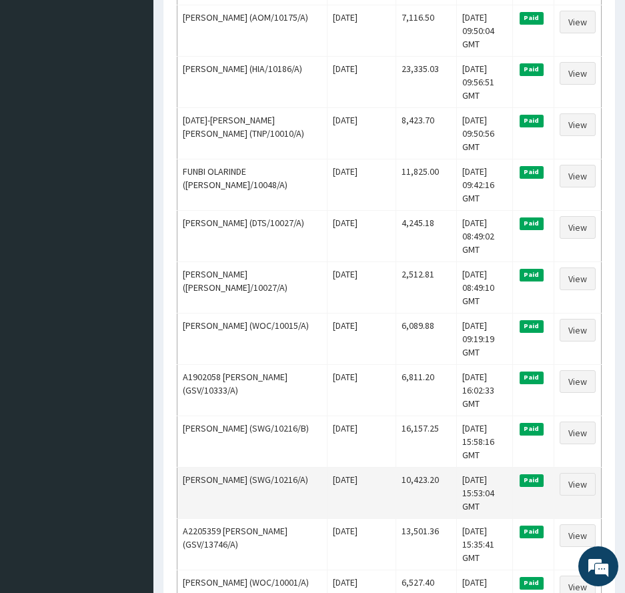
click at [413, 467] on td "10,423.20" at bounding box center [426, 492] width 61 height 51
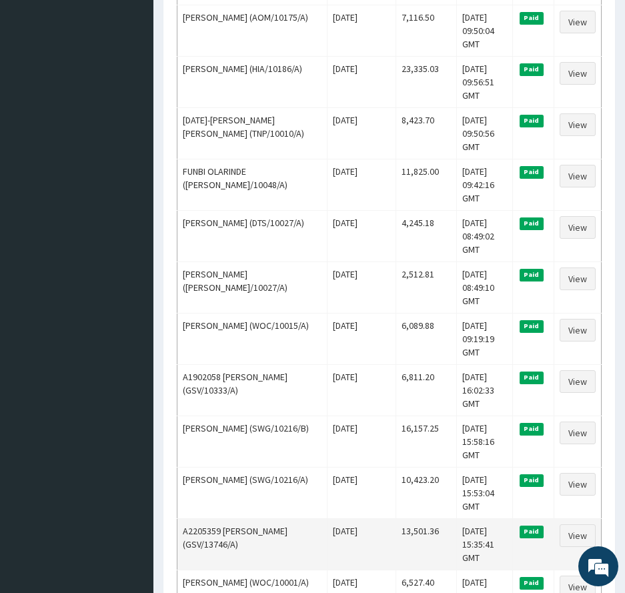
click at [396, 518] on td "13,501.36" at bounding box center [426, 543] width 61 height 51
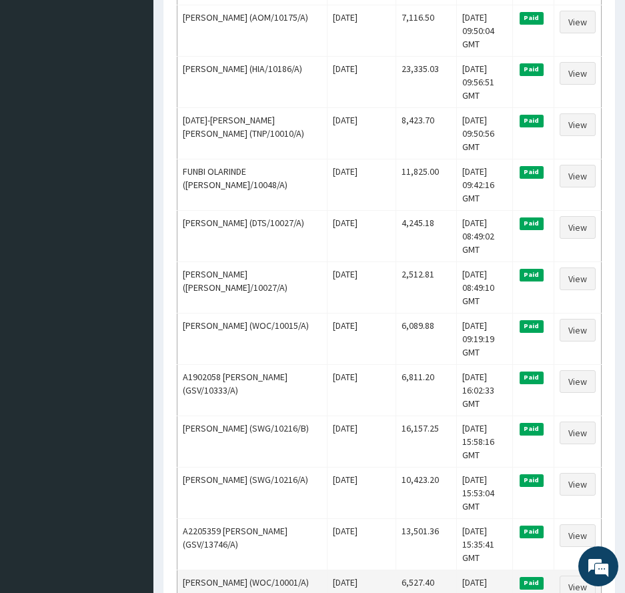
click at [399, 570] on td "6,527.40" at bounding box center [426, 595] width 61 height 51
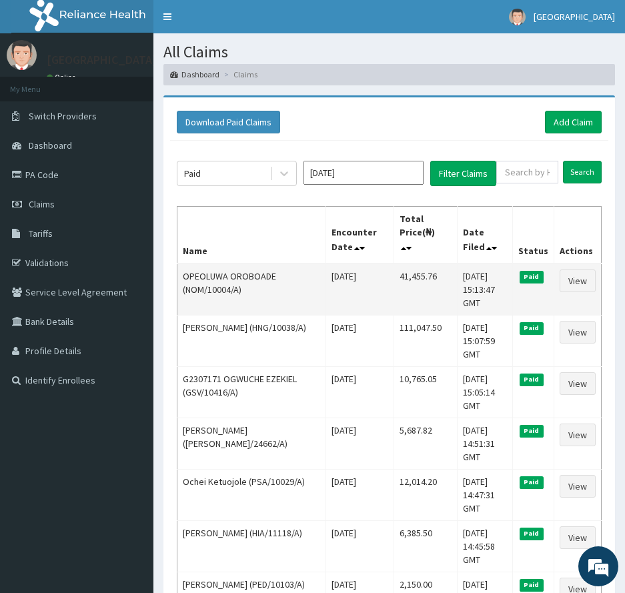
click at [399, 264] on td "41,455.76" at bounding box center [425, 290] width 63 height 52
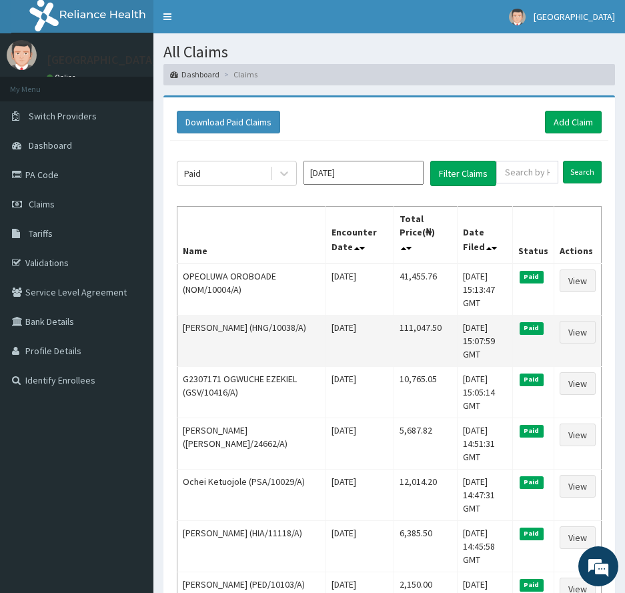
click at [408, 315] on td "111,047.50" at bounding box center [425, 340] width 63 height 51
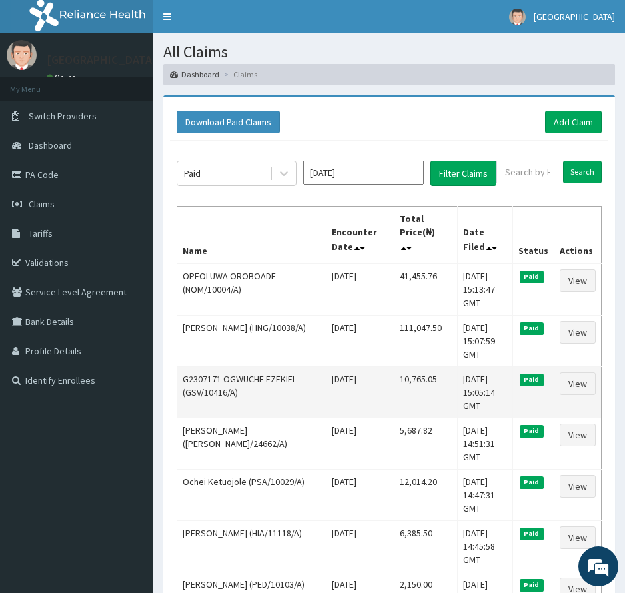
click at [394, 366] on td "10,765.05" at bounding box center [425, 391] width 63 height 51
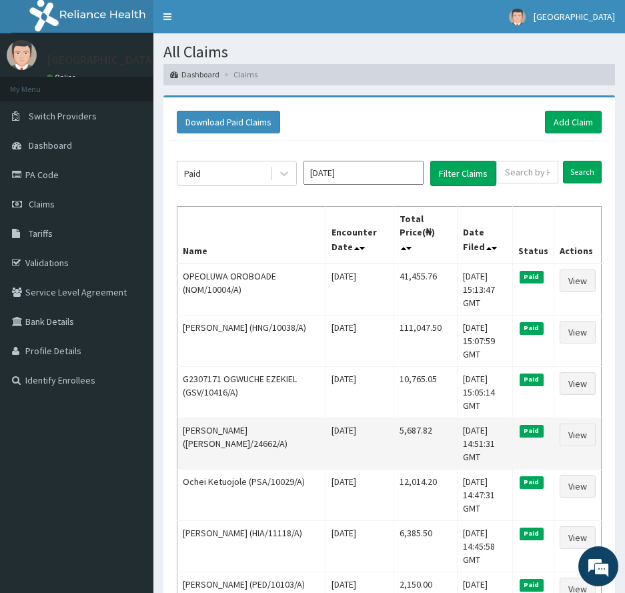
click at [398, 418] on td "5,687.82" at bounding box center [425, 443] width 63 height 51
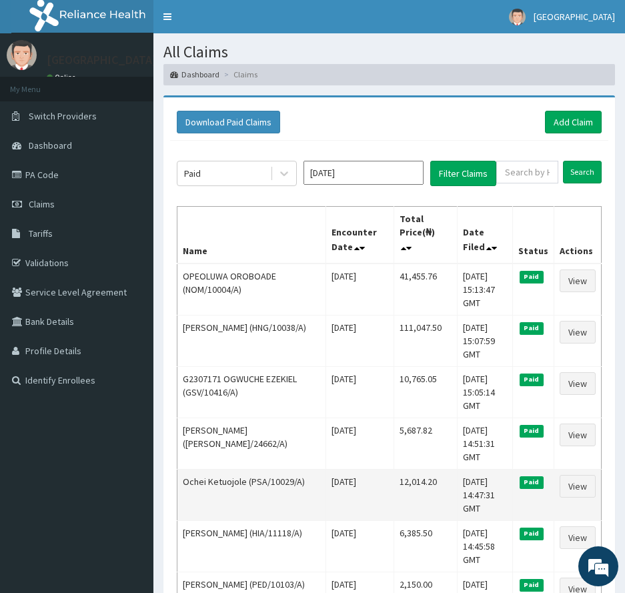
click at [396, 469] on td "12,014.20" at bounding box center [425, 494] width 63 height 51
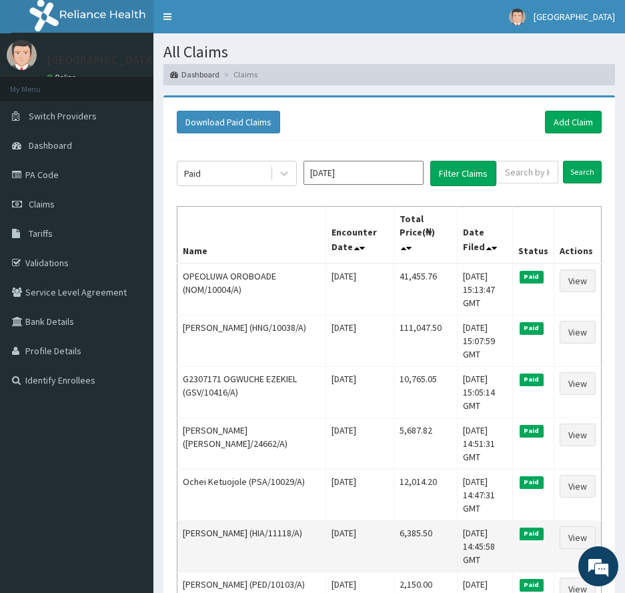
click at [394, 520] on td "6,385.50" at bounding box center [425, 545] width 63 height 51
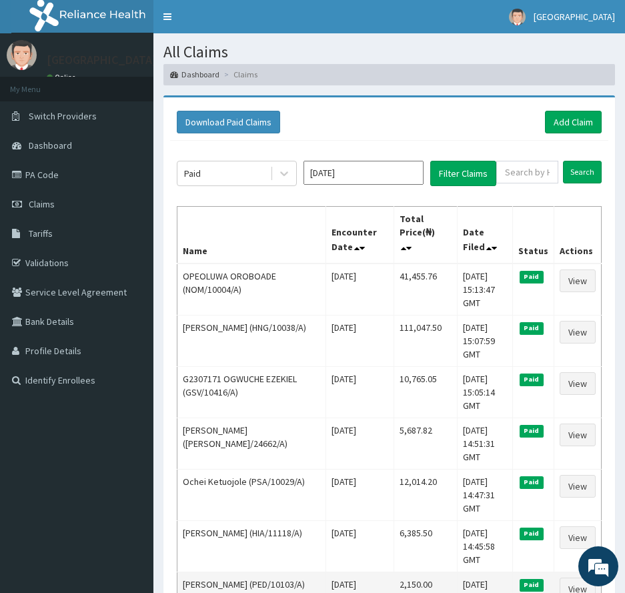
click at [394, 572] on td "2,150.00" at bounding box center [425, 597] width 63 height 51
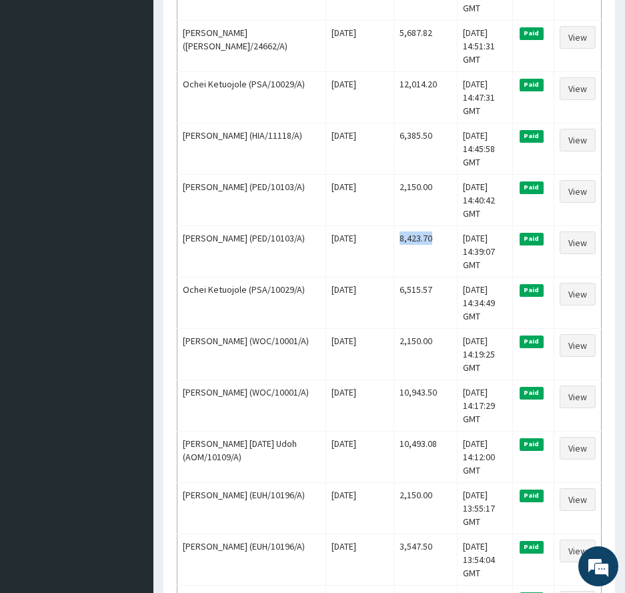
scroll to position [400, 0]
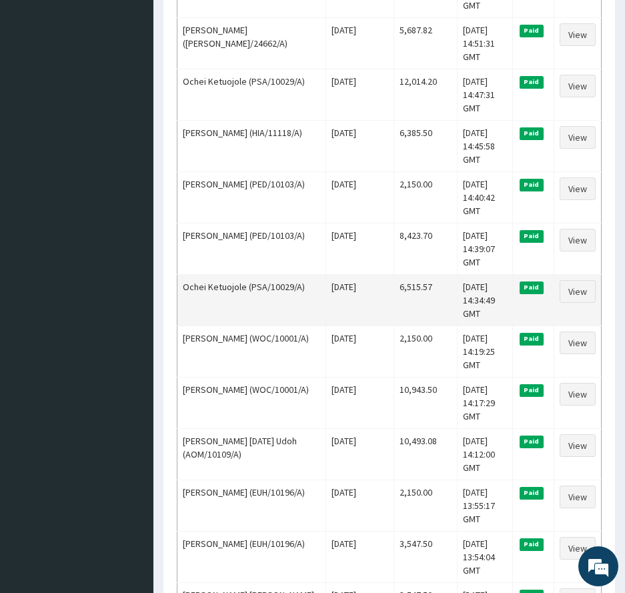
click at [394, 274] on td "6,515.57" at bounding box center [425, 299] width 63 height 51
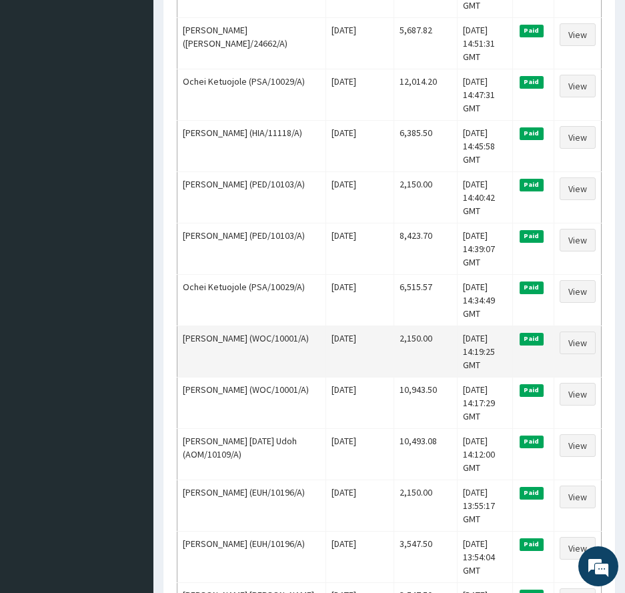
click at [401, 326] on td "2,150.00" at bounding box center [425, 351] width 63 height 51
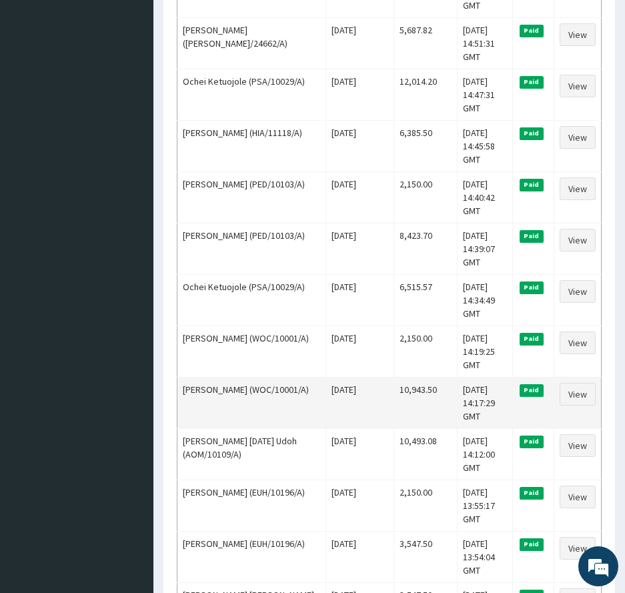
click at [406, 377] on td "10,943.50" at bounding box center [425, 402] width 63 height 51
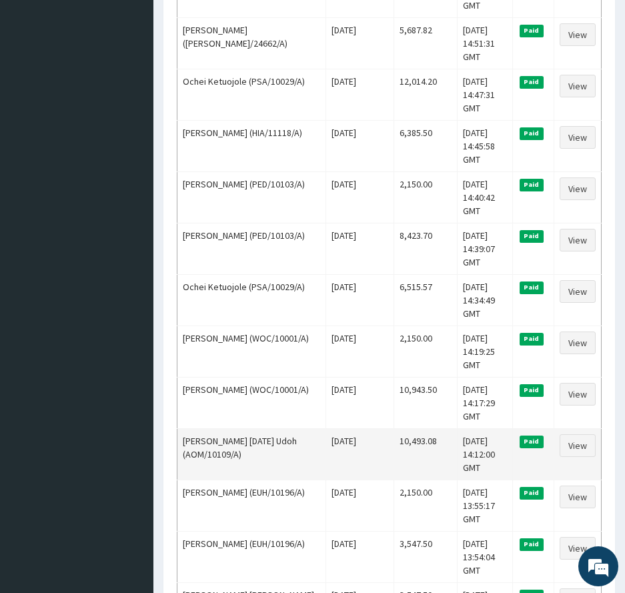
click at [397, 428] on td "10,493.08" at bounding box center [425, 453] width 63 height 51
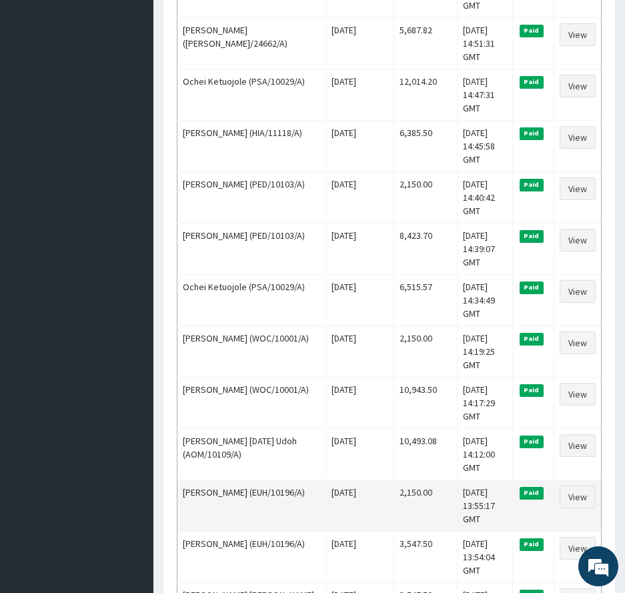
click at [398, 480] on td "2,150.00" at bounding box center [425, 505] width 63 height 51
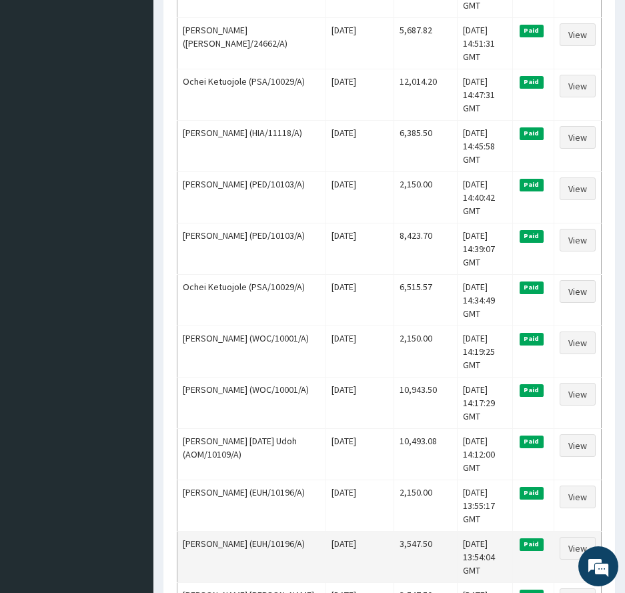
click at [397, 531] on td "3,547.50" at bounding box center [425, 556] width 63 height 51
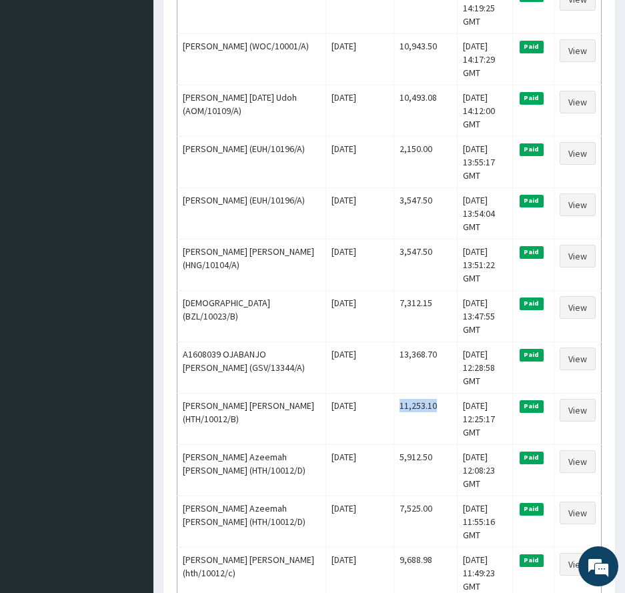
scroll to position [747, 0]
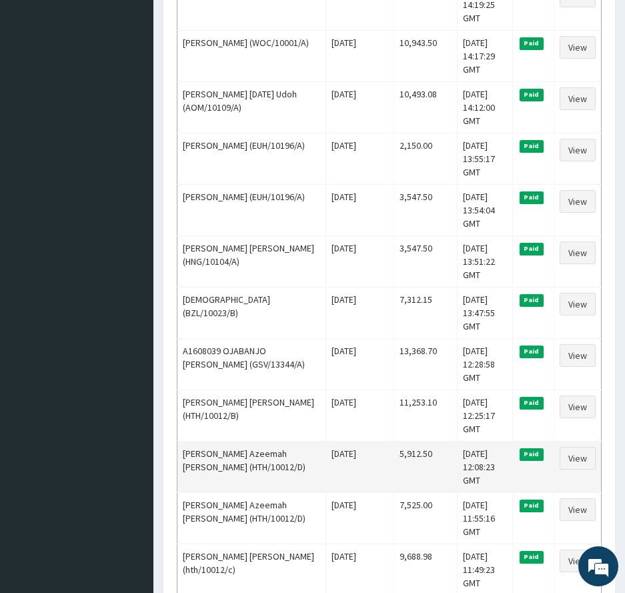
click at [396, 441] on td "5,912.50" at bounding box center [425, 466] width 63 height 51
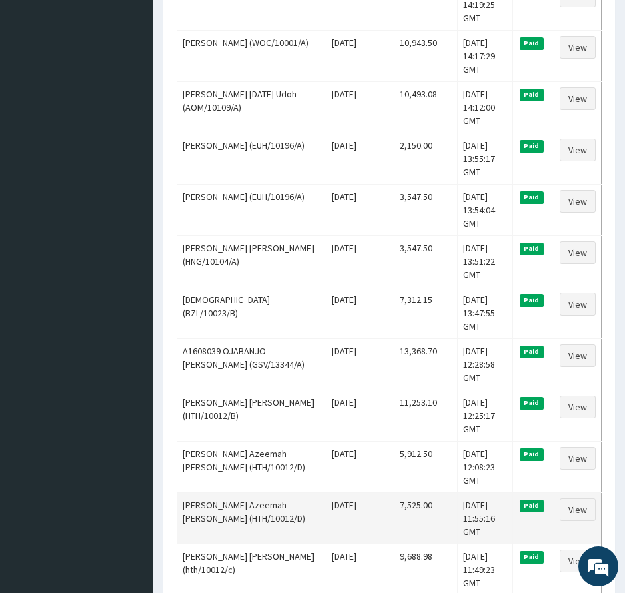
click at [405, 492] on td "7,525.00" at bounding box center [425, 517] width 63 height 51
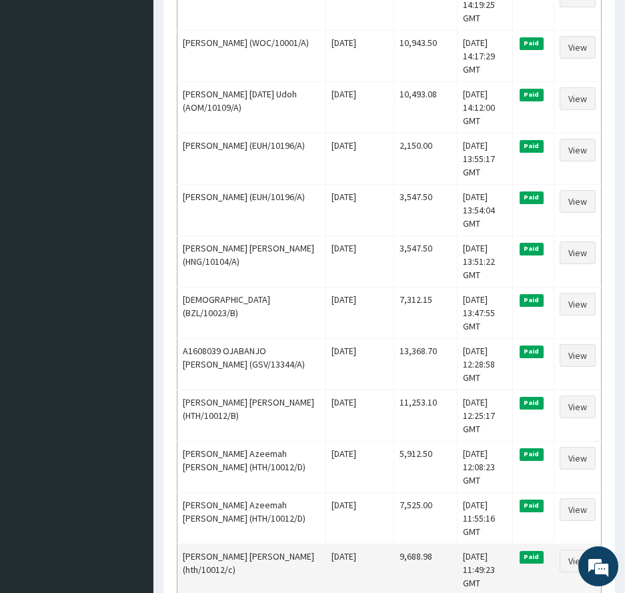
click at [394, 544] on td "9,688.98" at bounding box center [425, 569] width 63 height 51
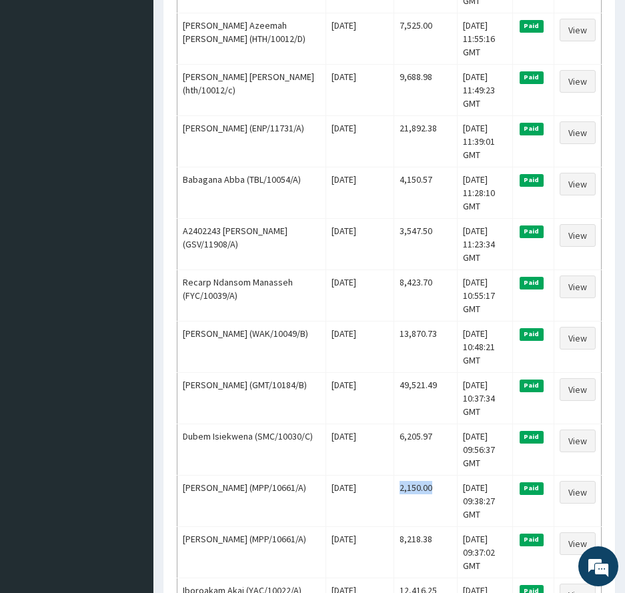
scroll to position [1254, 0]
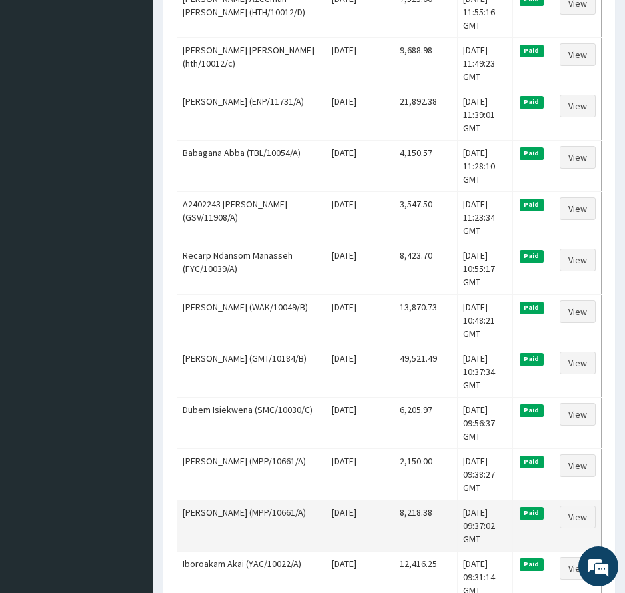
click at [400, 500] on td "8,218.38" at bounding box center [425, 525] width 63 height 51
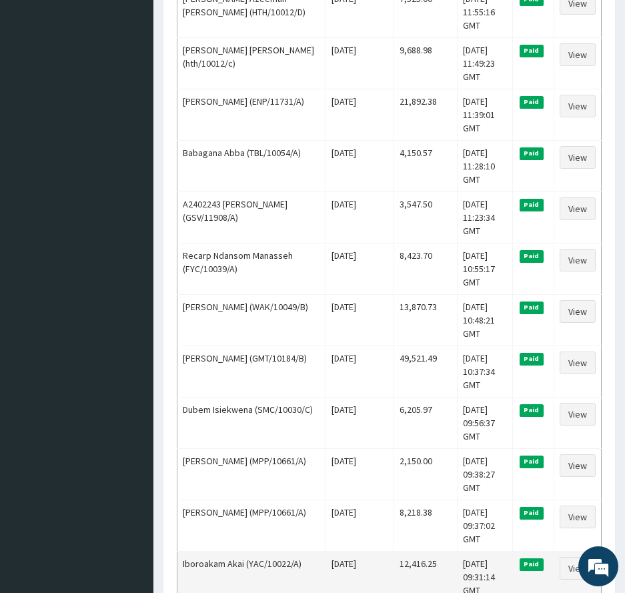
click at [398, 551] on td "12,416.25" at bounding box center [425, 576] width 63 height 51
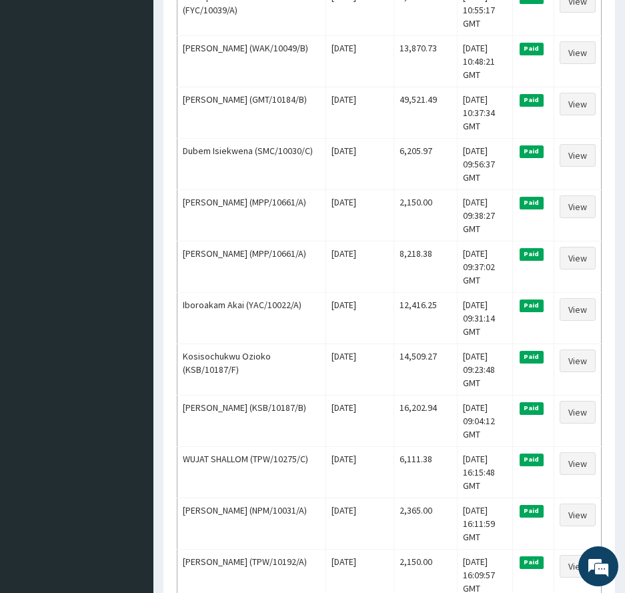
scroll to position [1516, 0]
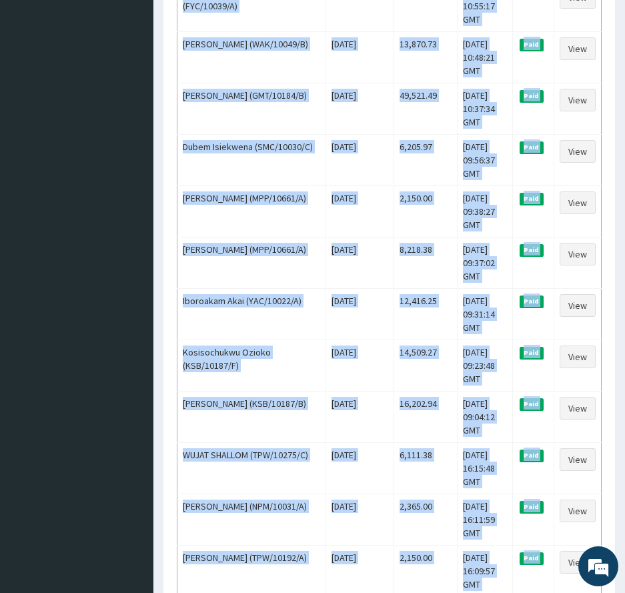
drag, startPoint x: 575, startPoint y: 443, endPoint x: 424, endPoint y: 415, distance: 153.4
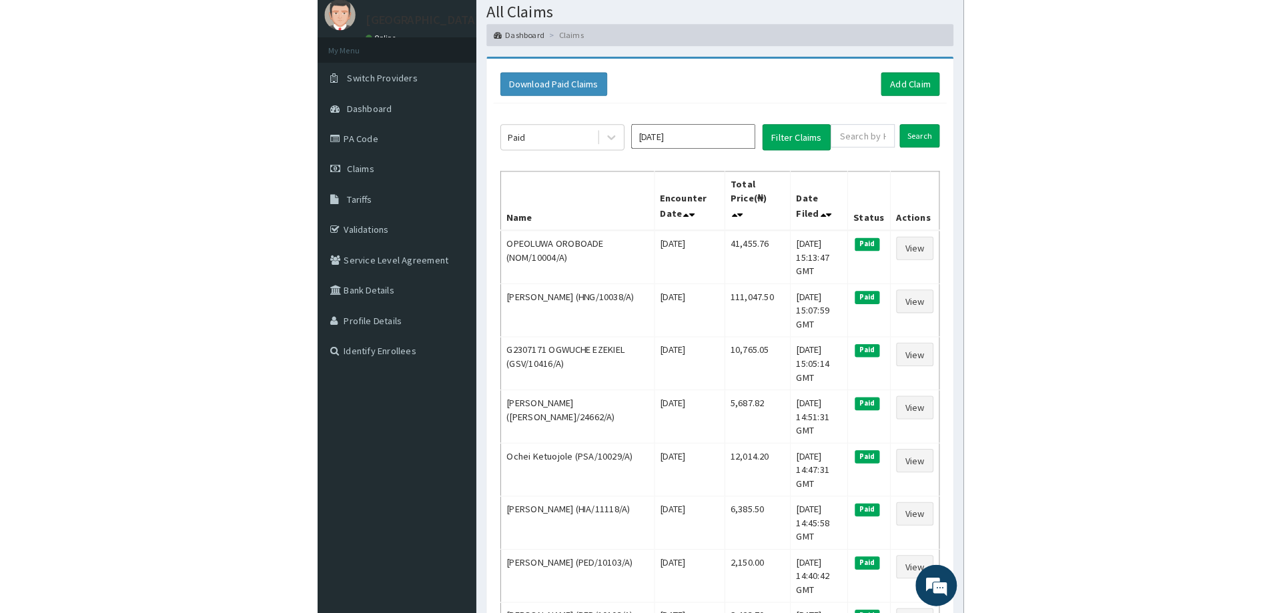
scroll to position [0, 0]
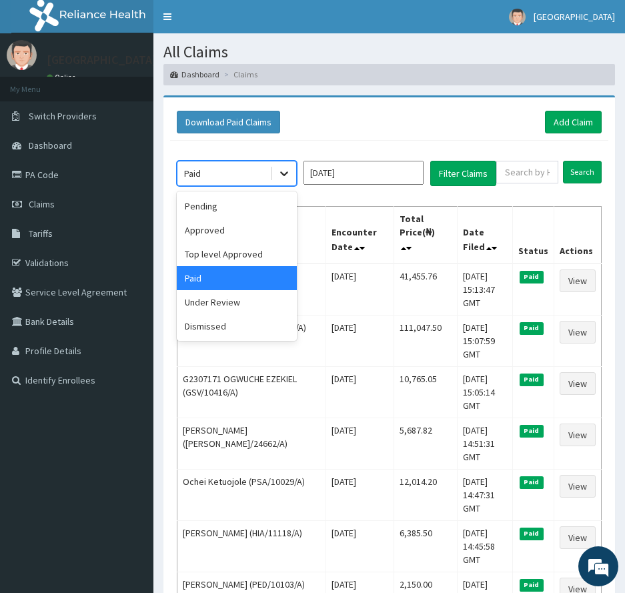
click at [287, 173] on icon at bounding box center [284, 173] width 8 height 5
click at [229, 306] on div "Under Review" at bounding box center [237, 302] width 120 height 24
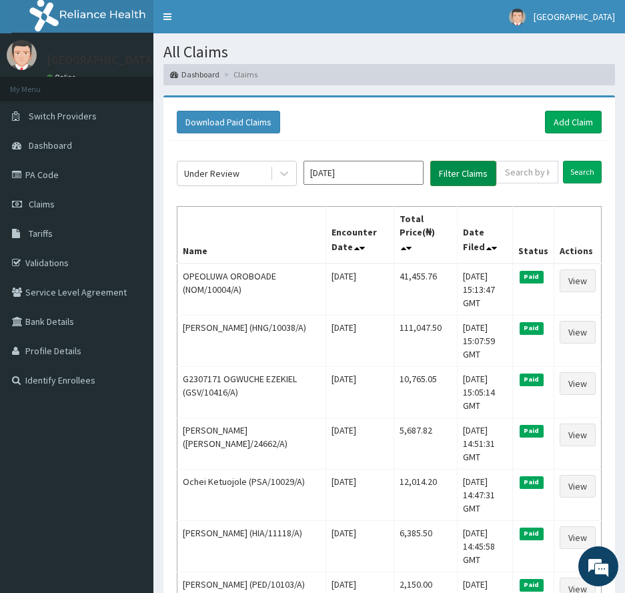
click at [465, 167] on button "Filter Claims" at bounding box center [463, 173] width 66 height 25
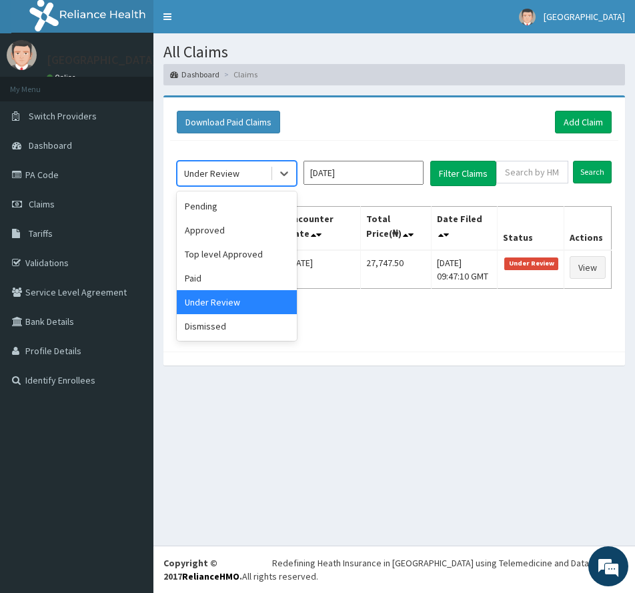
click at [250, 173] on div "Under Review" at bounding box center [223, 173] width 93 height 21
click at [260, 330] on div "Dismissed" at bounding box center [237, 326] width 120 height 24
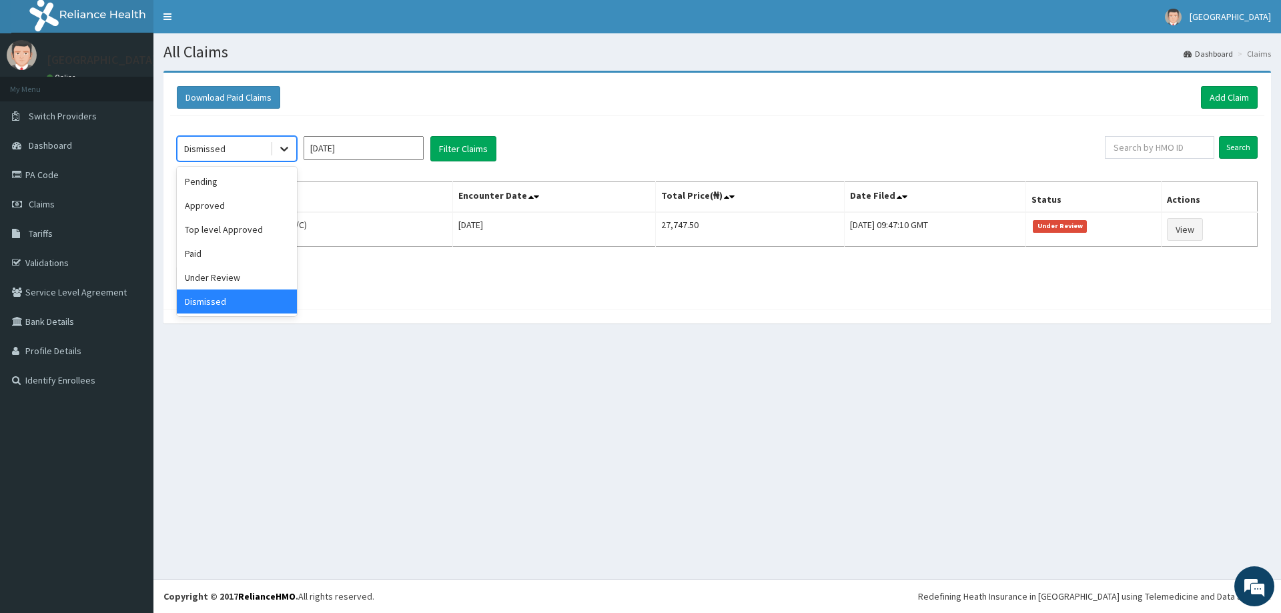
click at [290, 151] on icon at bounding box center [284, 148] width 13 height 13
click at [258, 183] on div "Pending" at bounding box center [237, 181] width 120 height 24
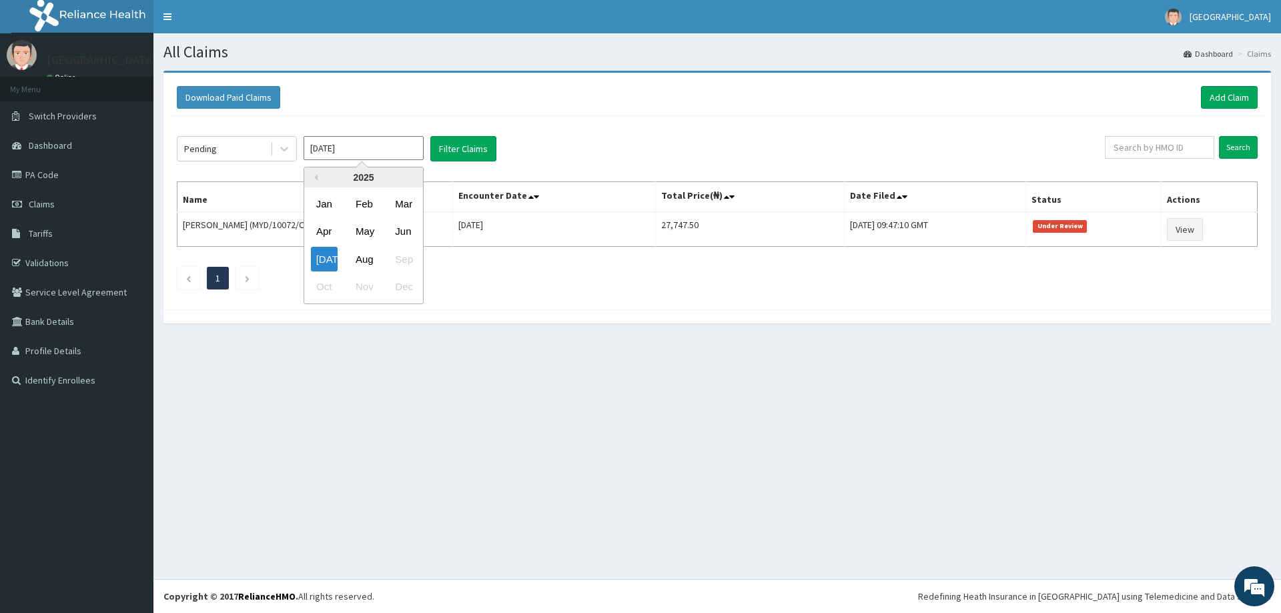
click at [330, 152] on input "Jul 2025" at bounding box center [364, 148] width 120 height 24
click at [398, 235] on div "Jun" at bounding box center [403, 231] width 27 height 25
type input "[DATE]"
click at [453, 151] on button "Filter Claims" at bounding box center [463, 148] width 66 height 25
click at [460, 141] on button "Filter Claims" at bounding box center [463, 148] width 66 height 25
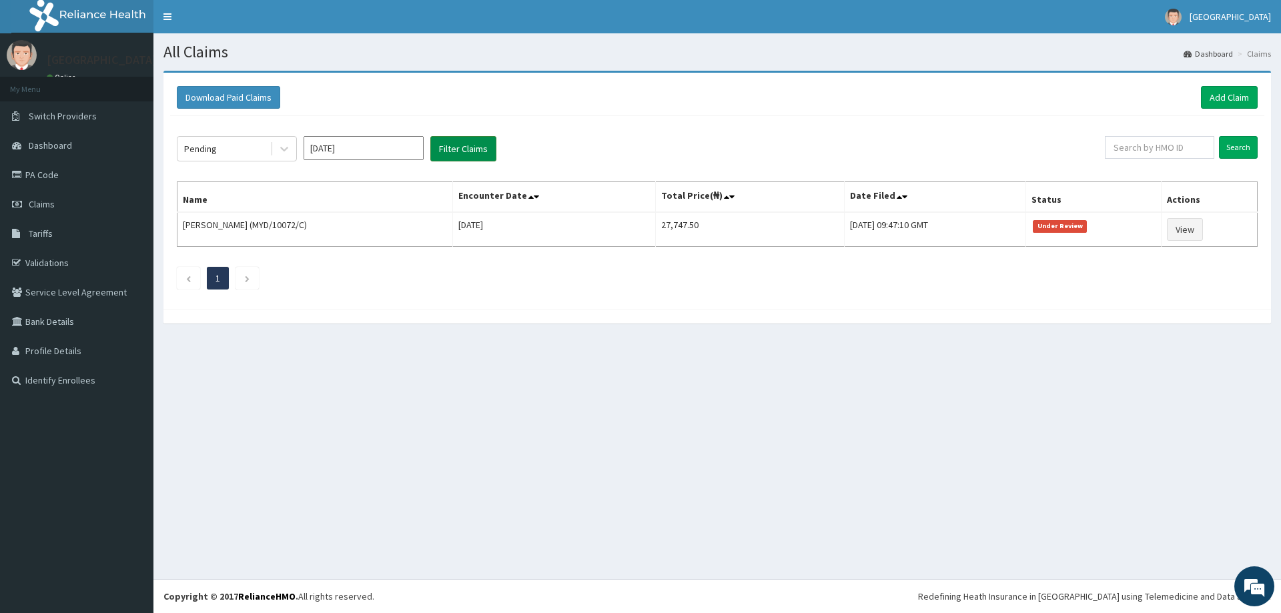
click at [460, 141] on button "Filter Claims" at bounding box center [463, 148] width 66 height 25
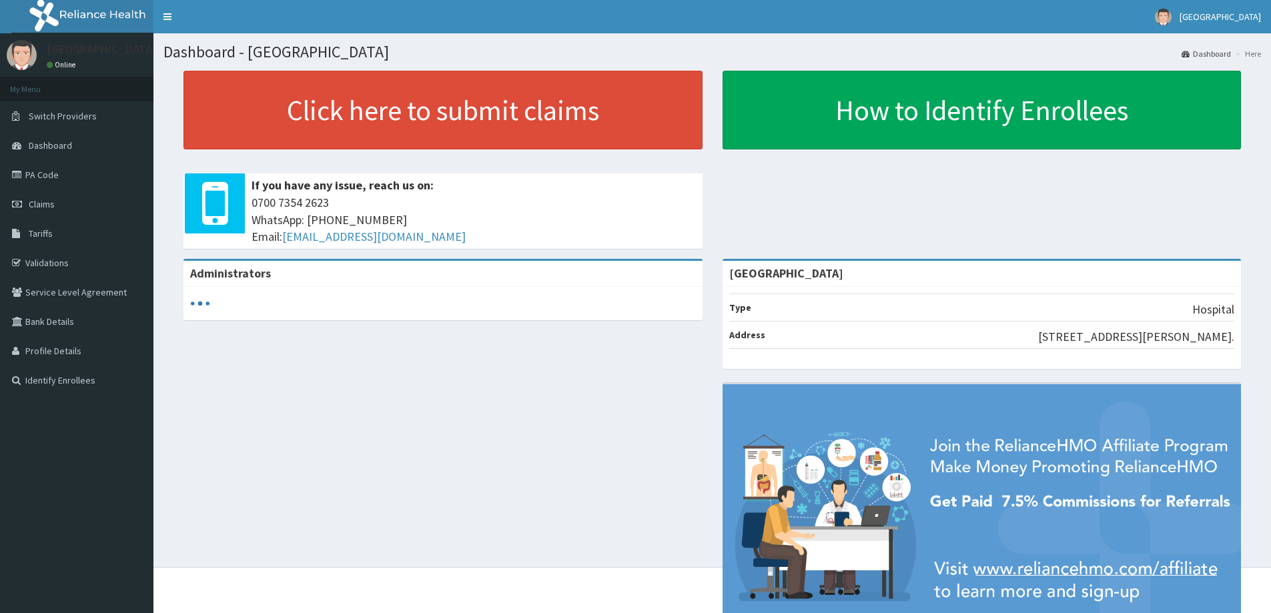
click at [55, 197] on link "Claims" at bounding box center [76, 203] width 153 height 29
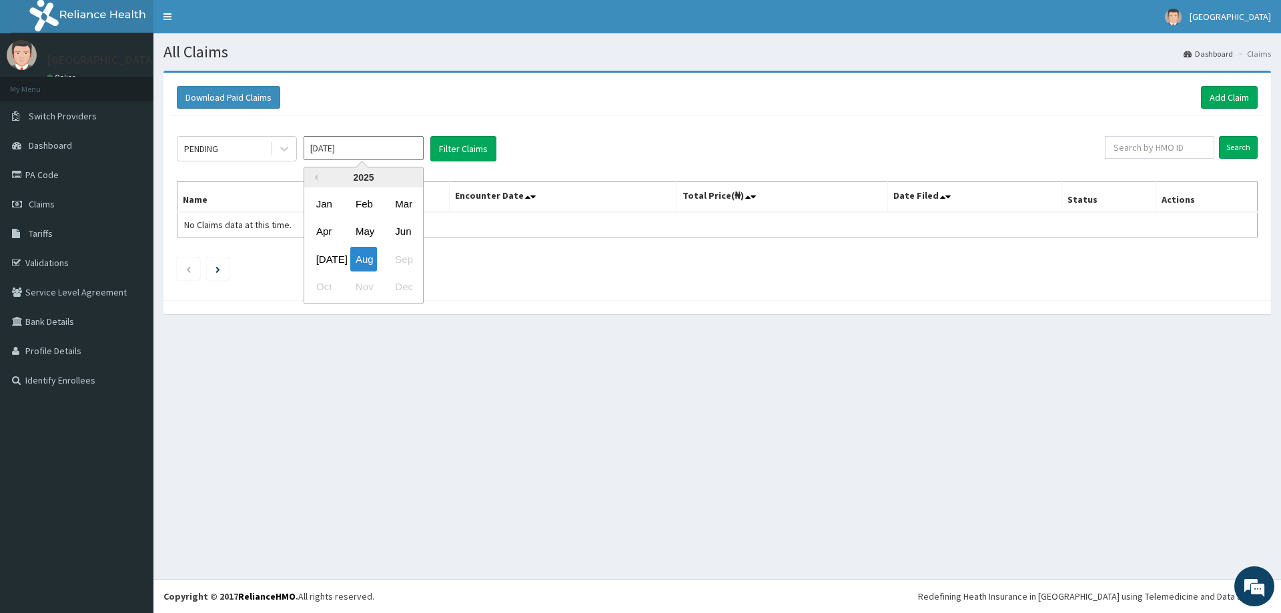
click at [324, 149] on input "[DATE]" at bounding box center [364, 148] width 120 height 24
click at [405, 224] on div "Jun" at bounding box center [403, 231] width 27 height 25
type input "[DATE]"
click at [448, 142] on button "Filter Claims" at bounding box center [463, 148] width 66 height 25
click at [455, 143] on button "Filter Claims" at bounding box center [463, 148] width 66 height 25
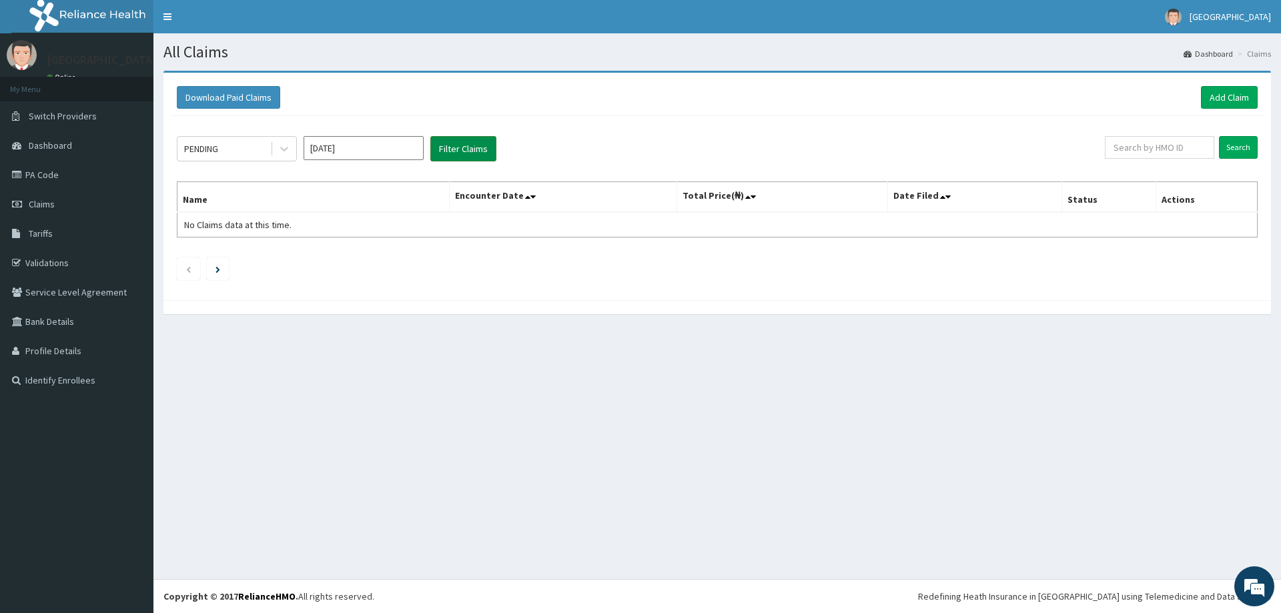
click at [457, 143] on button "Filter Claims" at bounding box center [463, 148] width 66 height 25
click at [458, 144] on button "Filter Claims" at bounding box center [463, 148] width 66 height 25
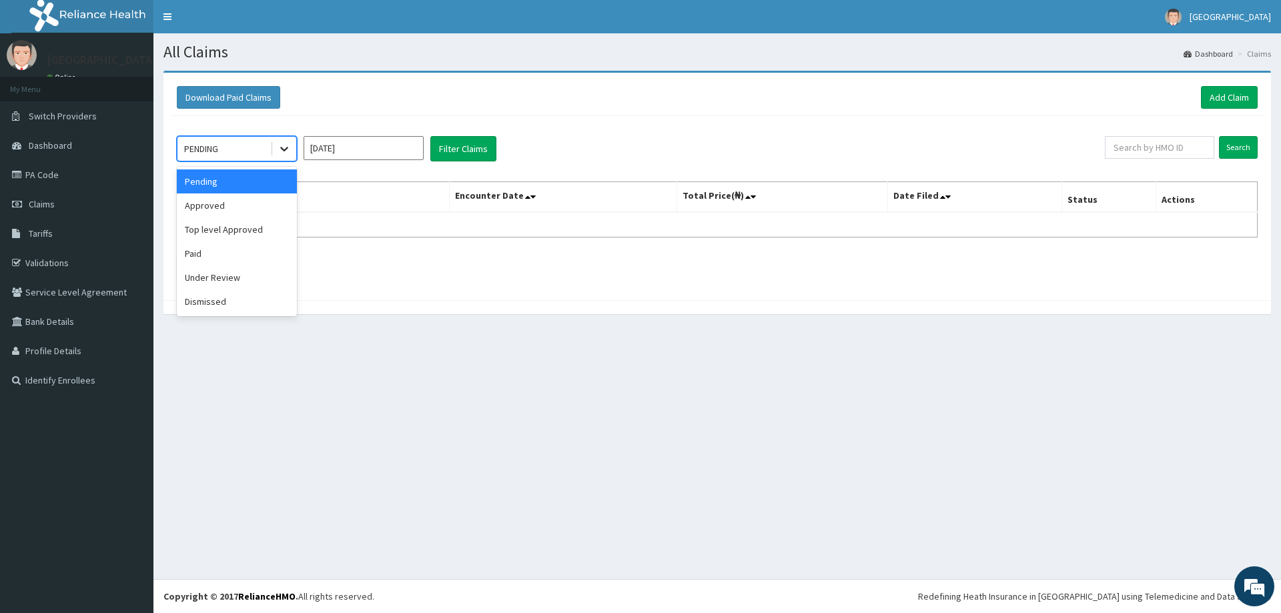
click at [284, 145] on icon at bounding box center [284, 148] width 13 height 13
click at [251, 207] on div "Approved" at bounding box center [237, 205] width 120 height 24
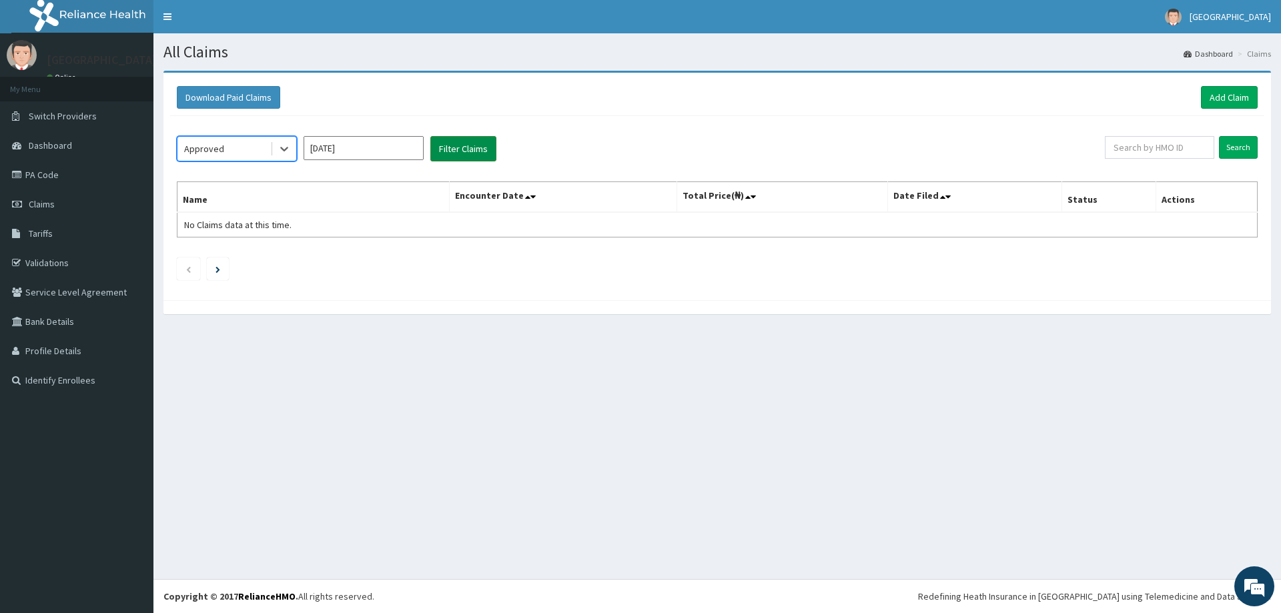
click at [459, 143] on button "Filter Claims" at bounding box center [463, 148] width 66 height 25
click at [460, 143] on button "Filter Claims" at bounding box center [463, 148] width 66 height 25
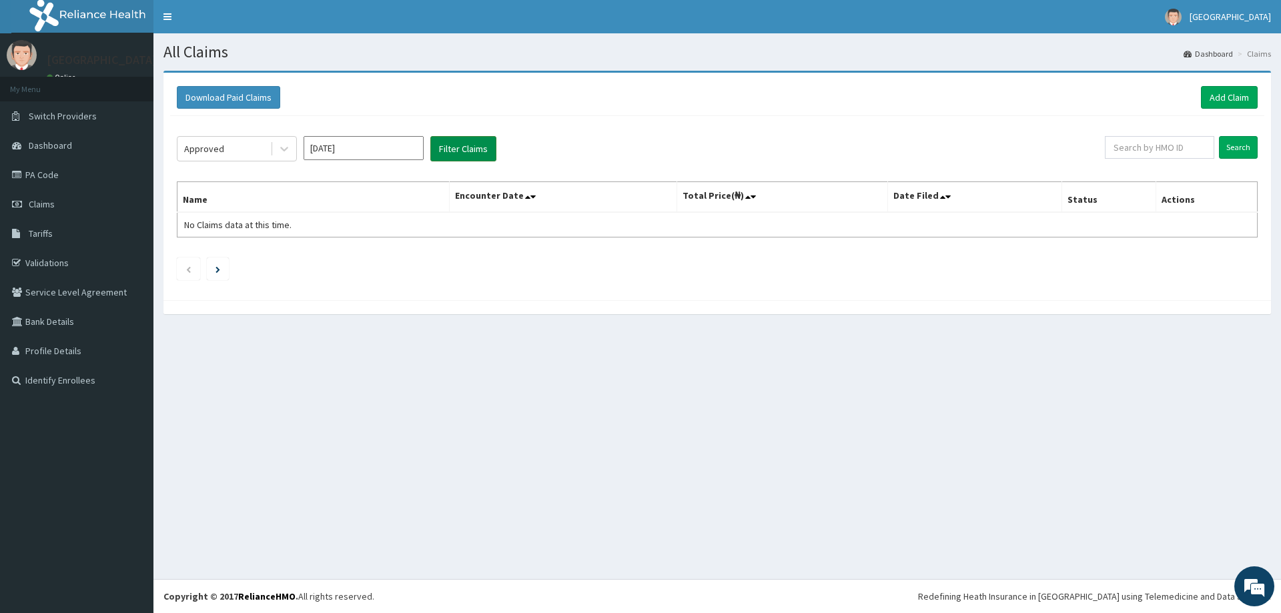
click at [460, 144] on button "Filter Claims" at bounding box center [463, 148] width 66 height 25
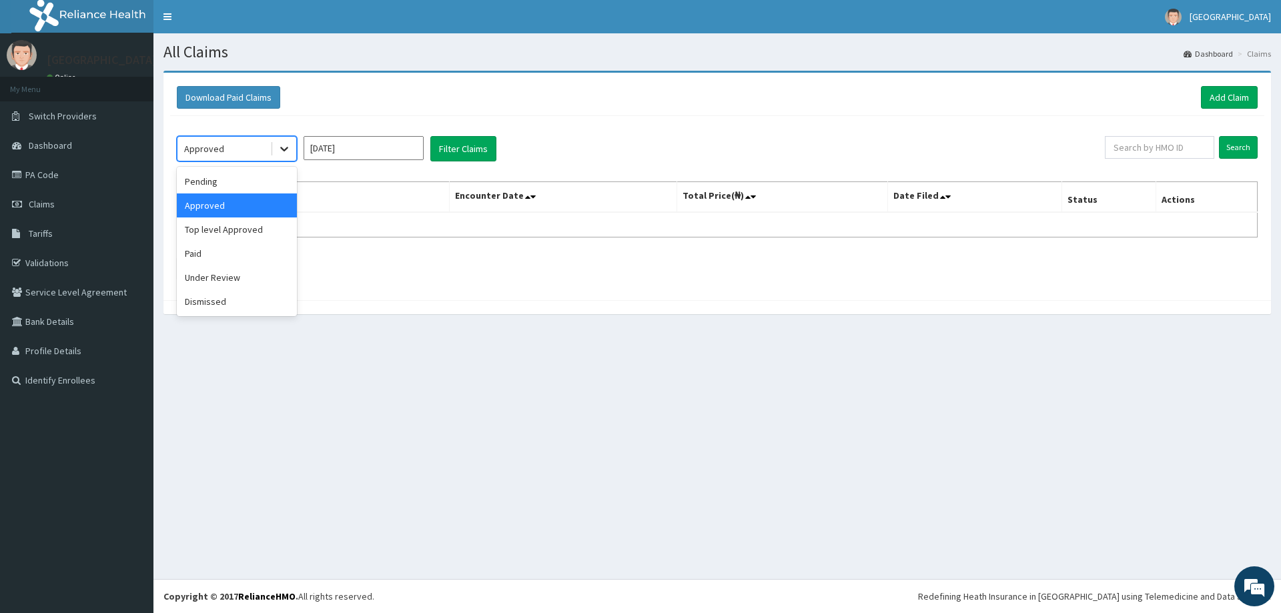
click at [282, 149] on icon at bounding box center [284, 148] width 13 height 13
click at [252, 229] on div "Top level Approved" at bounding box center [237, 229] width 120 height 24
click at [463, 145] on button "Filter Claims" at bounding box center [463, 148] width 66 height 25
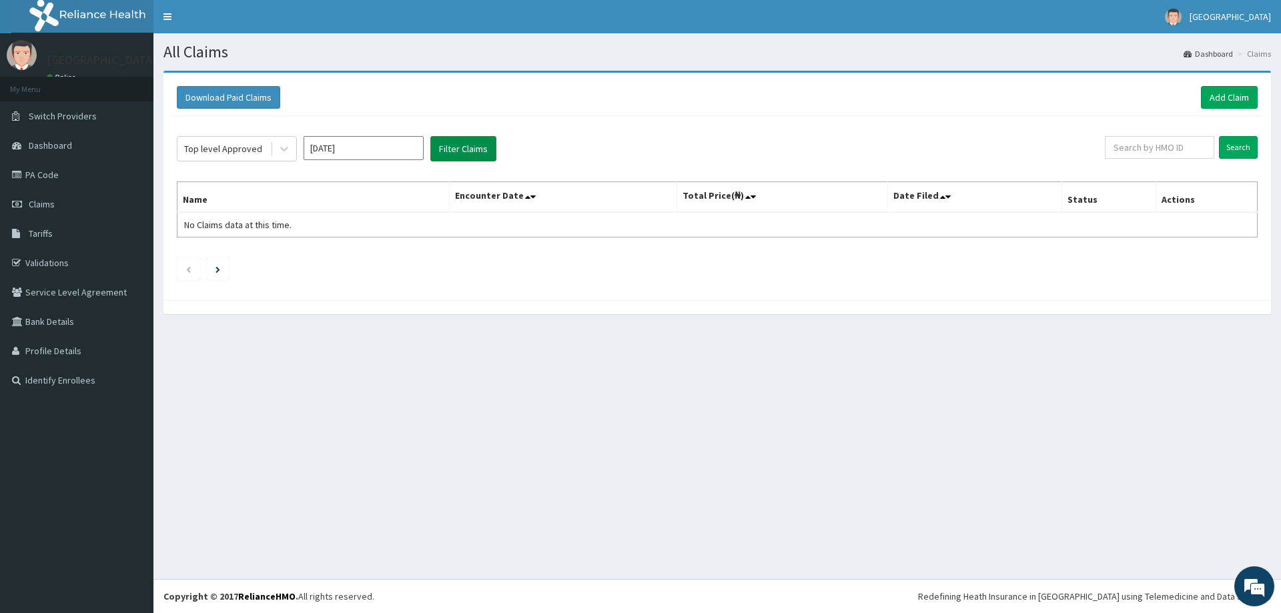
click at [463, 145] on button "Filter Claims" at bounding box center [463, 148] width 66 height 25
click at [282, 147] on icon at bounding box center [284, 148] width 13 height 13
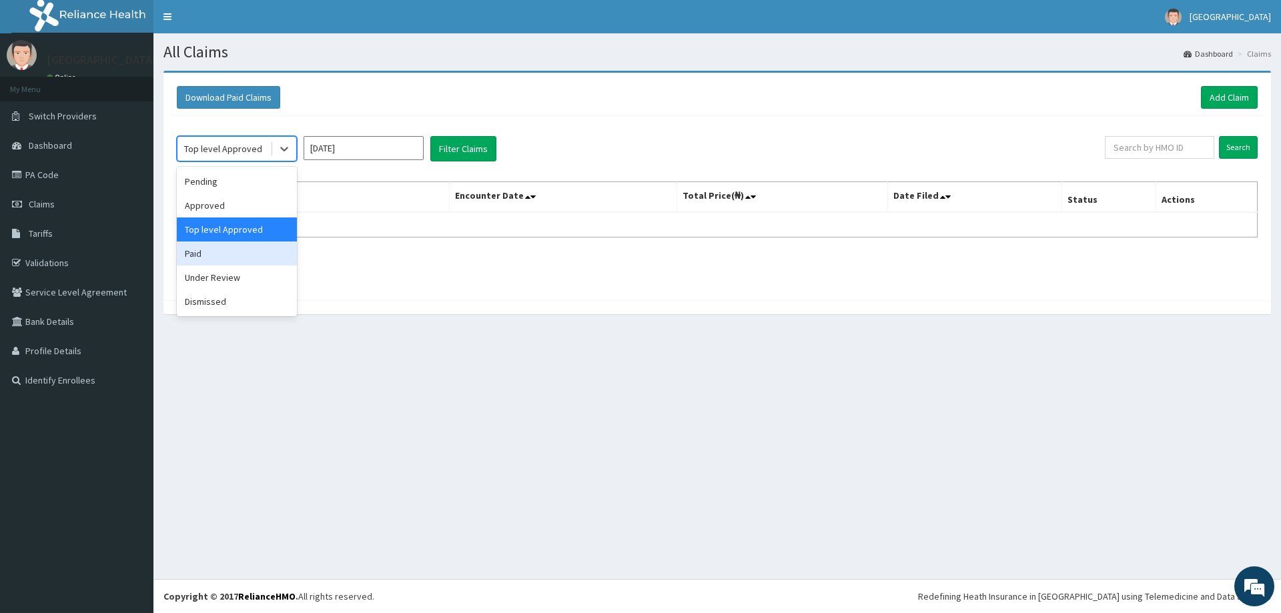
click at [248, 254] on div "Paid" at bounding box center [237, 254] width 120 height 24
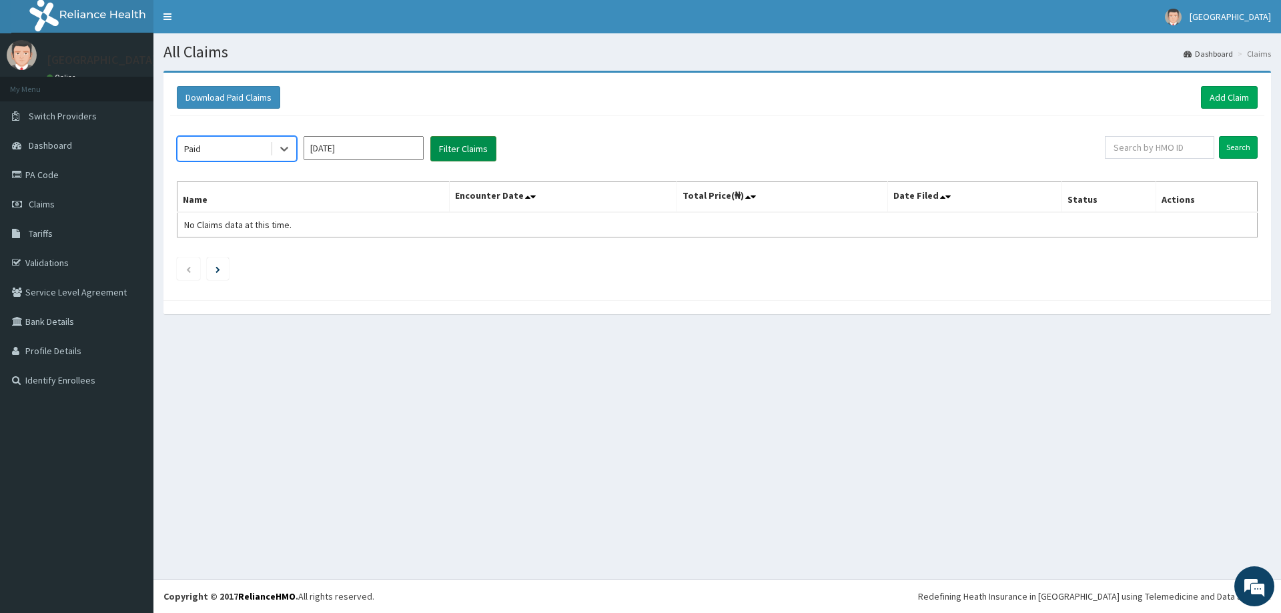
click at [442, 148] on button "Filter Claims" at bounding box center [463, 148] width 66 height 25
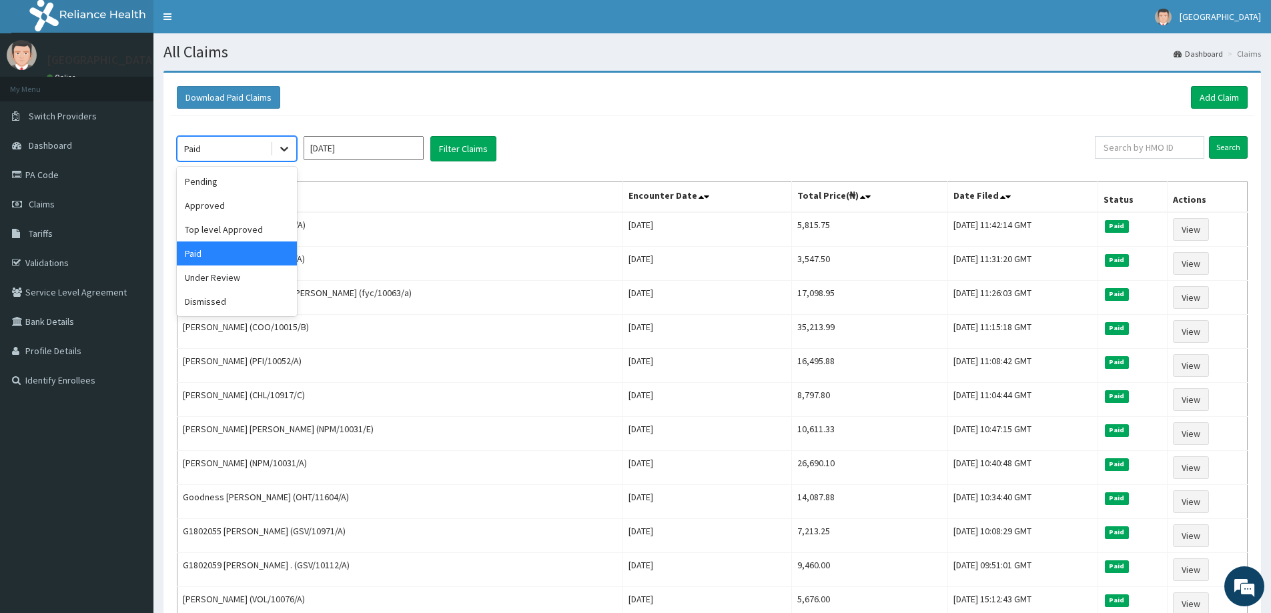
click at [282, 150] on icon at bounding box center [284, 148] width 13 height 13
click at [258, 280] on div "Under Review" at bounding box center [237, 278] width 120 height 24
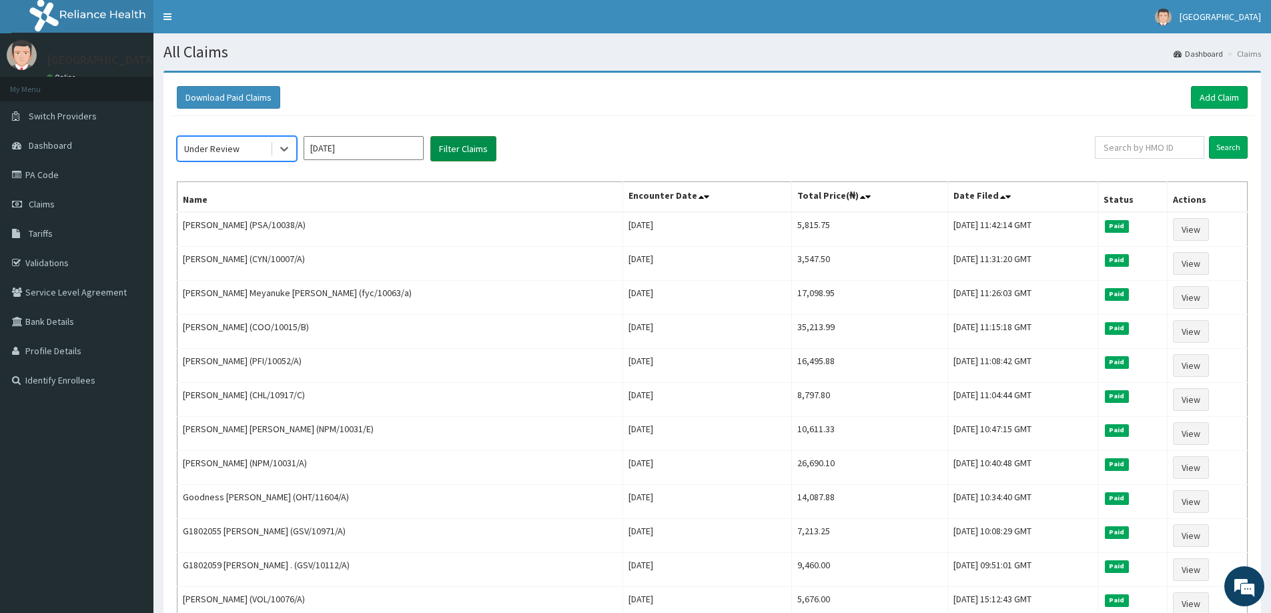
click at [452, 145] on button "Filter Claims" at bounding box center [463, 148] width 66 height 25
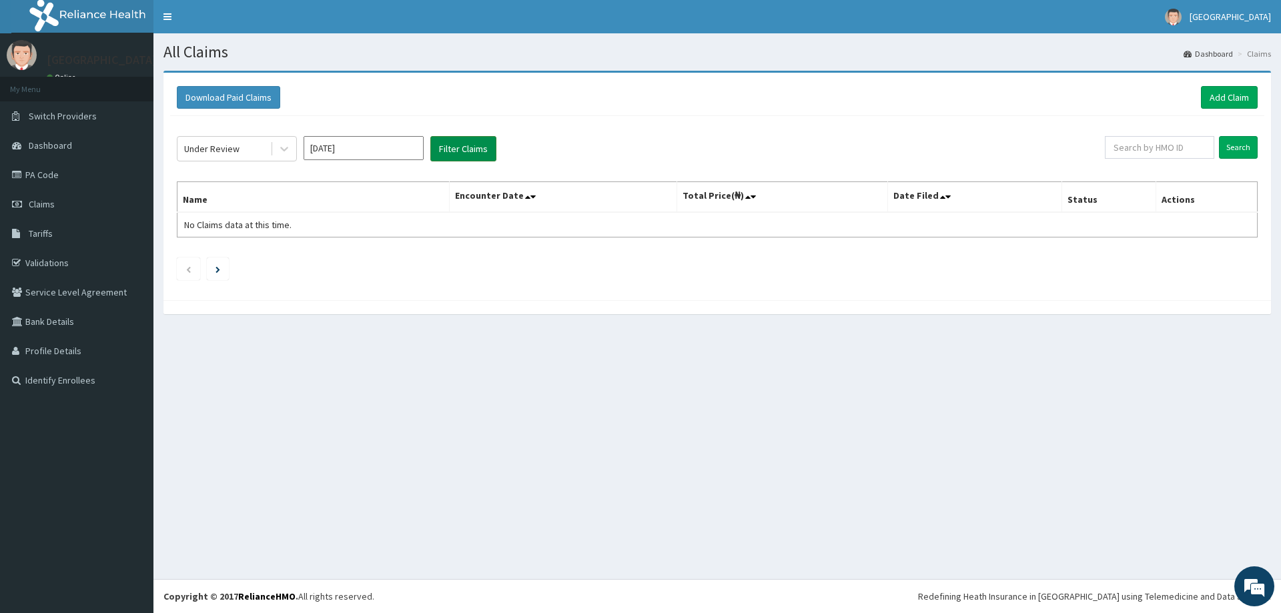
click at [453, 145] on button "Filter Claims" at bounding box center [463, 148] width 66 height 25
click at [278, 143] on icon at bounding box center [284, 148] width 13 height 13
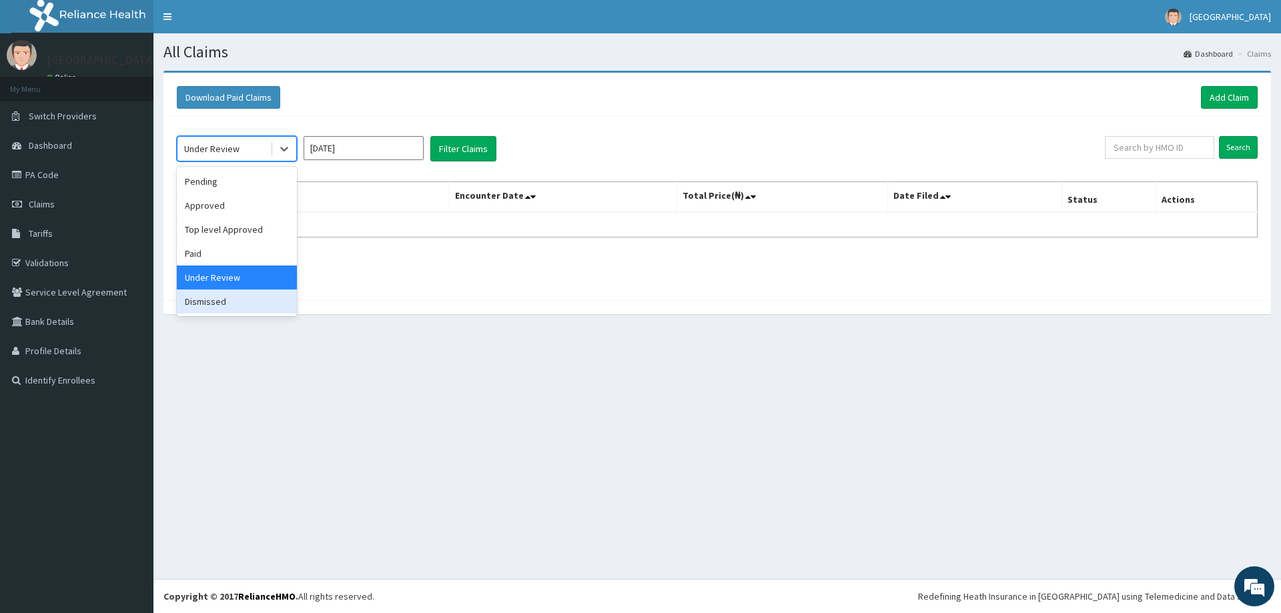
click at [244, 295] on div "Dismissed" at bounding box center [237, 302] width 120 height 24
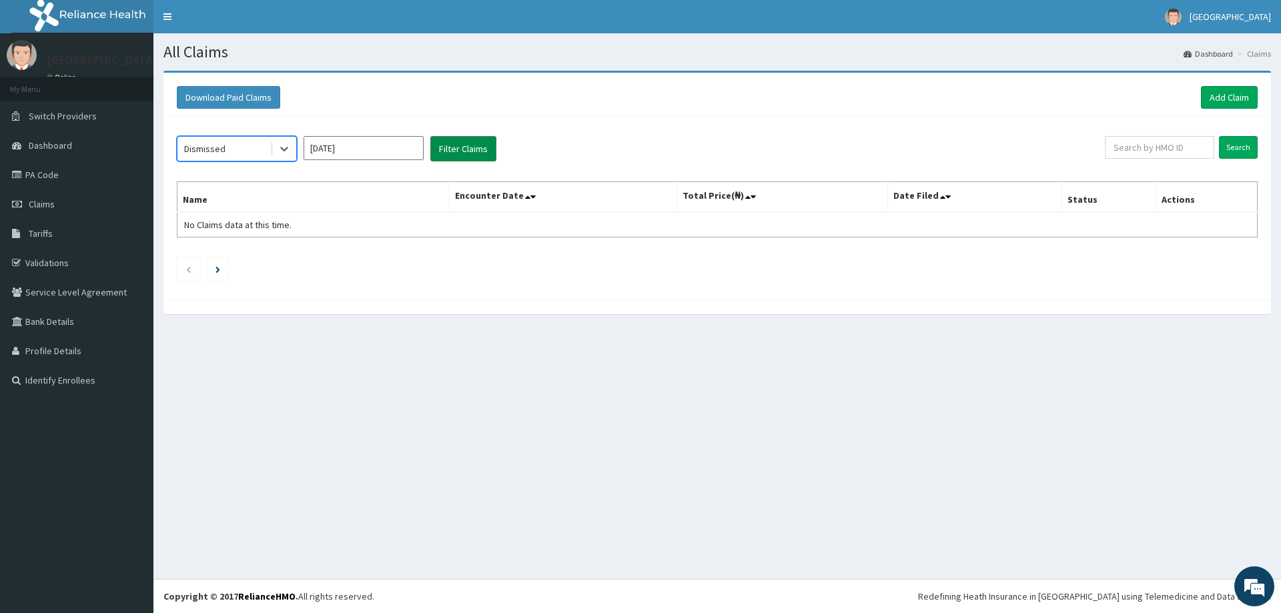
click at [484, 151] on button "Filter Claims" at bounding box center [463, 148] width 66 height 25
